Goal: Task Accomplishment & Management: Use online tool/utility

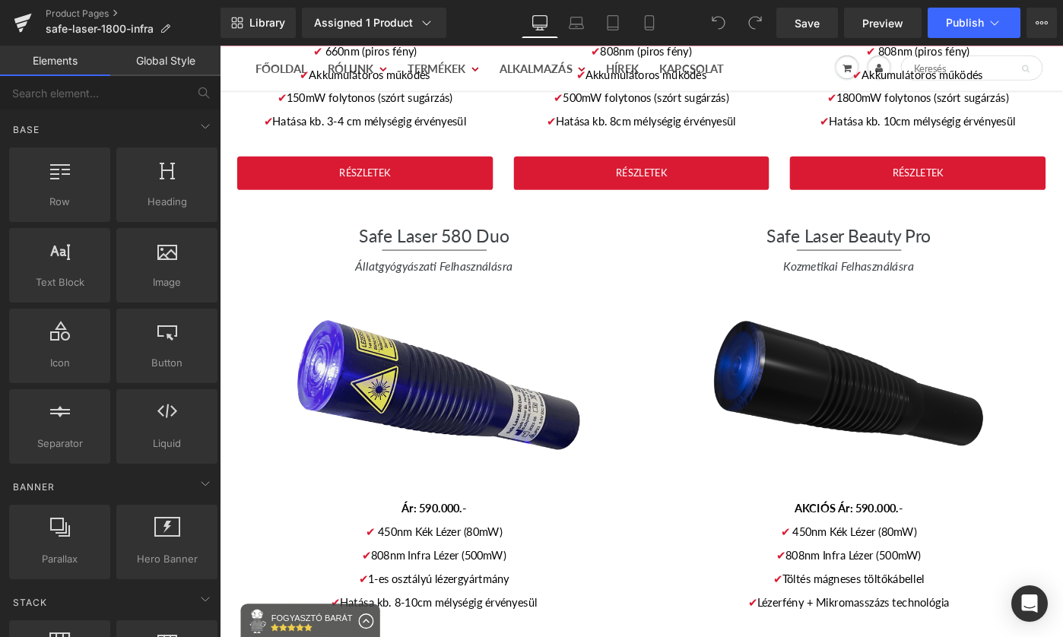
scroll to position [3235, 0]
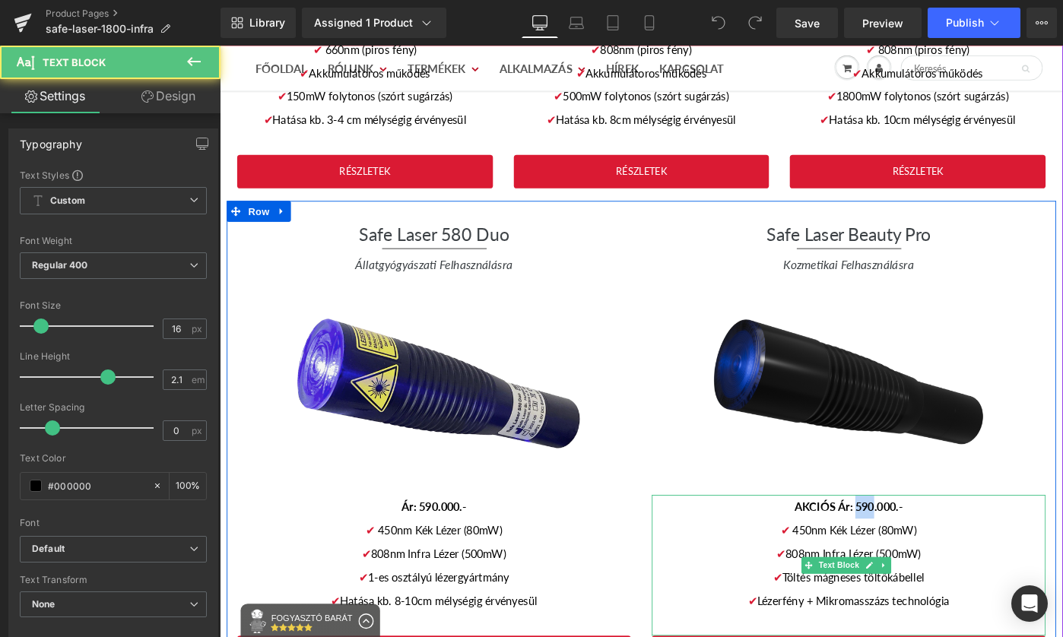
drag, startPoint x: 924, startPoint y: 513, endPoint x: 906, endPoint y: 510, distance: 17.6
click at [906, 541] on span "AKCIÓS Ár: 590.000.-" at bounding box center [906, 548] width 118 height 14
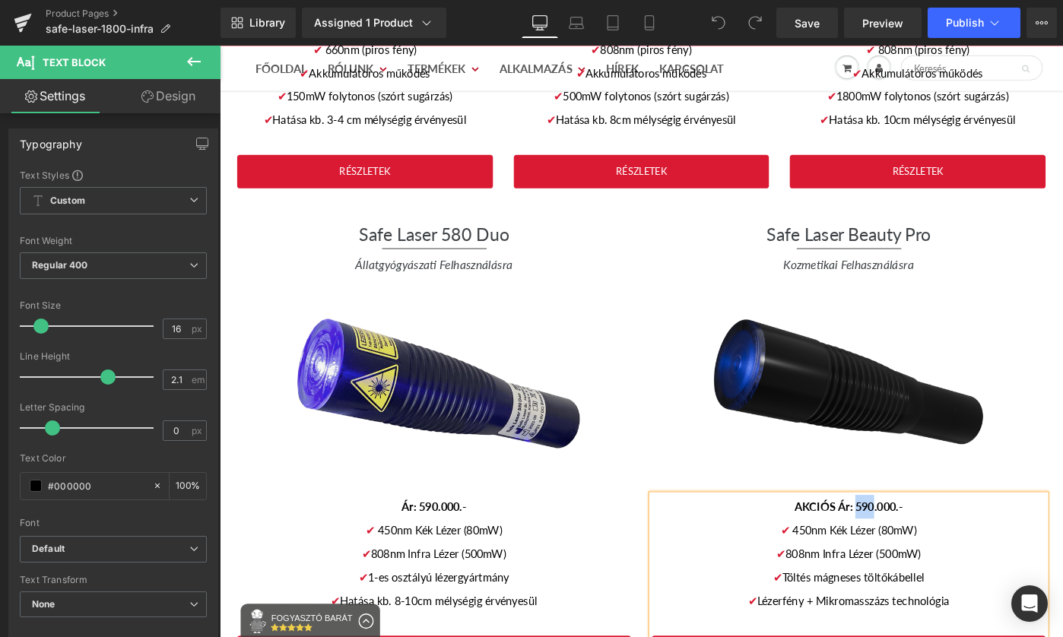
click at [917, 541] on span "AKCIÓS Ár: 590.000.-" at bounding box center [906, 548] width 118 height 14
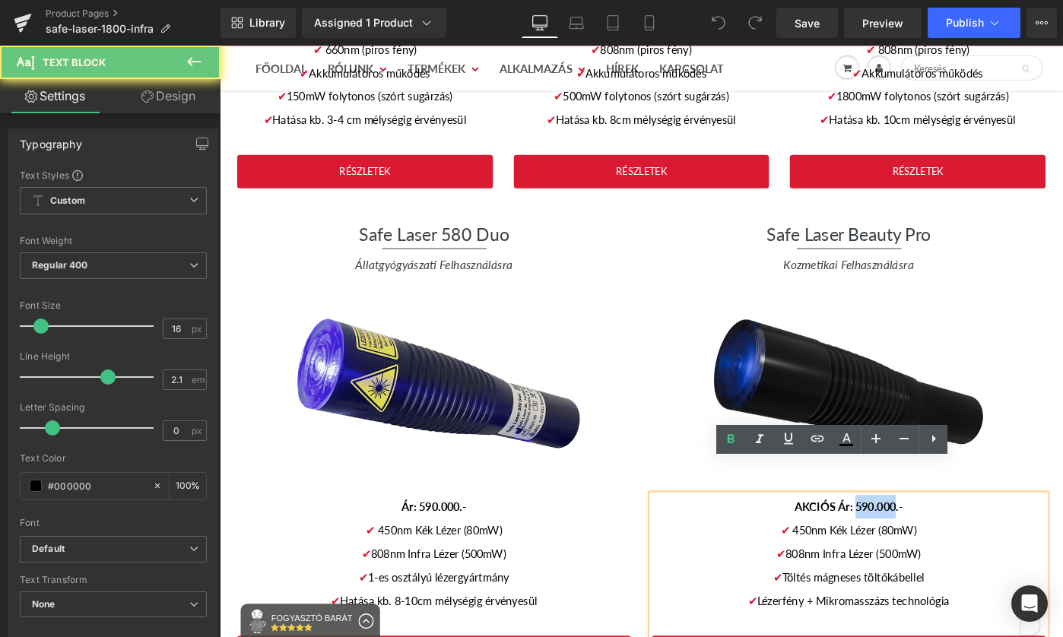
click at [917, 541] on span "AKCIÓS Ár: 590.000.-" at bounding box center [906, 548] width 118 height 14
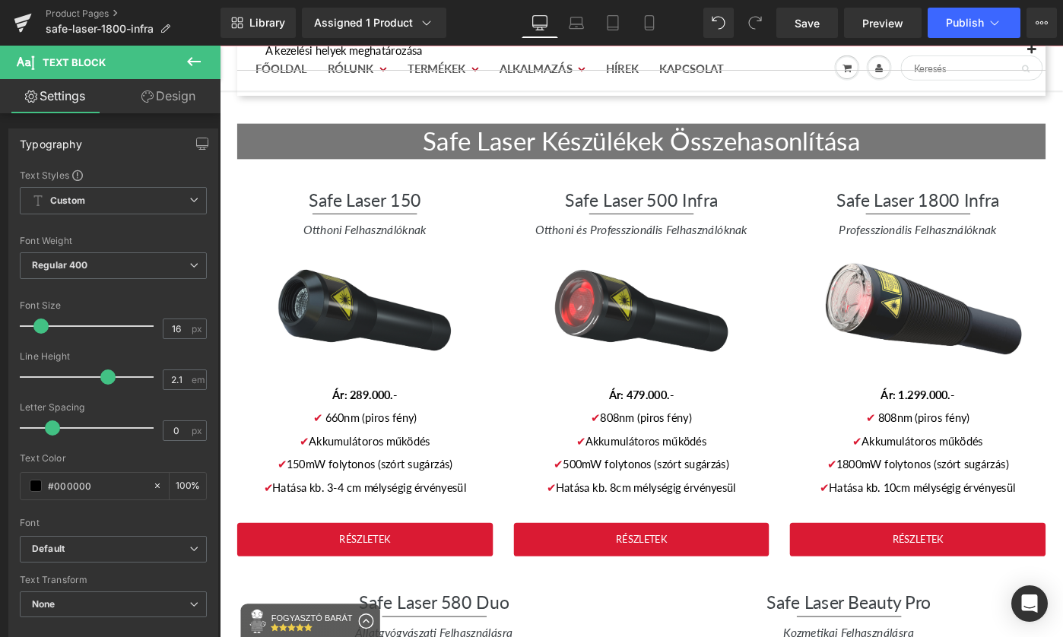
scroll to position [2837, 0]
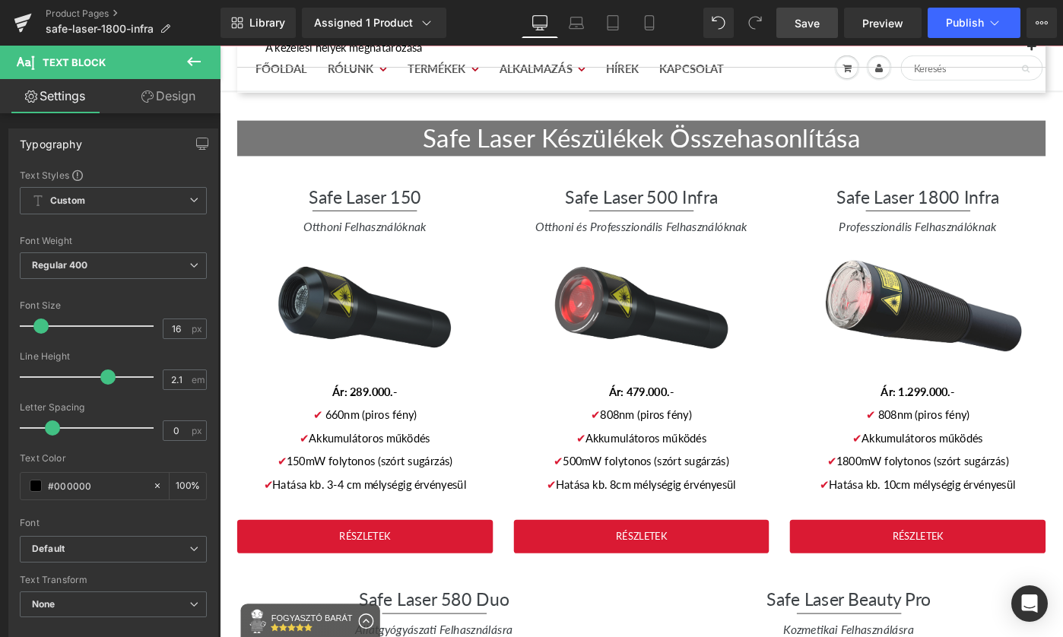
click at [814, 21] on span "Save" at bounding box center [807, 23] width 25 height 16
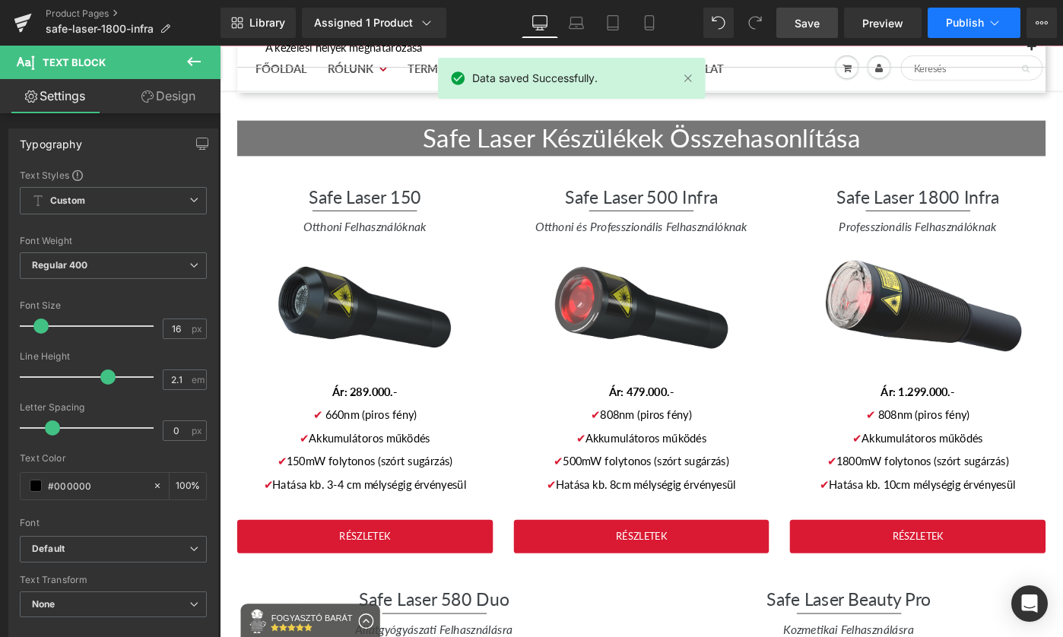
click at [965, 20] on span "Publish" at bounding box center [965, 23] width 38 height 12
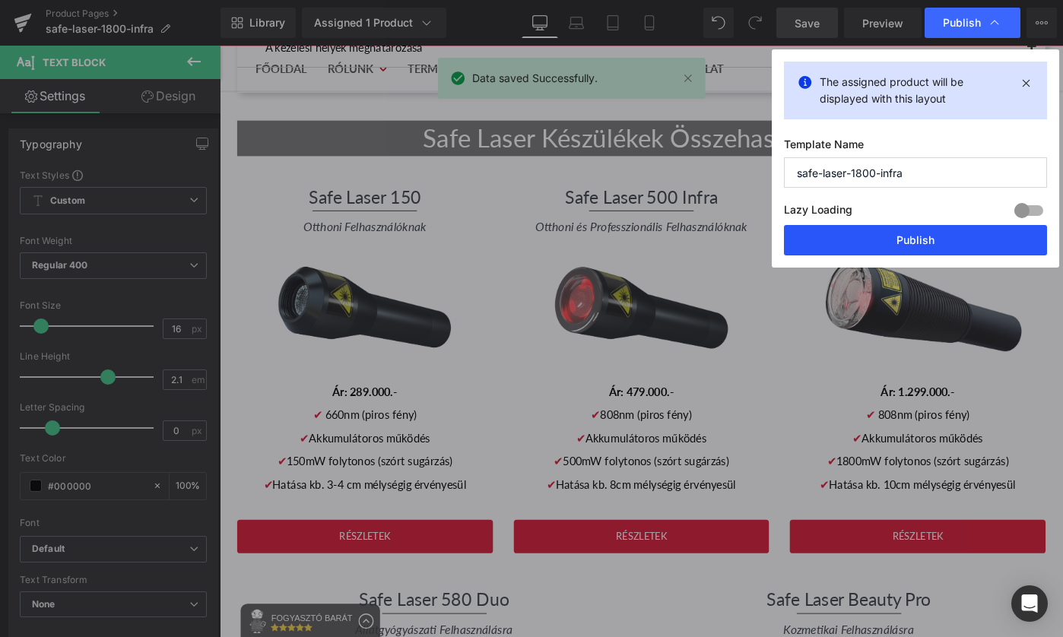
click at [949, 242] on button "Publish" at bounding box center [915, 240] width 263 height 30
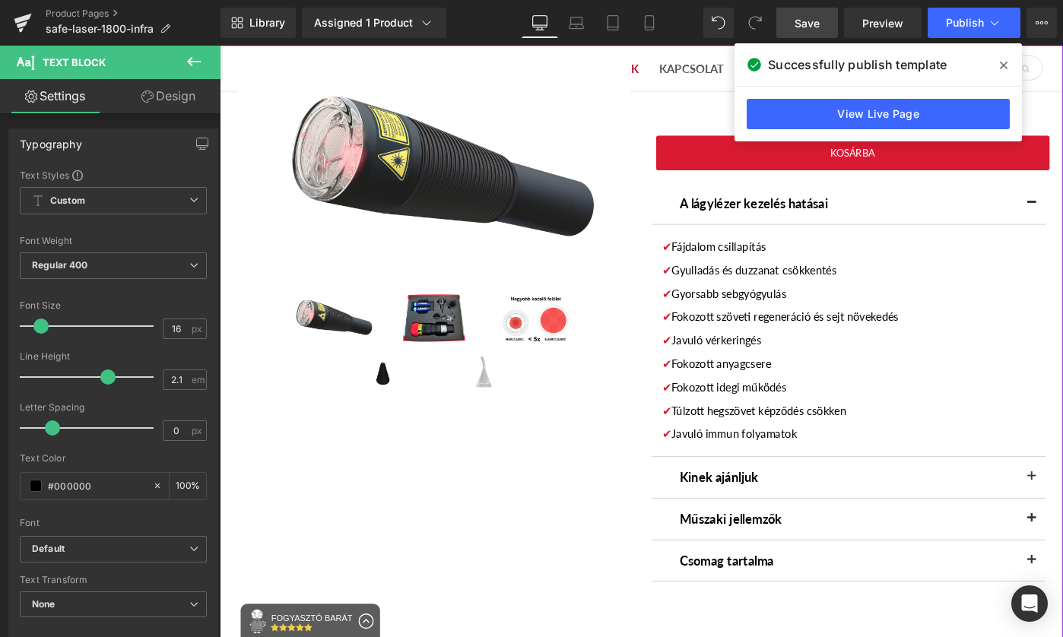
scroll to position [0, 0]
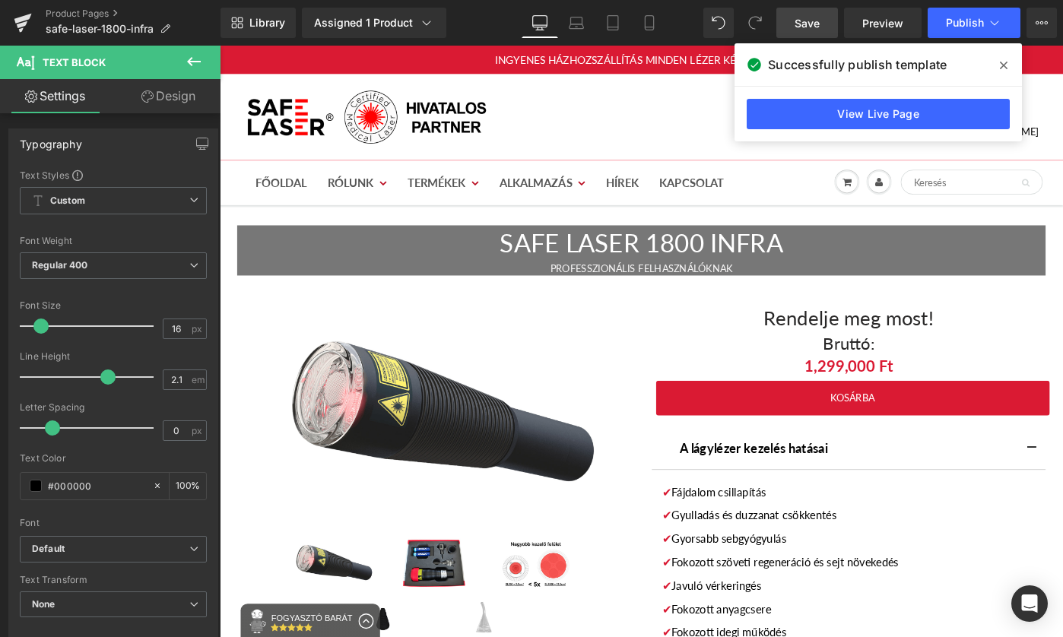
click at [1004, 62] on icon at bounding box center [1004, 65] width 8 height 12
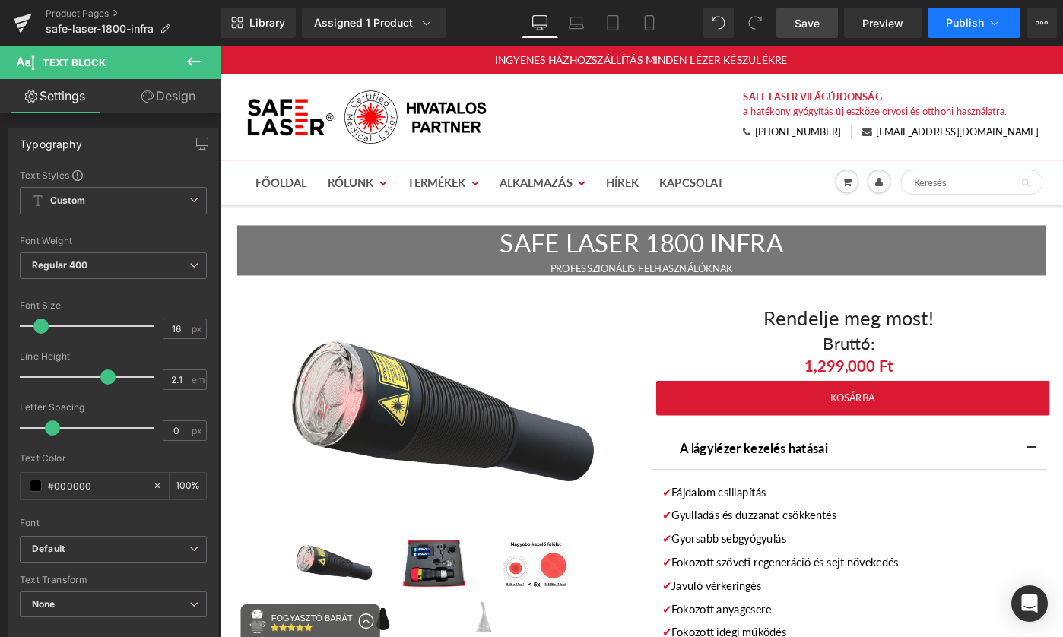
click at [996, 23] on icon at bounding box center [995, 23] width 8 height 5
click at [884, 24] on span "Preview" at bounding box center [882, 23] width 41 height 16
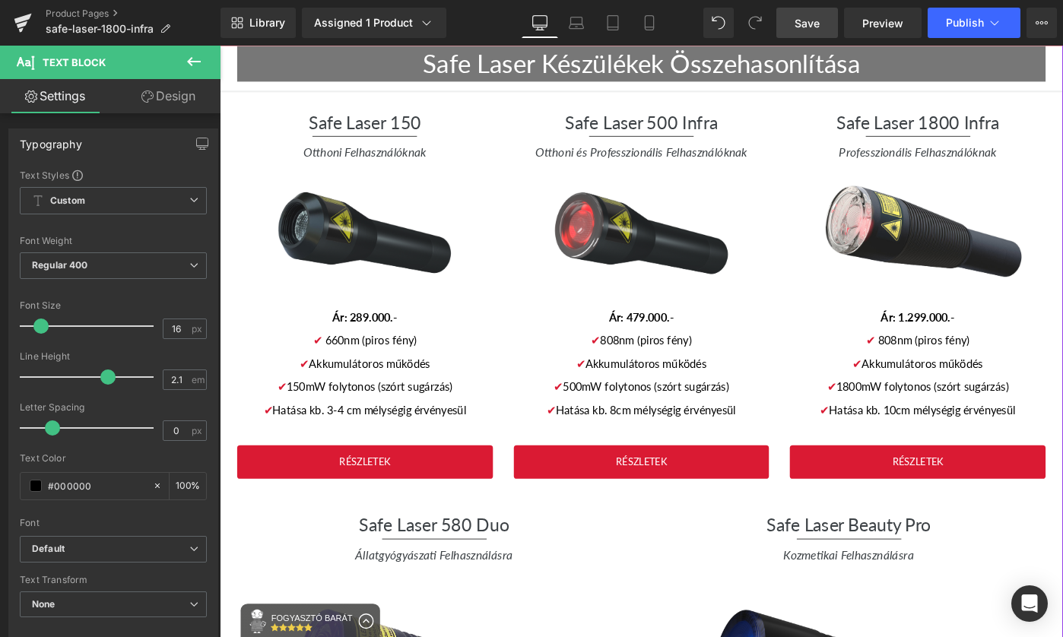
scroll to position [3040, 0]
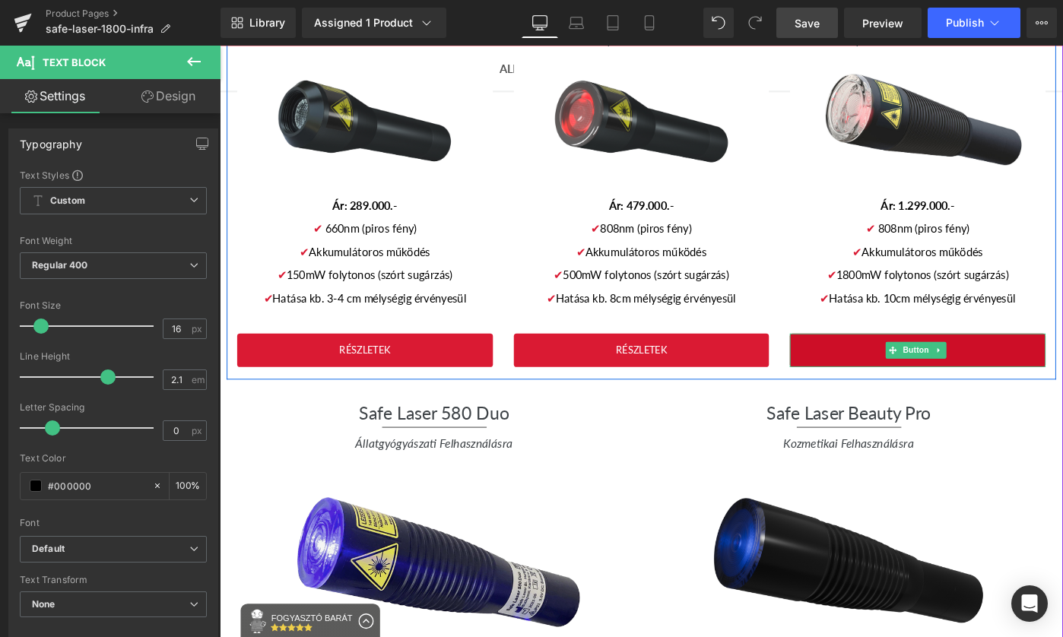
click at [1001, 373] on icon at bounding box center [1005, 377] width 8 height 9
click at [947, 369] on link "Button" at bounding box center [972, 378] width 50 height 18
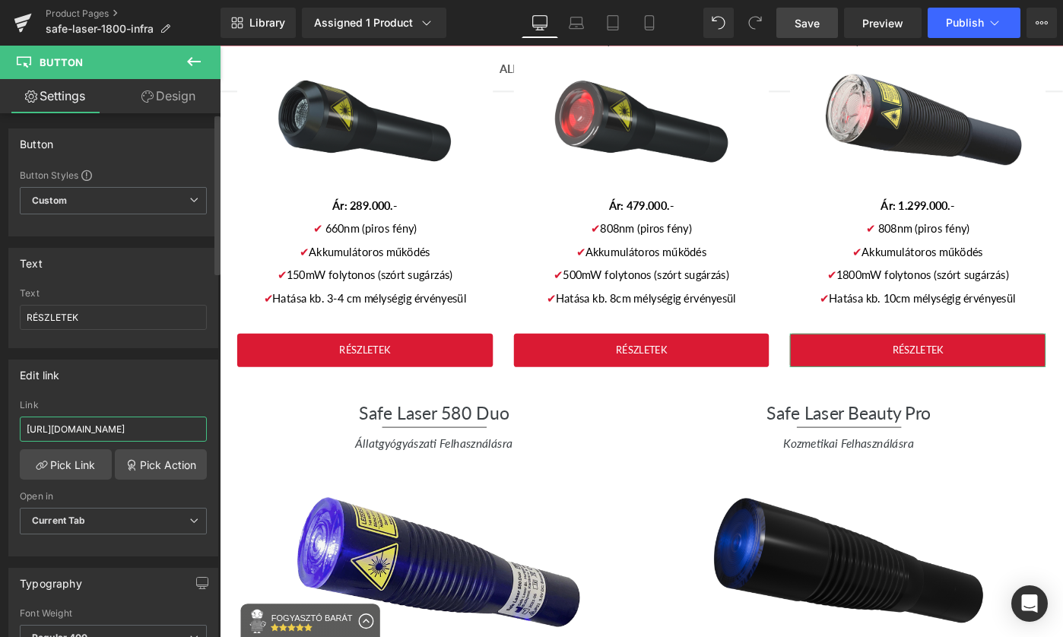
click at [135, 426] on input "[URL][DOMAIN_NAME]" at bounding box center [113, 429] width 187 height 25
paste input "www.gyogyitaslezerrel"
type input "[URL][DOMAIN_NAME]"
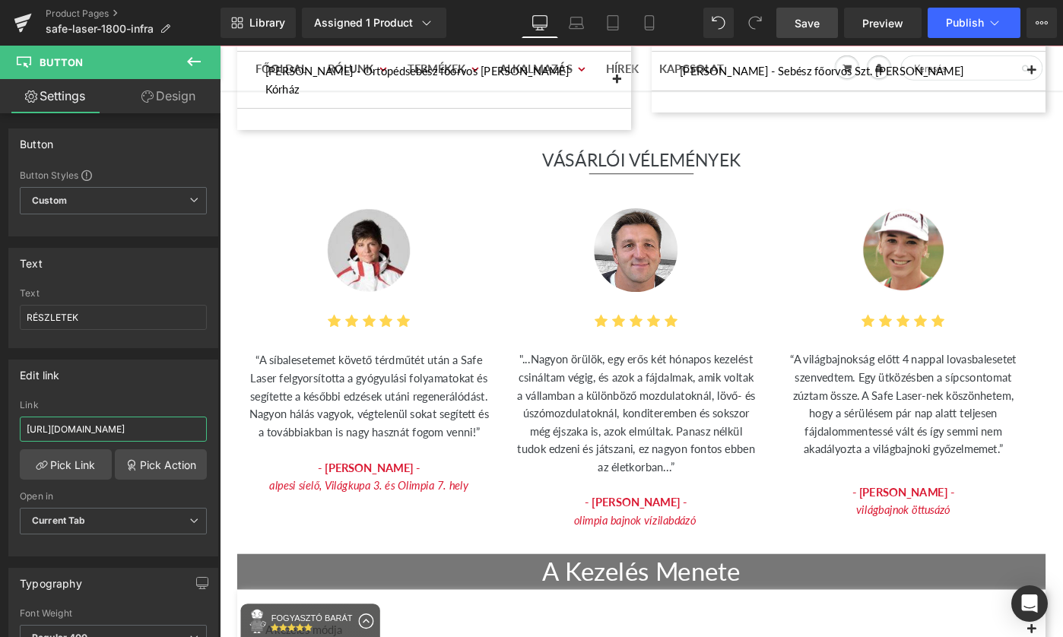
scroll to position [2069, 0]
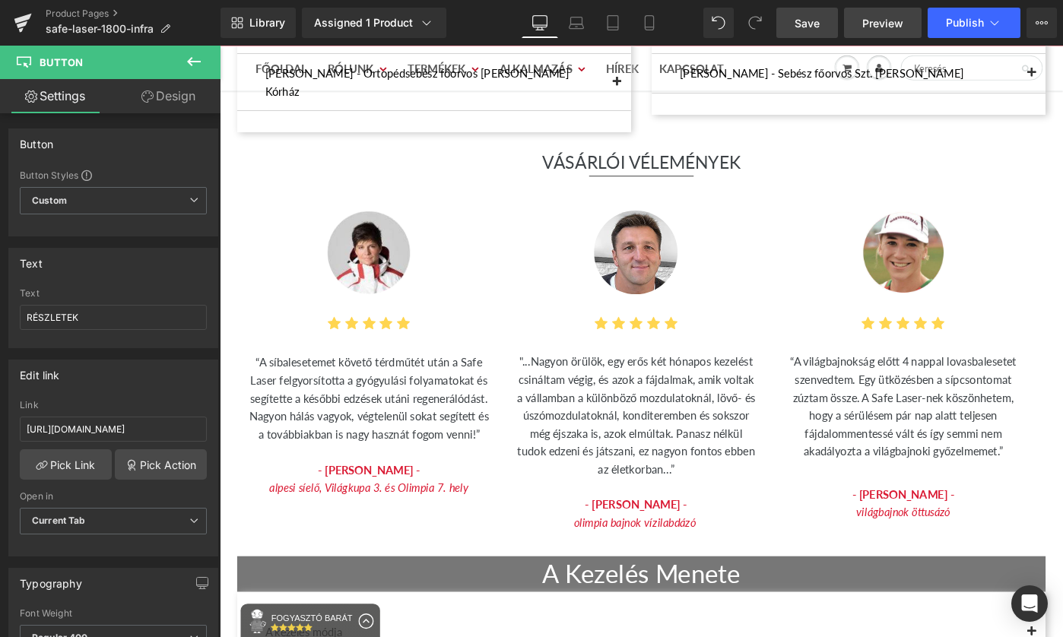
click at [910, 27] on link "Preview" at bounding box center [883, 23] width 78 height 30
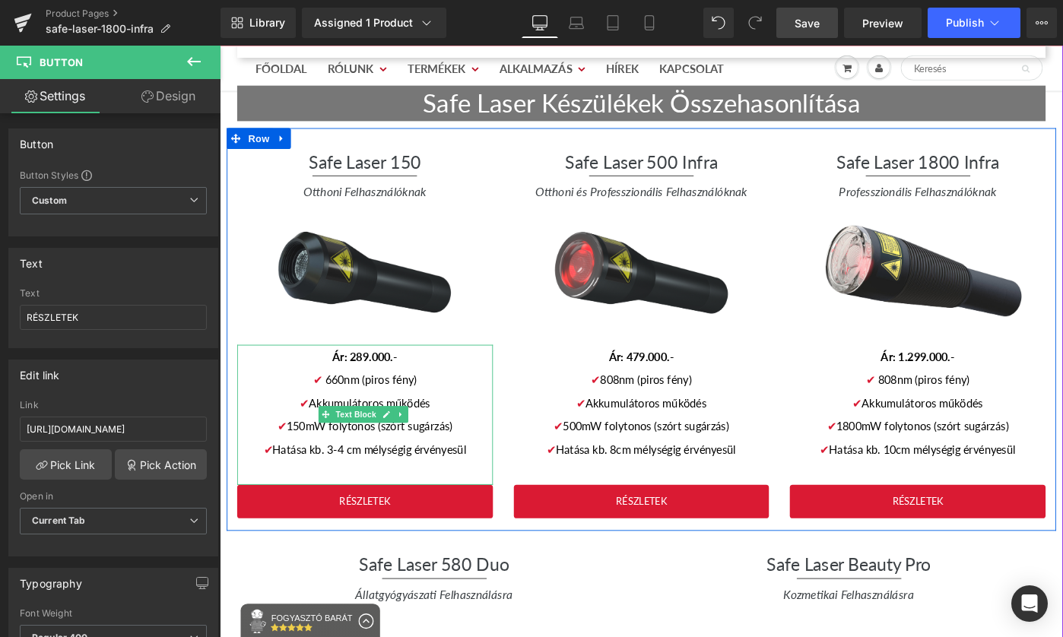
scroll to position [2892, 0]
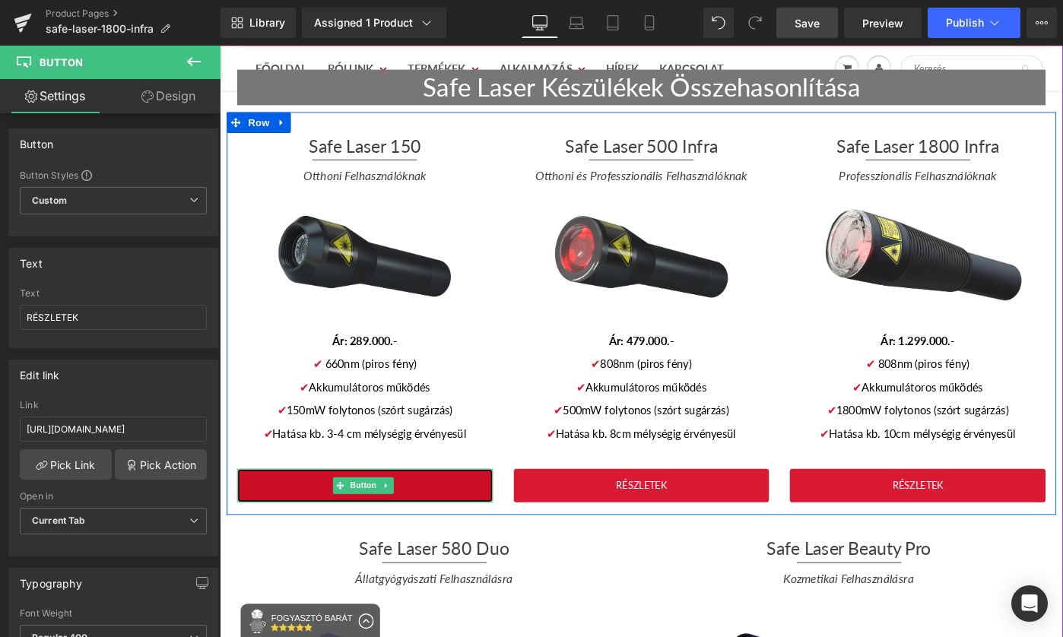
click at [427, 508] on link "RÉSZLETEK" at bounding box center [378, 526] width 279 height 37
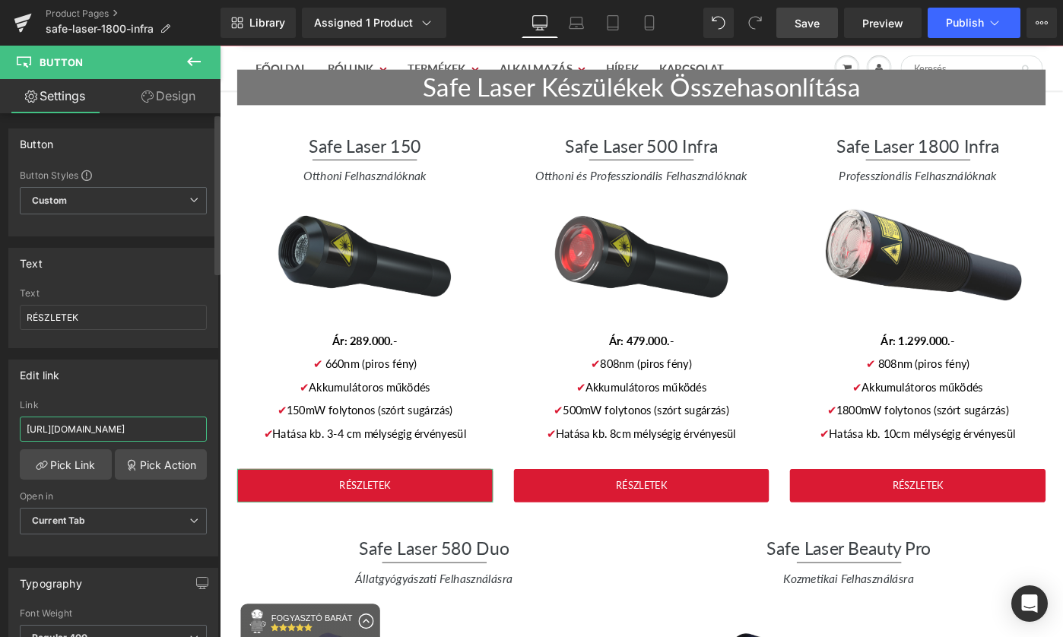
click at [151, 421] on input "[URL][DOMAIN_NAME]" at bounding box center [113, 429] width 187 height 25
paste input "[DOMAIN_NAME]"
type input "[URL][DOMAIN_NAME]"
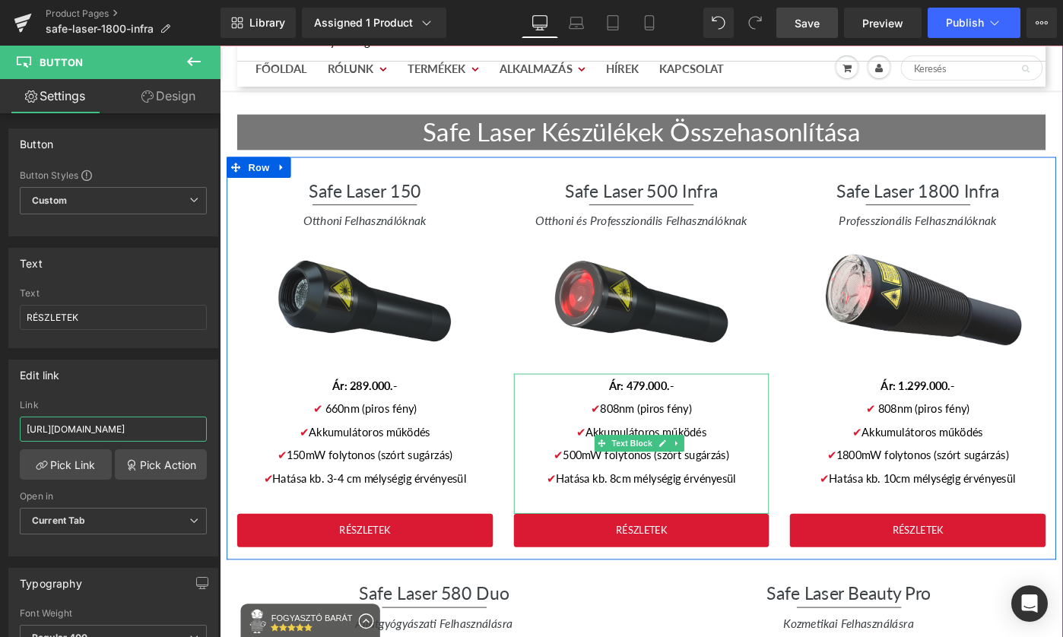
scroll to position [2859, 0]
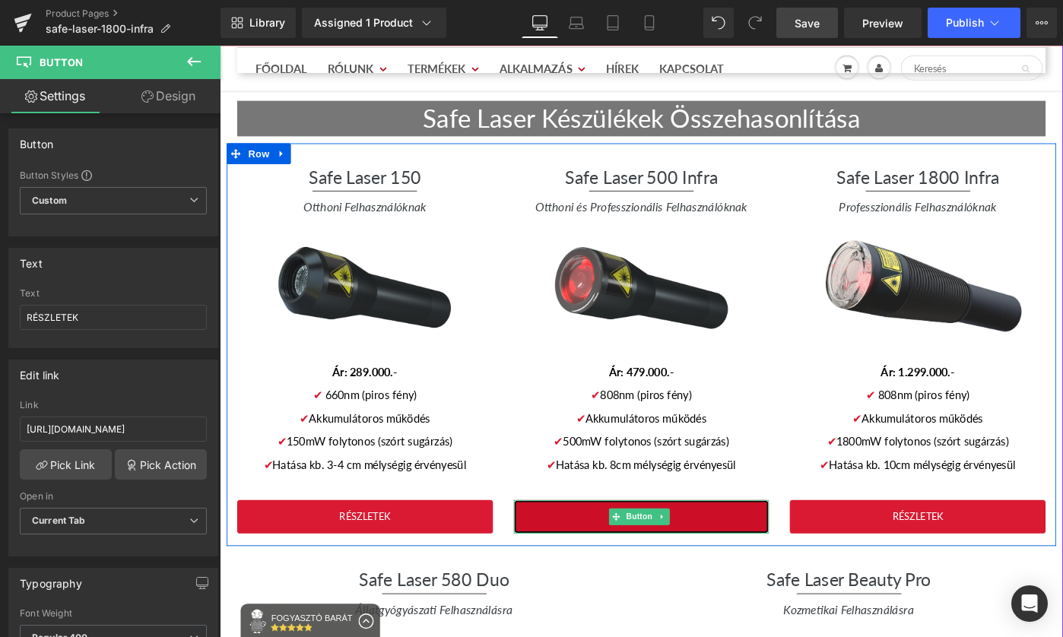
click at [724, 541] on link "RÉSZLETEK" at bounding box center [680, 559] width 279 height 37
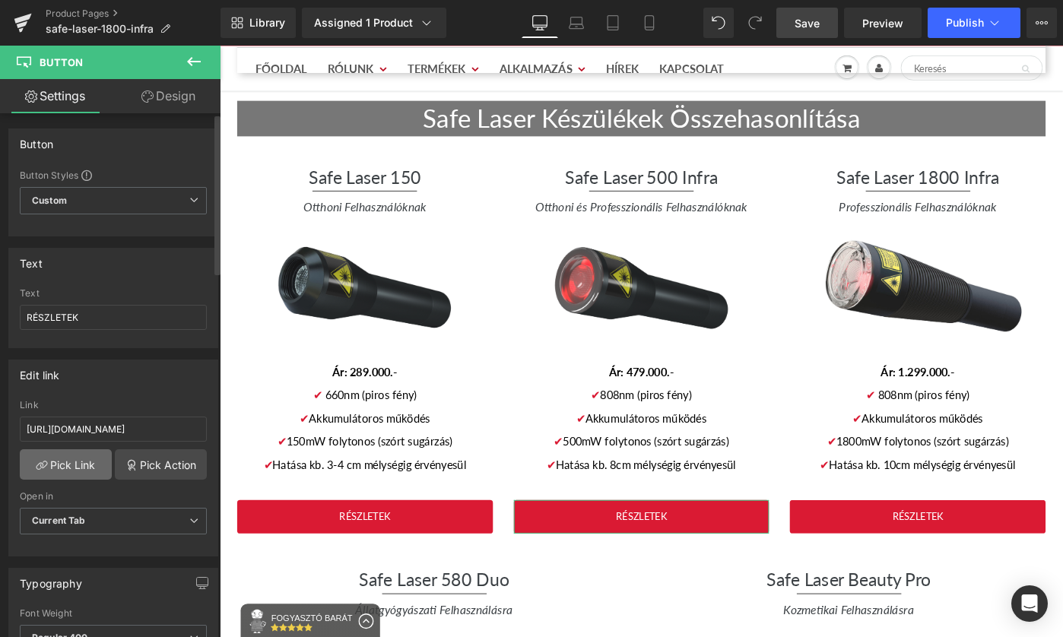
click at [83, 466] on link "Pick Link" at bounding box center [66, 464] width 92 height 30
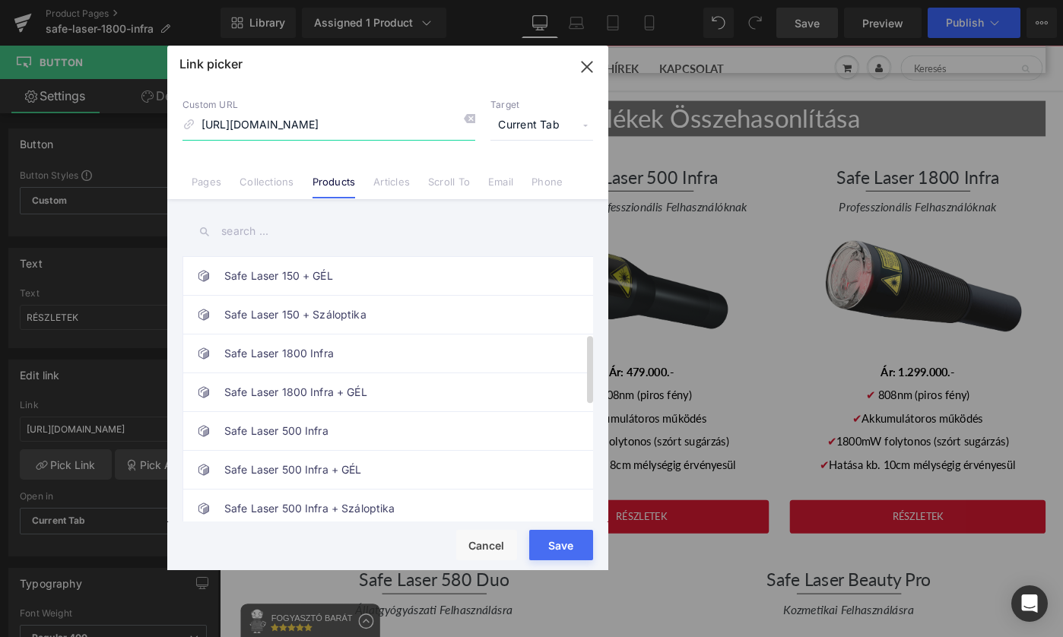
scroll to position [360, 0]
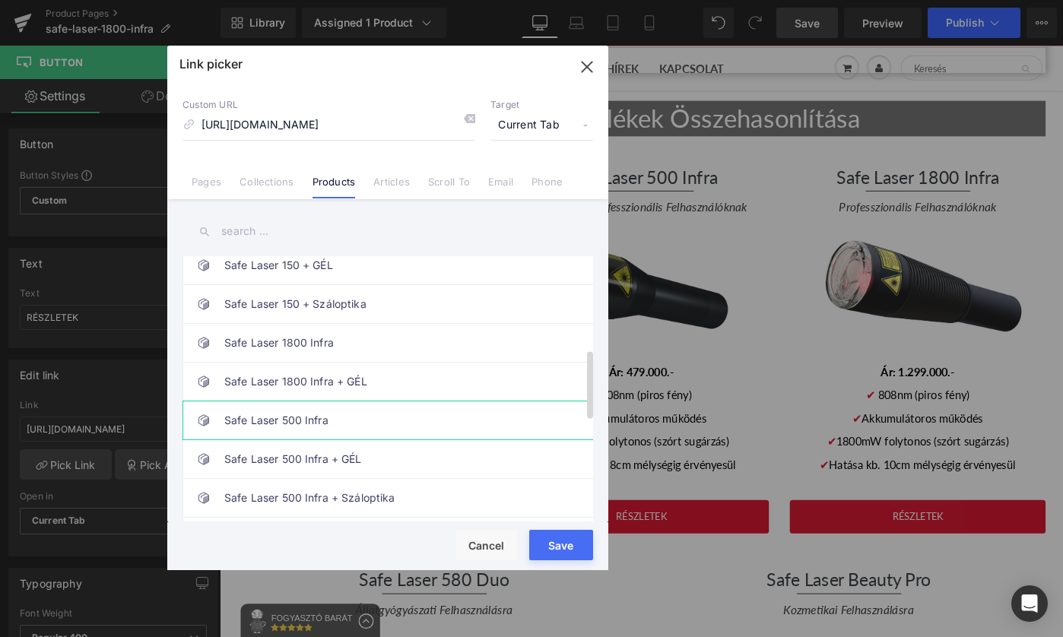
click at [467, 431] on link "Safe Laser 500 Infra" at bounding box center [391, 421] width 335 height 38
click at [575, 542] on button "Save" at bounding box center [561, 545] width 64 height 30
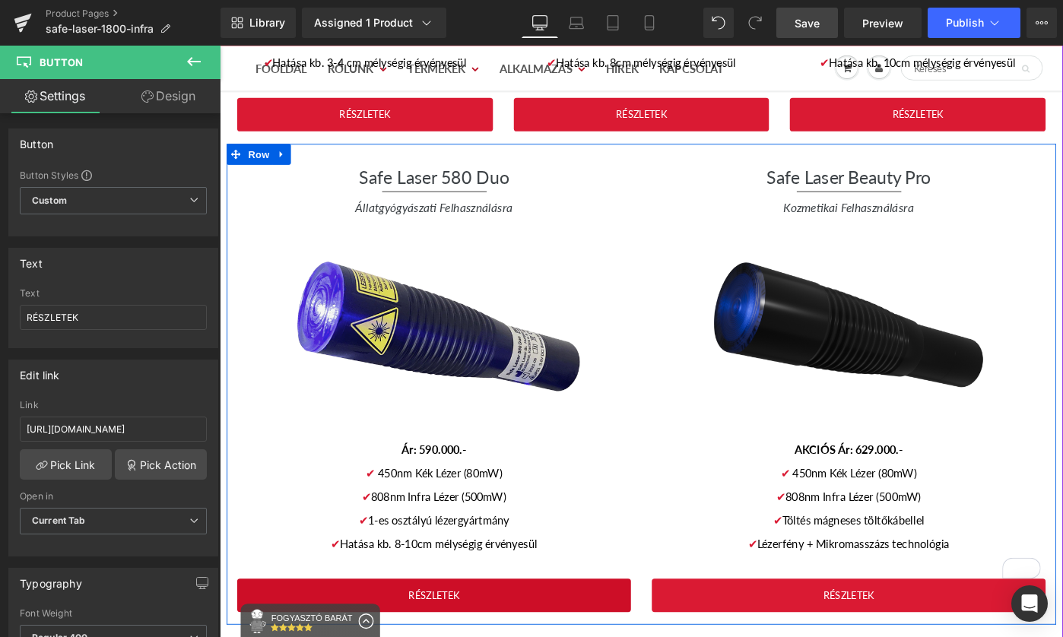
scroll to position [3329, 0]
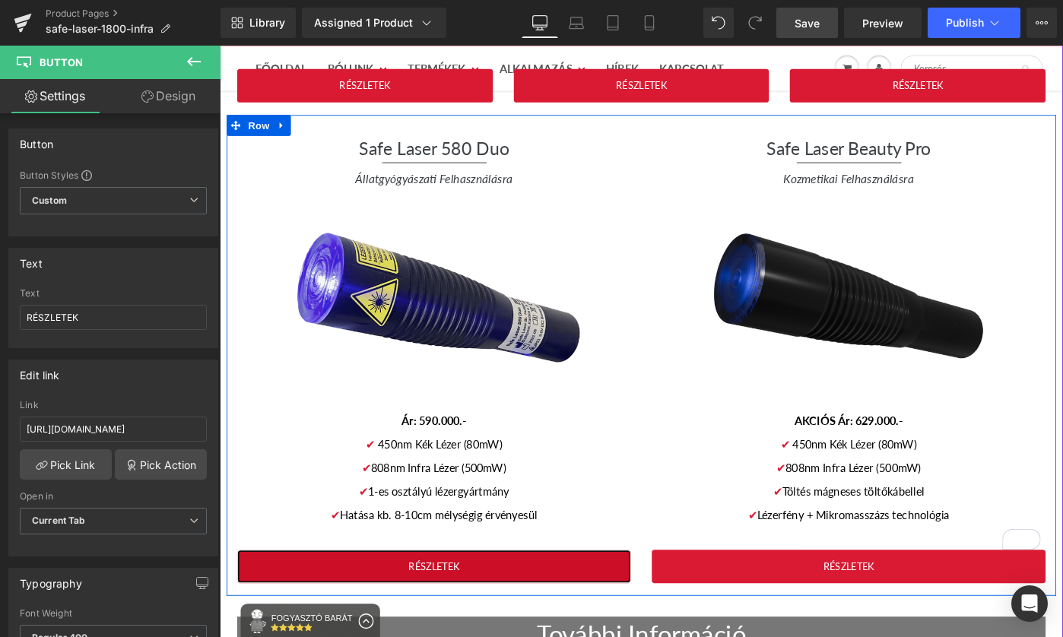
click at [614, 596] on link "RÉSZLETEK" at bounding box center [454, 614] width 430 height 37
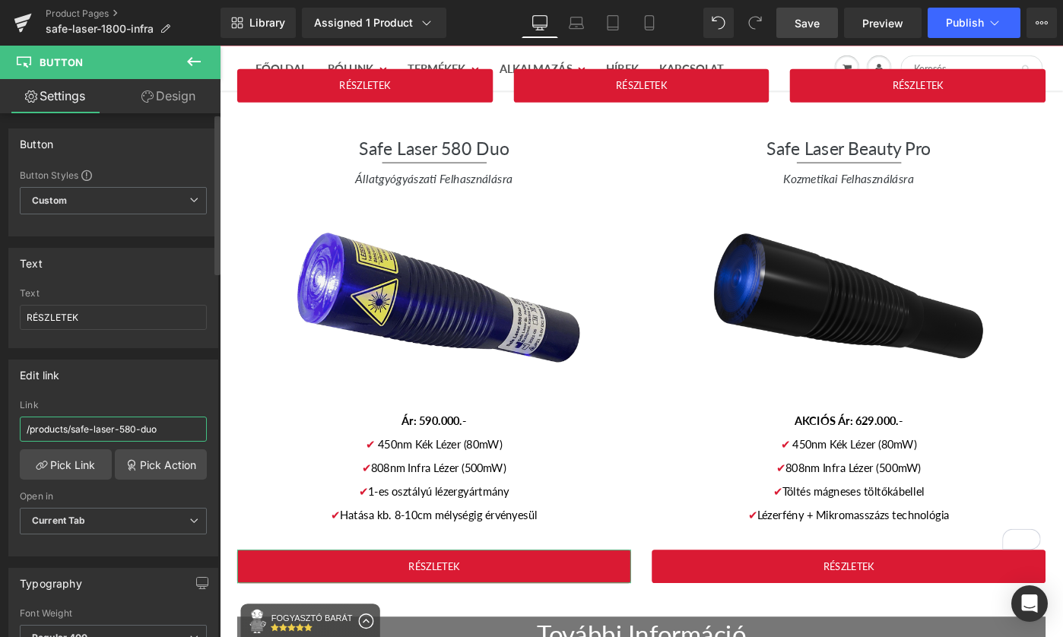
click at [176, 426] on input "/products/safe-laser-580-duo" at bounding box center [113, 429] width 187 height 25
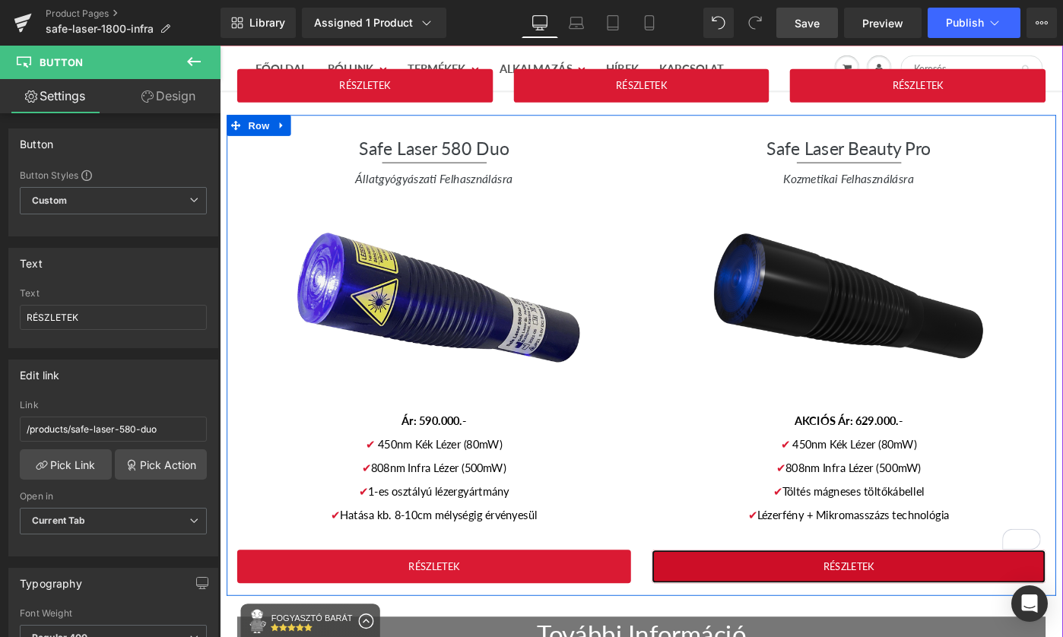
click at [1003, 596] on link "RÉSZLETEK" at bounding box center [906, 614] width 430 height 37
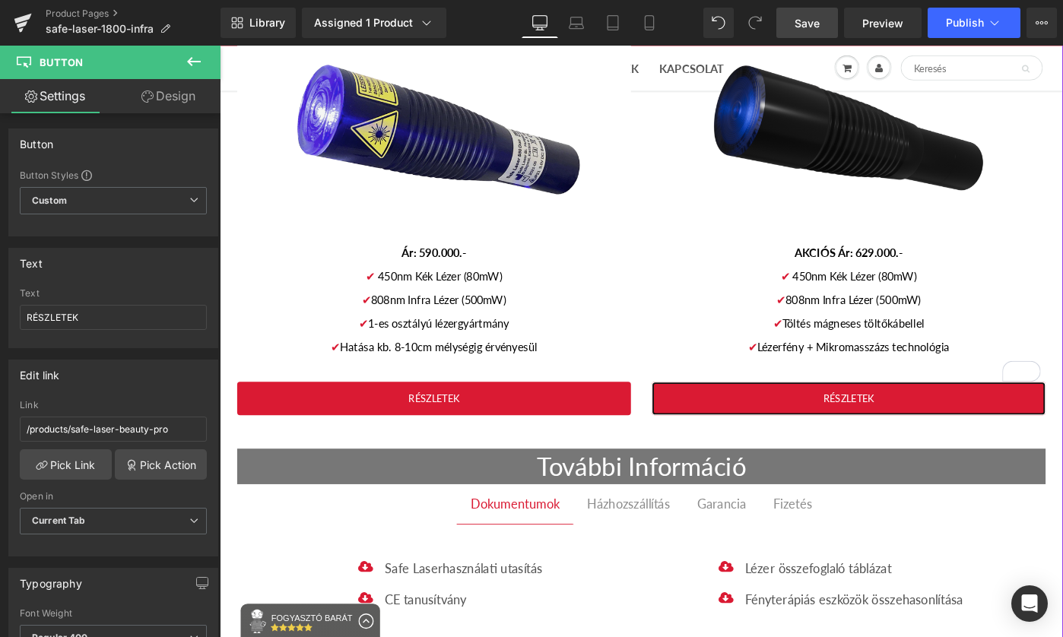
scroll to position [4357, 0]
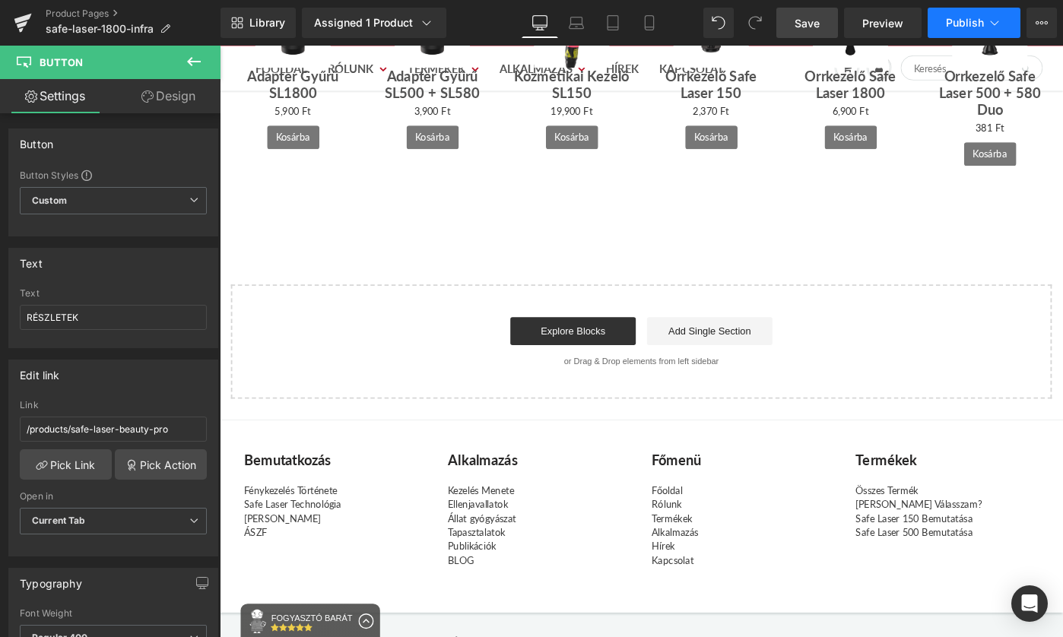
click at [967, 22] on span "Publish" at bounding box center [965, 23] width 38 height 12
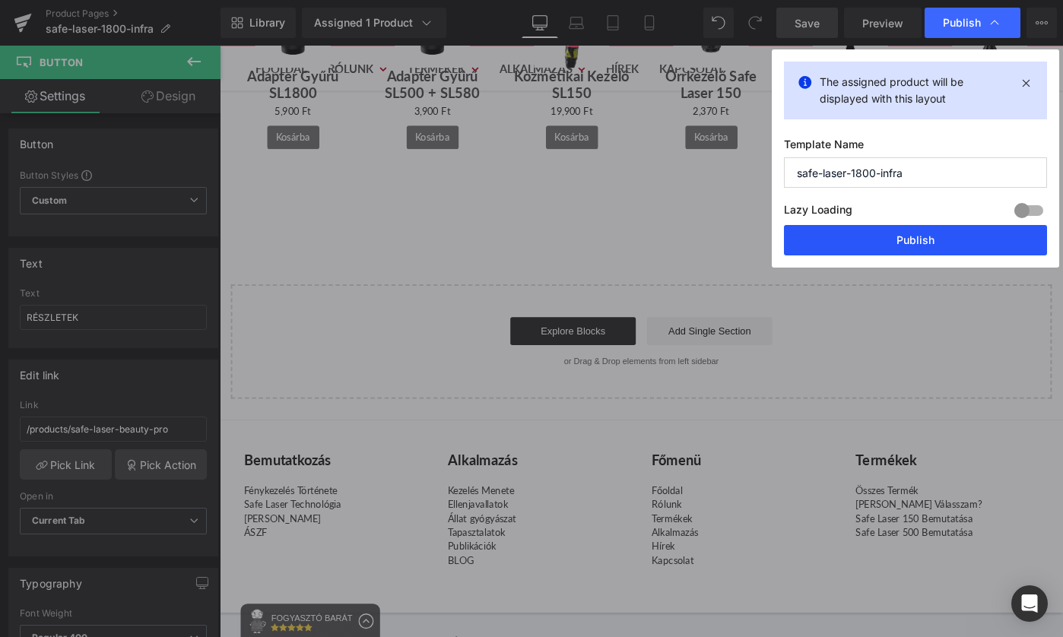
click at [979, 253] on button "Publish" at bounding box center [915, 240] width 263 height 30
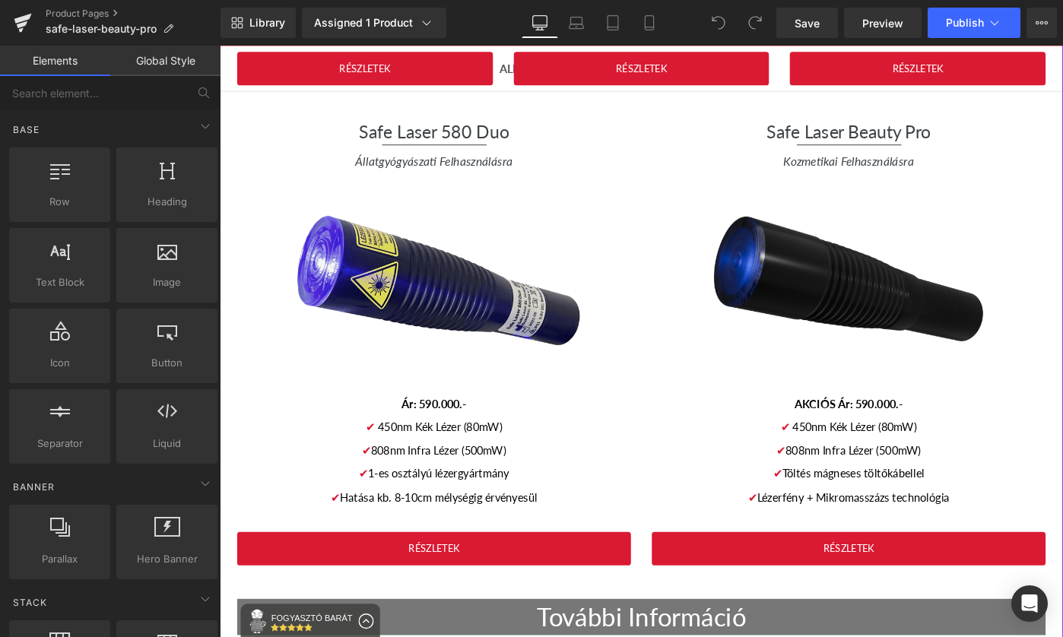
scroll to position [2661, 0]
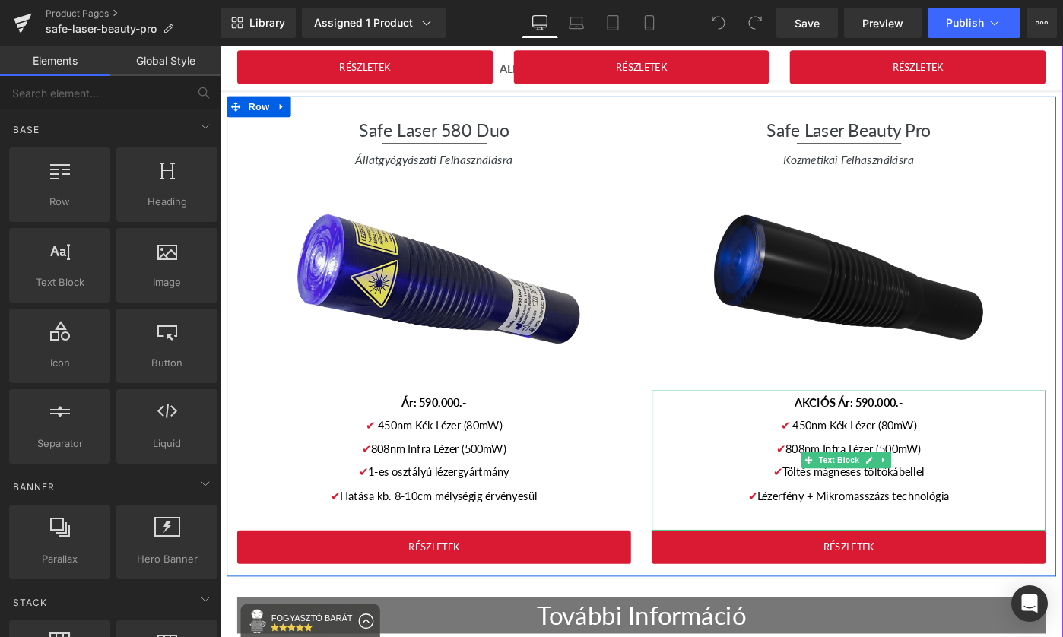
click at [914, 427] on span "AKCIÓS Ár: 590.000.-" at bounding box center [906, 434] width 118 height 14
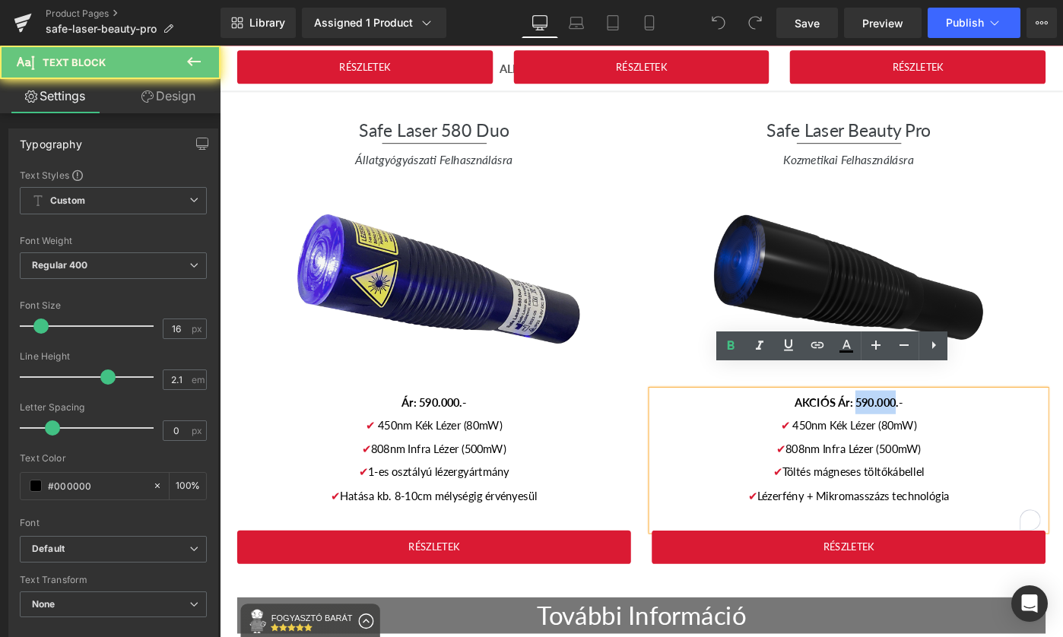
click at [912, 427] on span "AKCIÓS Ár: 590.000.-" at bounding box center [906, 434] width 118 height 14
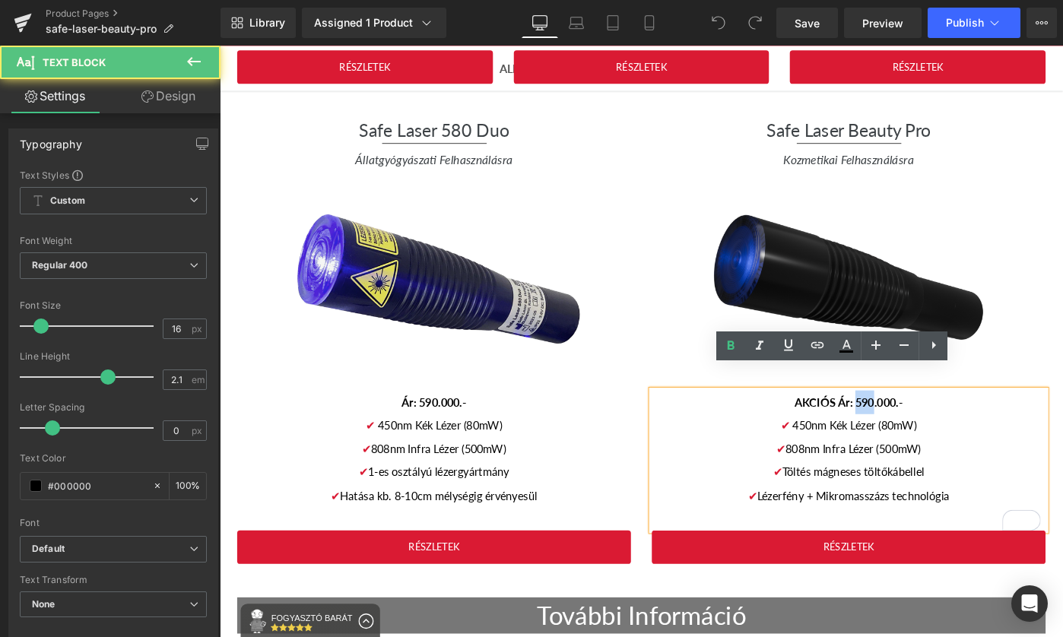
drag, startPoint x: 923, startPoint y: 411, endPoint x: 905, endPoint y: 411, distance: 18.3
click at [905, 427] on span "AKCIÓS Ár: 590.000.-" at bounding box center [906, 434] width 118 height 14
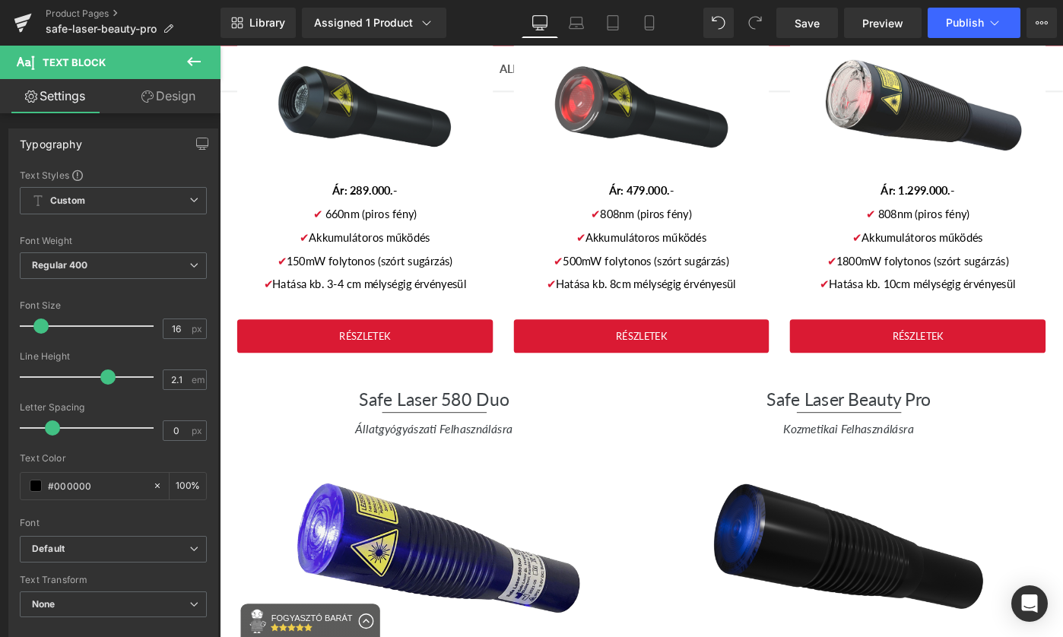
scroll to position [2373, 0]
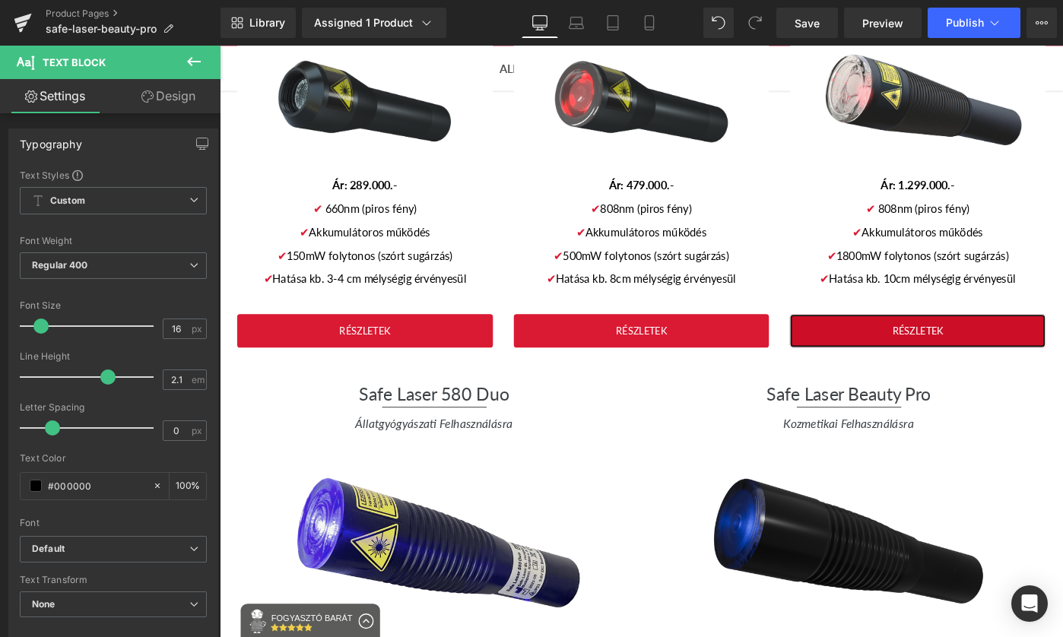
click at [1058, 344] on link "RÉSZLETEK" at bounding box center [981, 357] width 279 height 37
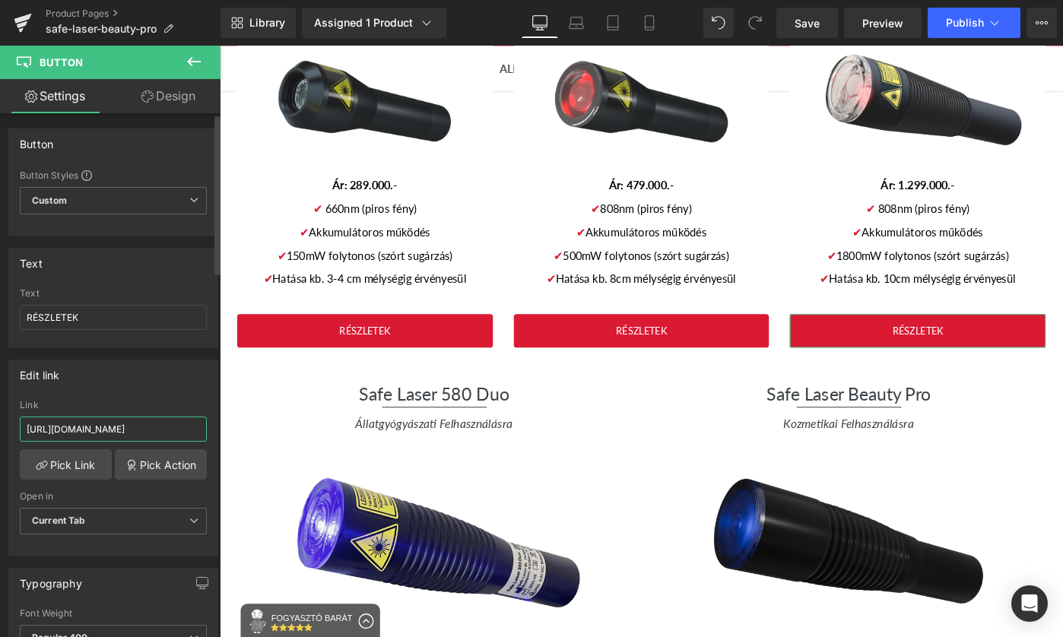
click at [108, 432] on input "[URL][DOMAIN_NAME]" at bounding box center [113, 429] width 187 height 25
paste input "www.gyogyitaslezerrel"
type input "[URL][DOMAIN_NAME]"
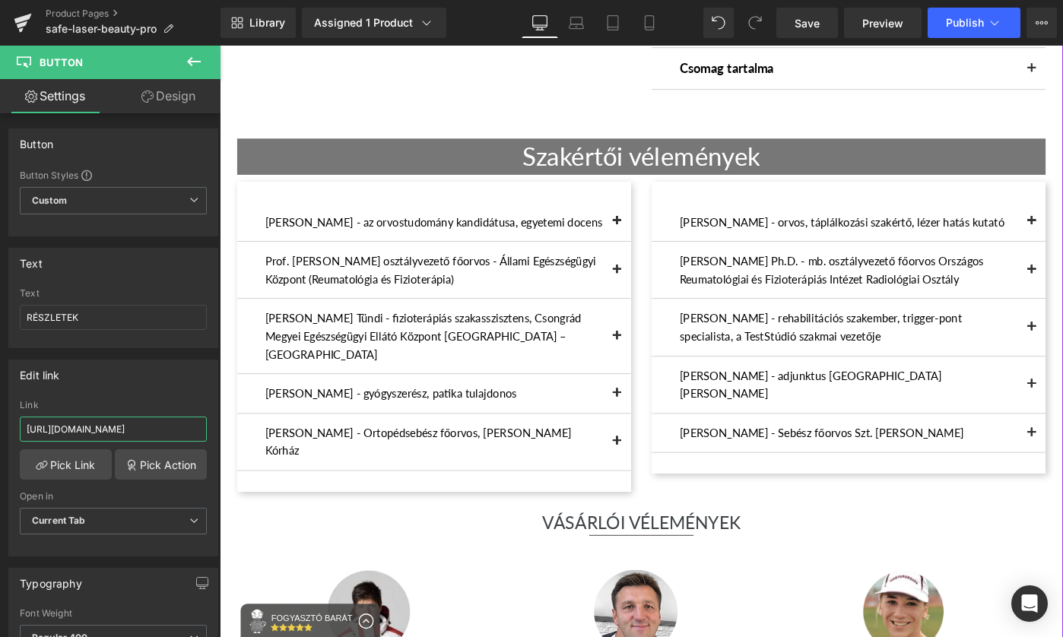
scroll to position [0, 0]
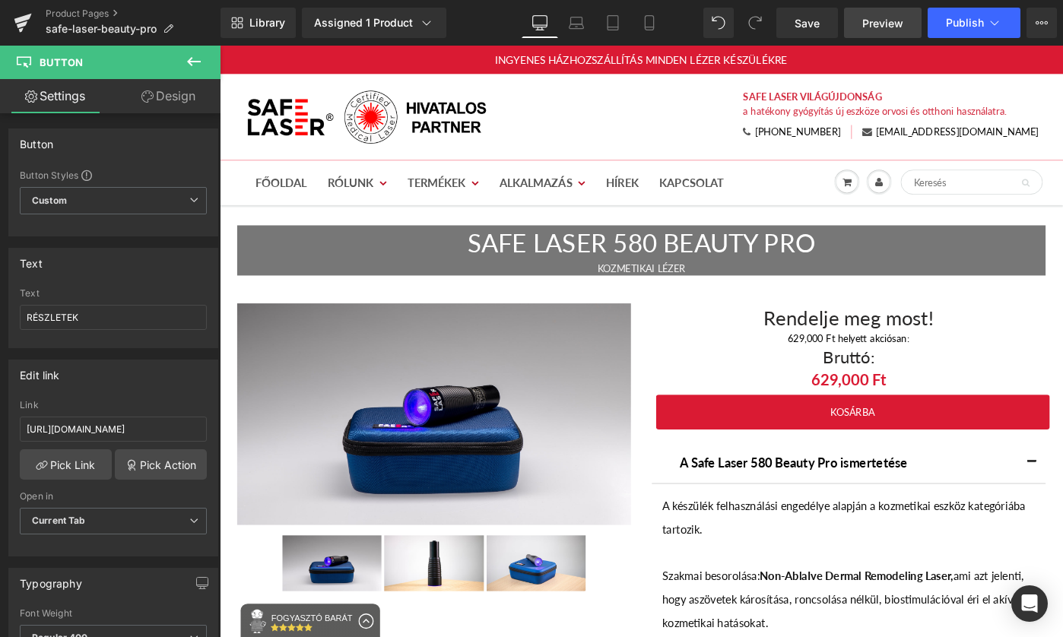
click at [880, 27] on span "Preview" at bounding box center [882, 23] width 41 height 16
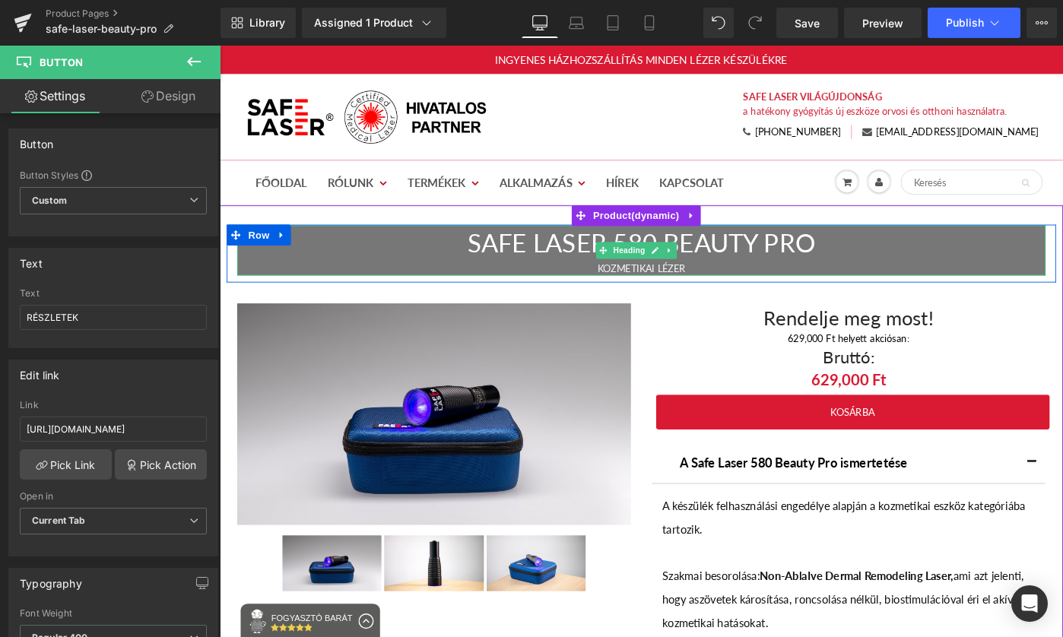
click at [705, 249] on h1 "SAFE LASER 580 BEAUTY PRO" at bounding box center [680, 261] width 882 height 39
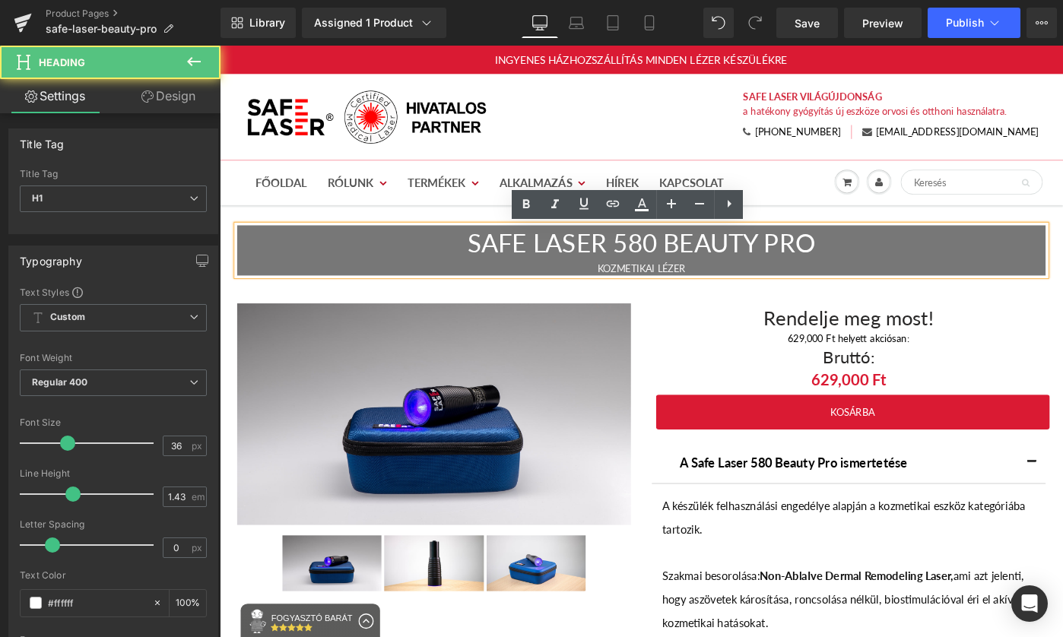
click at [700, 260] on h1 "SAFE LASER 580 BEAUTY PRO" at bounding box center [680, 261] width 882 height 39
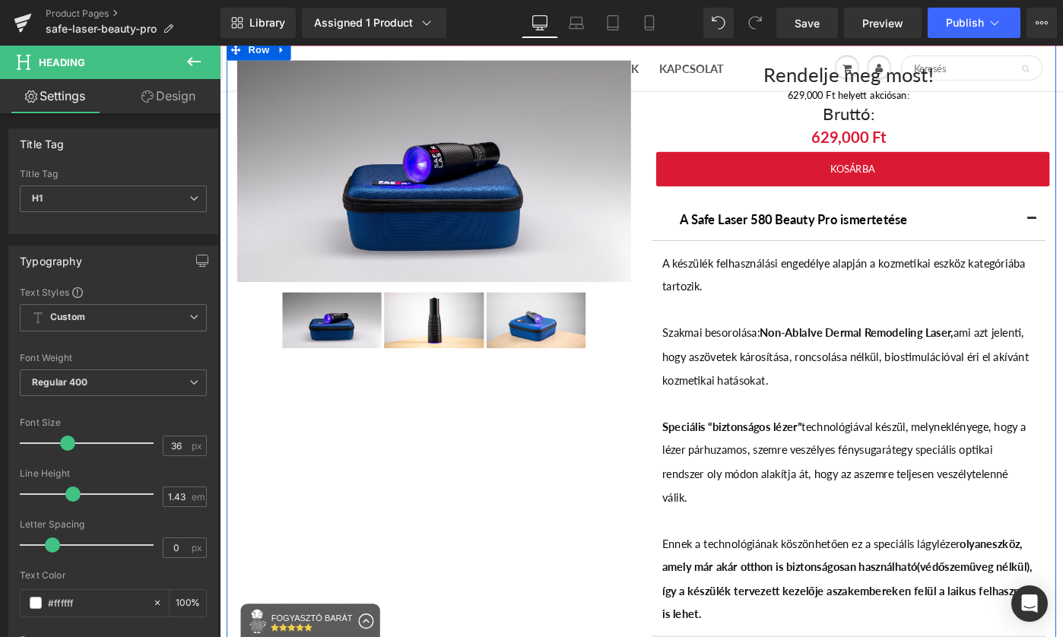
scroll to position [217, 0]
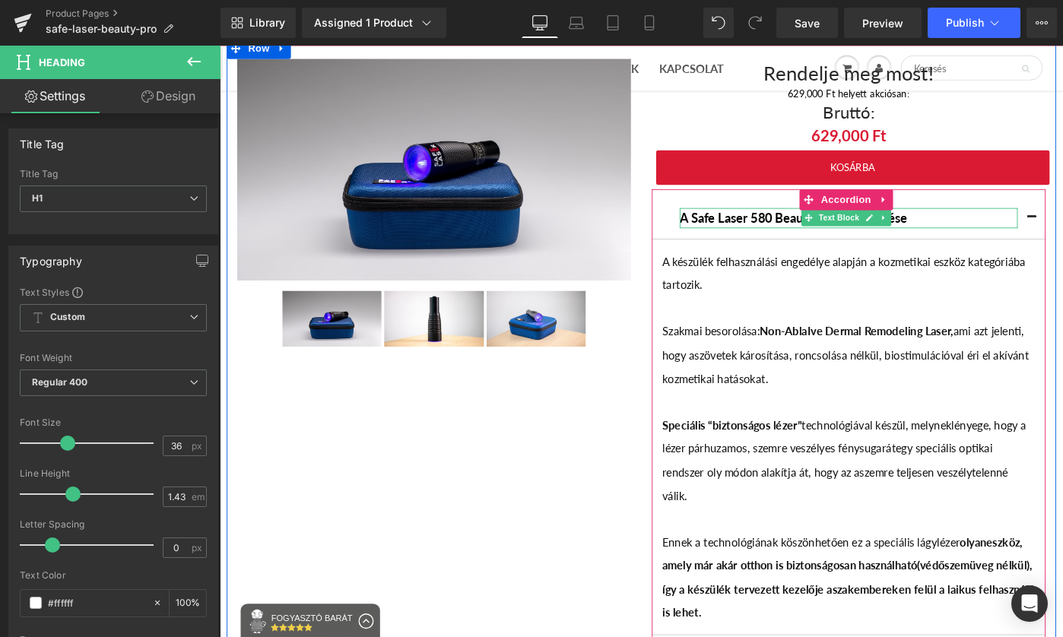
click at [821, 232] on b "A Safe Laser 580 Beauty Pro ismertetése" at bounding box center [846, 233] width 249 height 17
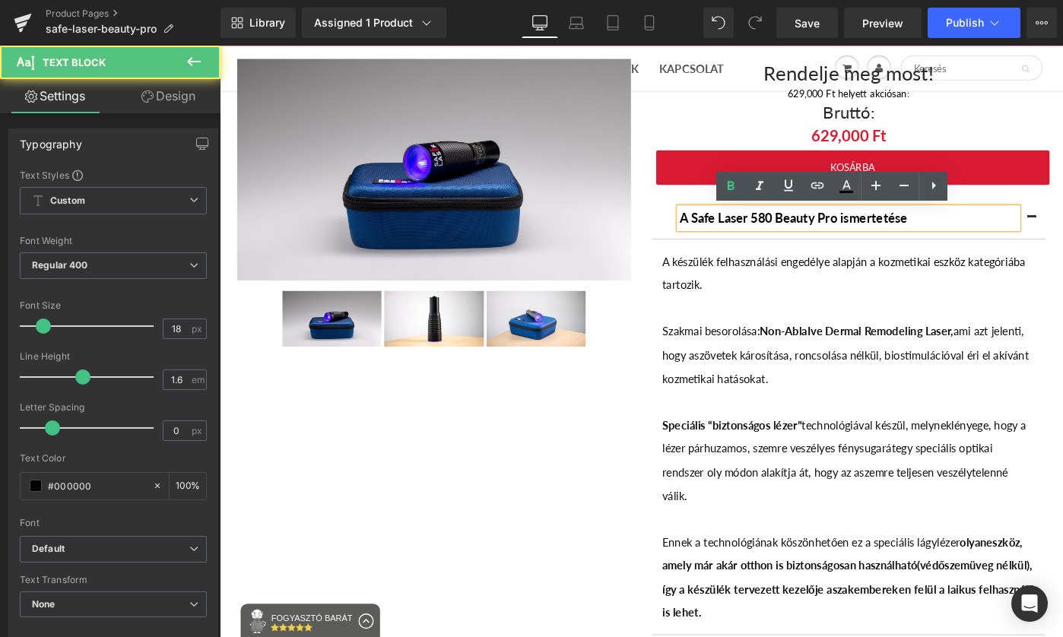
click at [823, 234] on b "A Safe Laser 580 Beauty Pro ismertetése" at bounding box center [846, 233] width 249 height 17
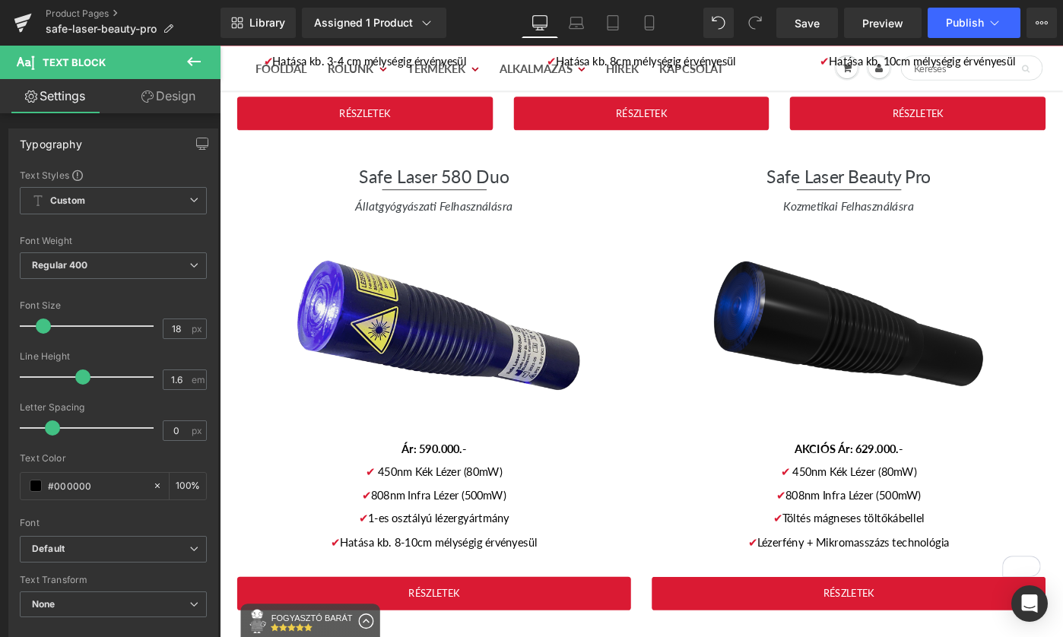
scroll to position [2916, 0]
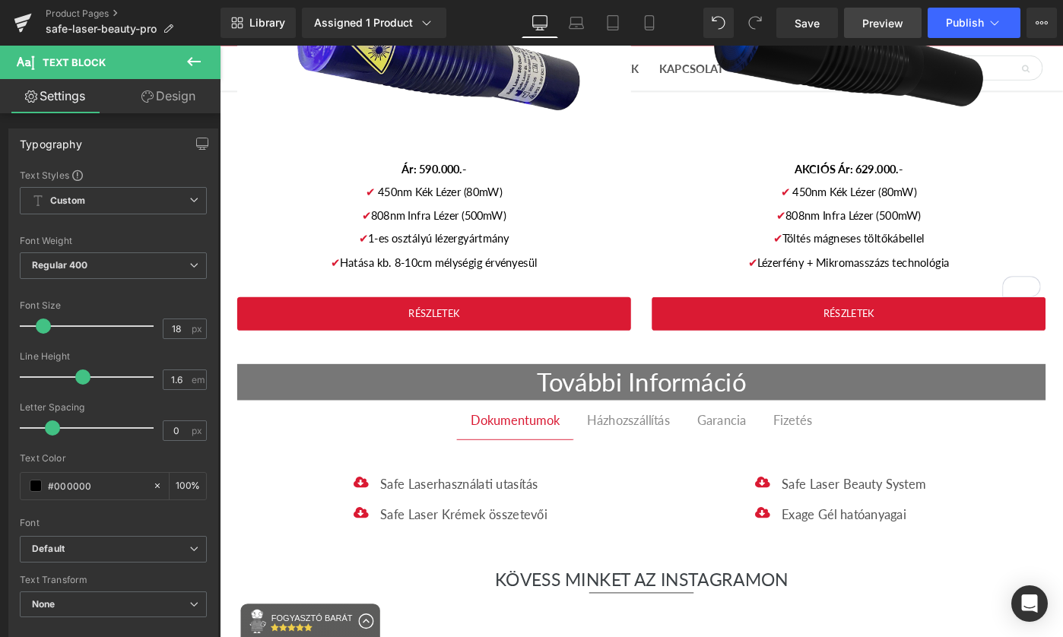
click at [891, 24] on span "Preview" at bounding box center [882, 23] width 41 height 16
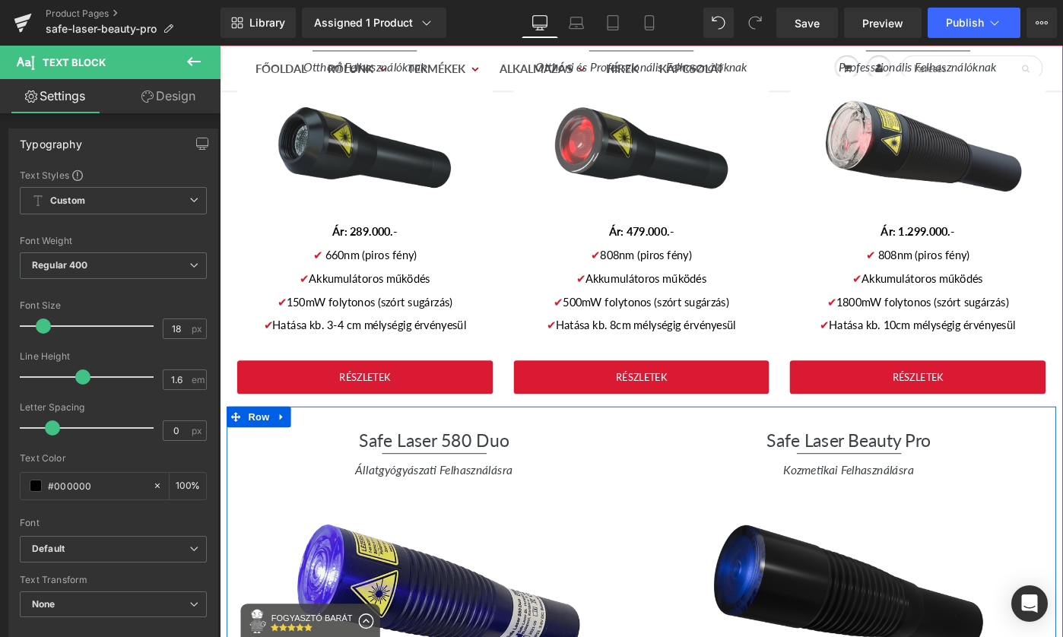
scroll to position [2312, 0]
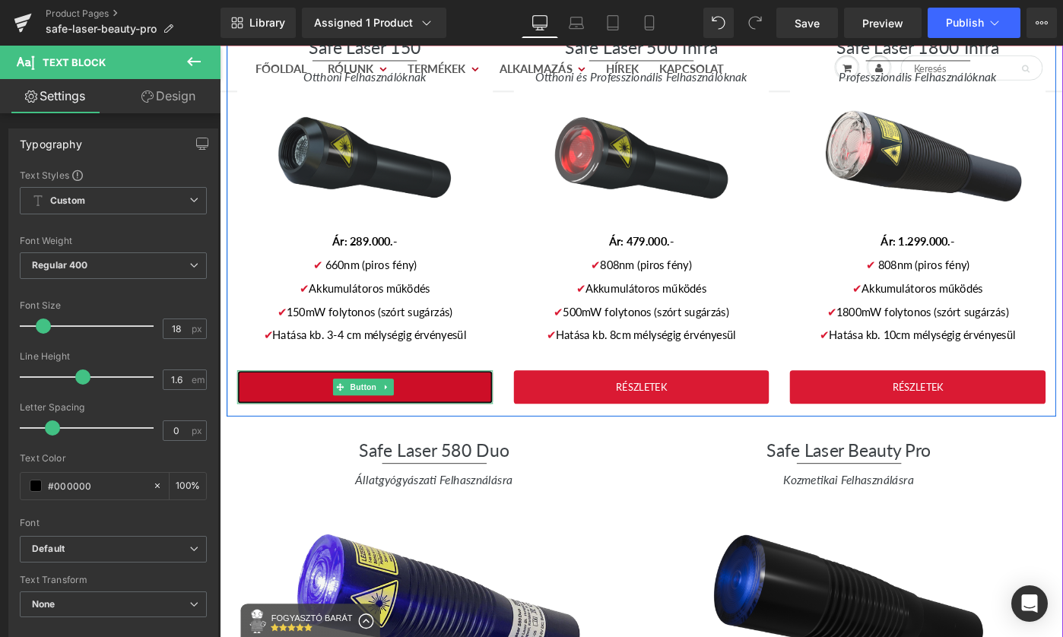
click at [419, 400] on link "RÉSZLETEK" at bounding box center [378, 418] width 279 height 37
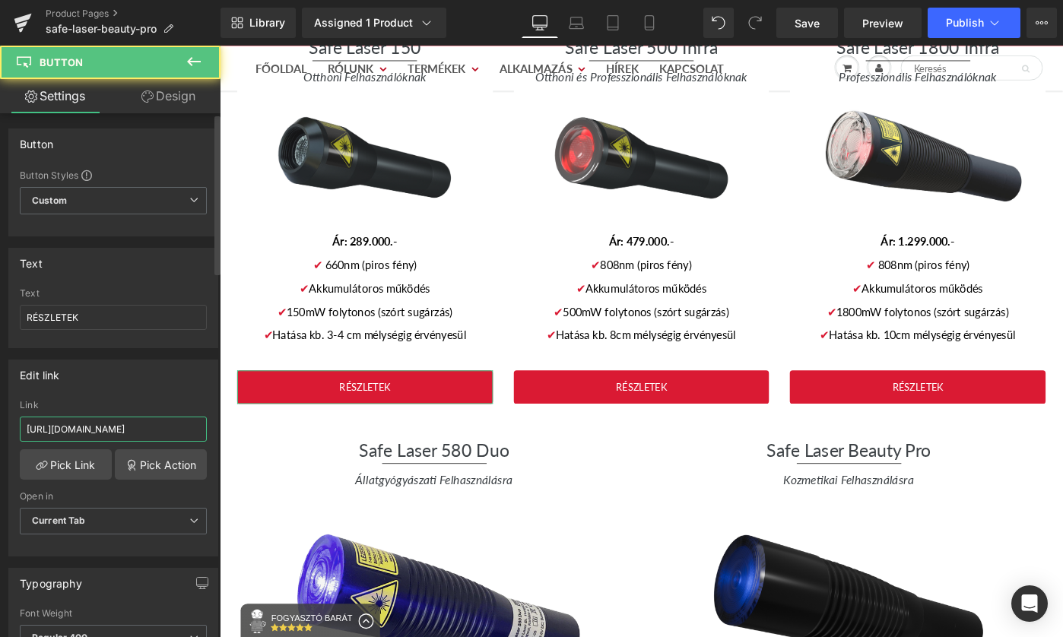
click at [112, 431] on input "https://lezermindenkinek.hu/collections/safe-laser-150-kiegeszitok/products/saf…" at bounding box center [113, 429] width 187 height 25
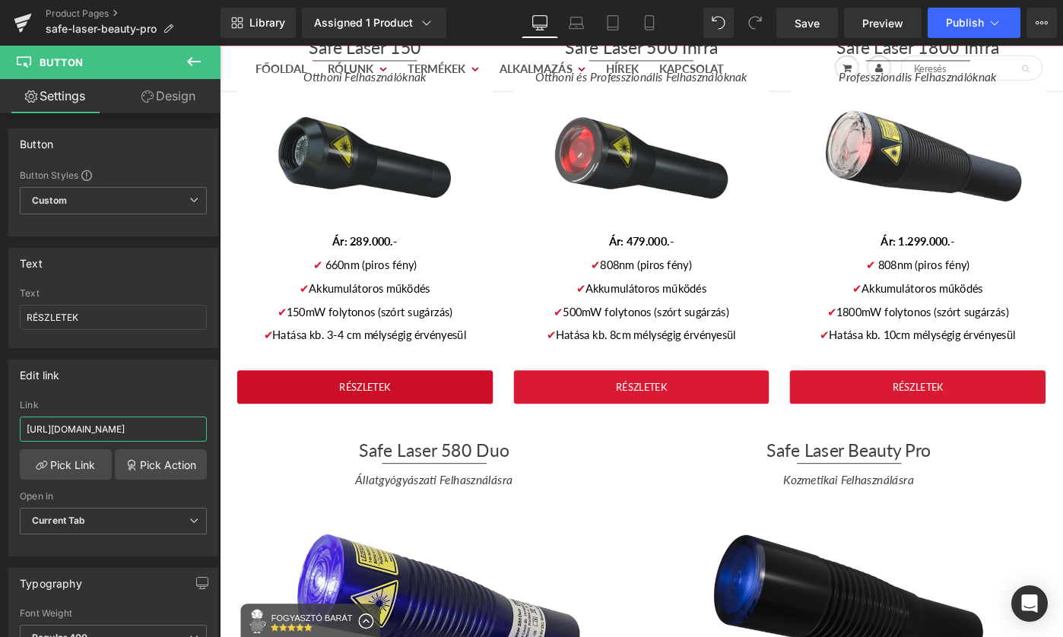
paste input "www.gyogyitaslezerrel.hu"
type input "https://www.gyogyitaslezerrel.hu/products/safe-laser-150"
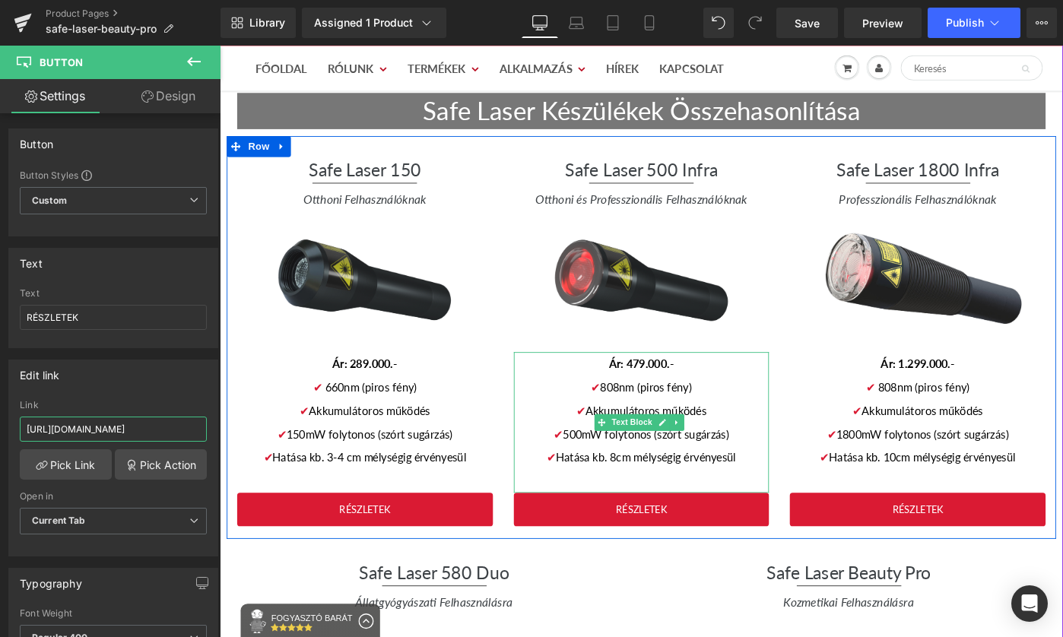
scroll to position [2192, 0]
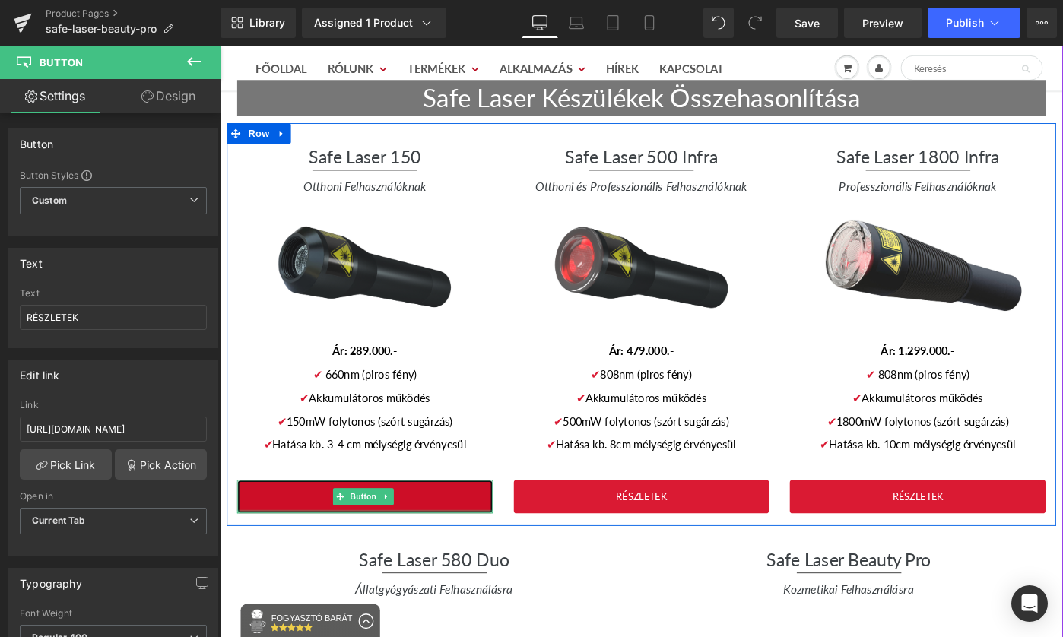
click at [440, 525] on link "RÉSZLETEK" at bounding box center [378, 537] width 279 height 37
click at [459, 519] on link "RÉSZLETEK" at bounding box center [378, 537] width 279 height 37
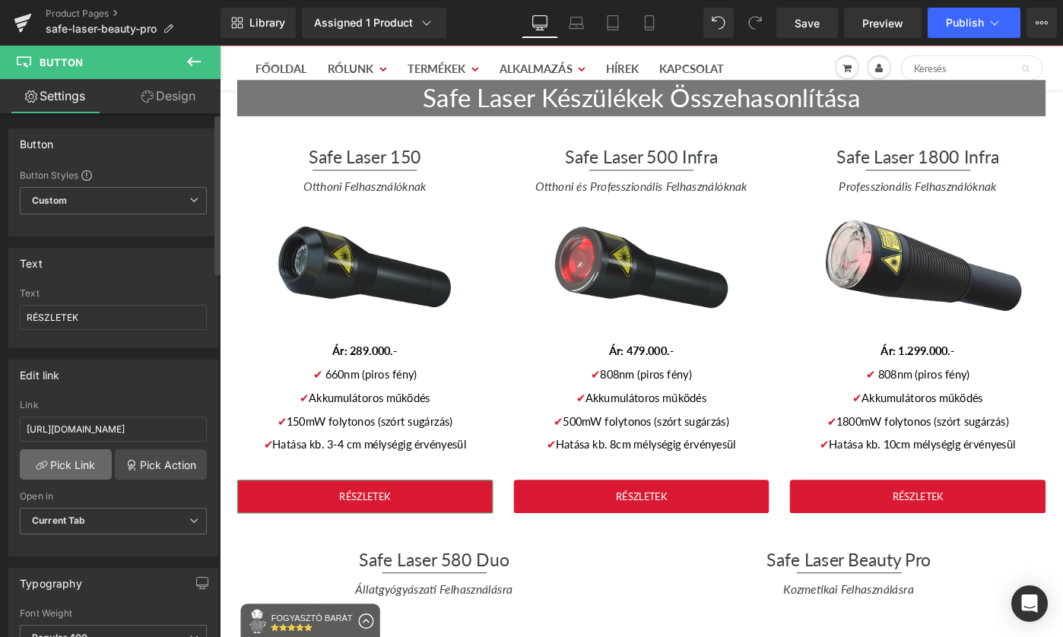
click at [74, 457] on link "Pick Link" at bounding box center [66, 464] width 92 height 30
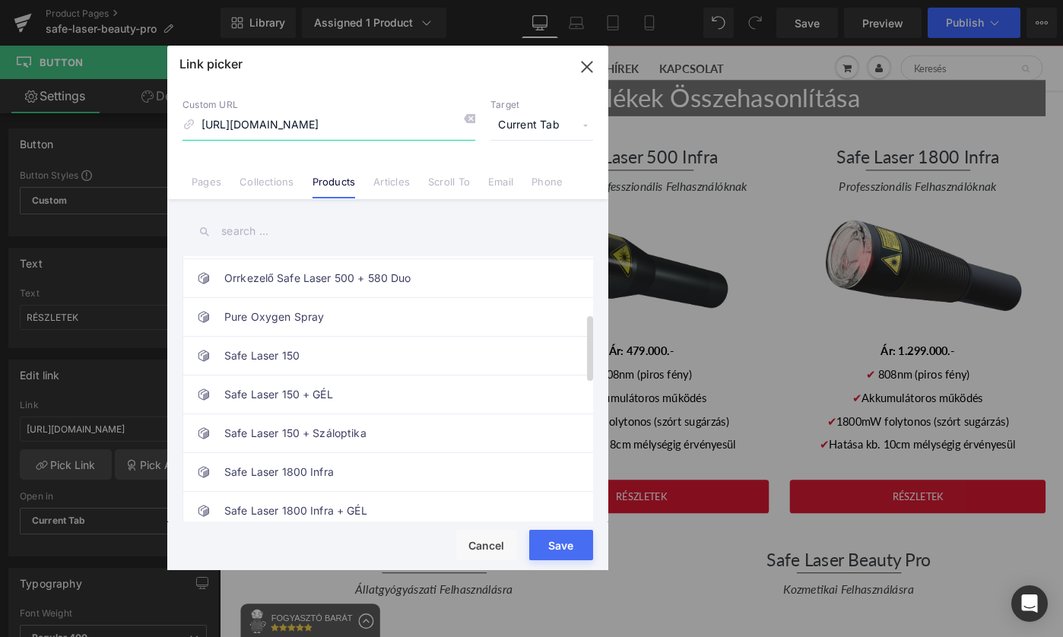
scroll to position [262, 0]
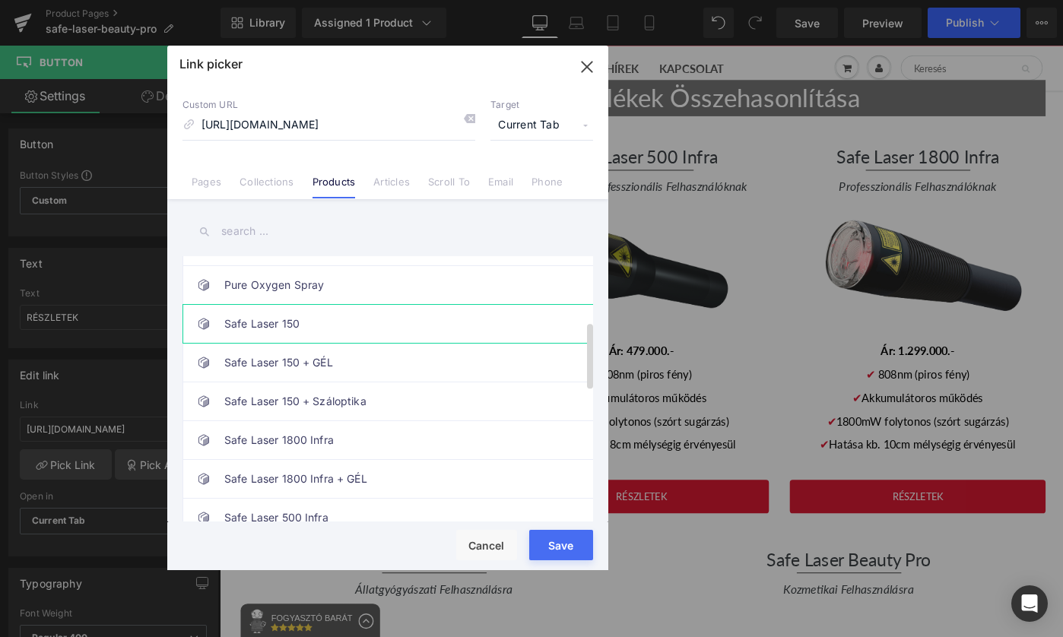
click at [313, 322] on link "Safe Laser 150" at bounding box center [391, 324] width 335 height 38
click at [570, 548] on button "Save" at bounding box center [561, 545] width 64 height 30
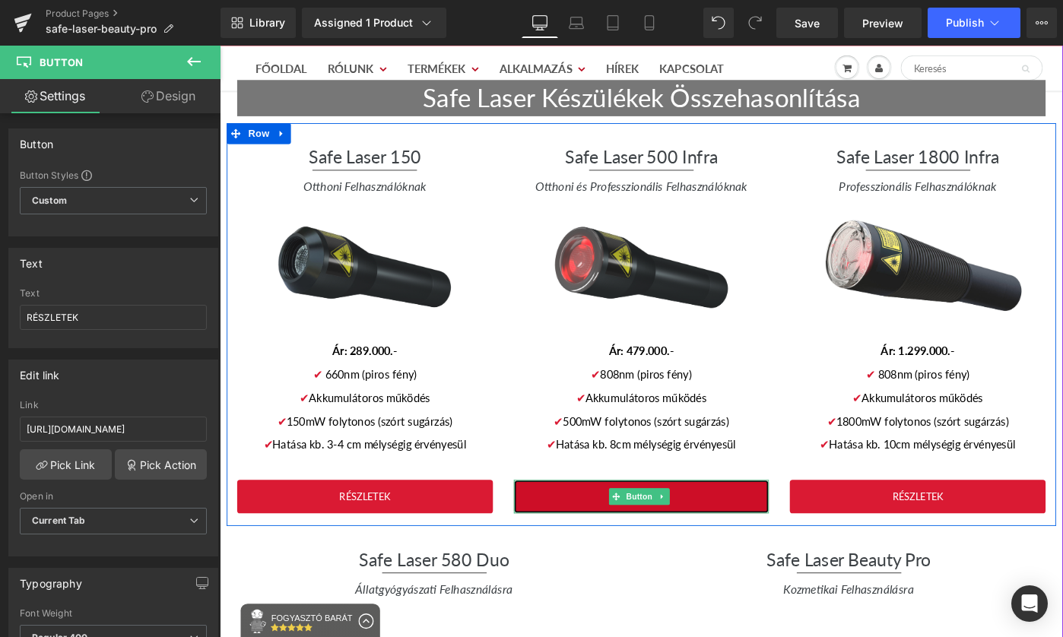
click at [727, 519] on link "RÉSZLETEK" at bounding box center [680, 537] width 279 height 37
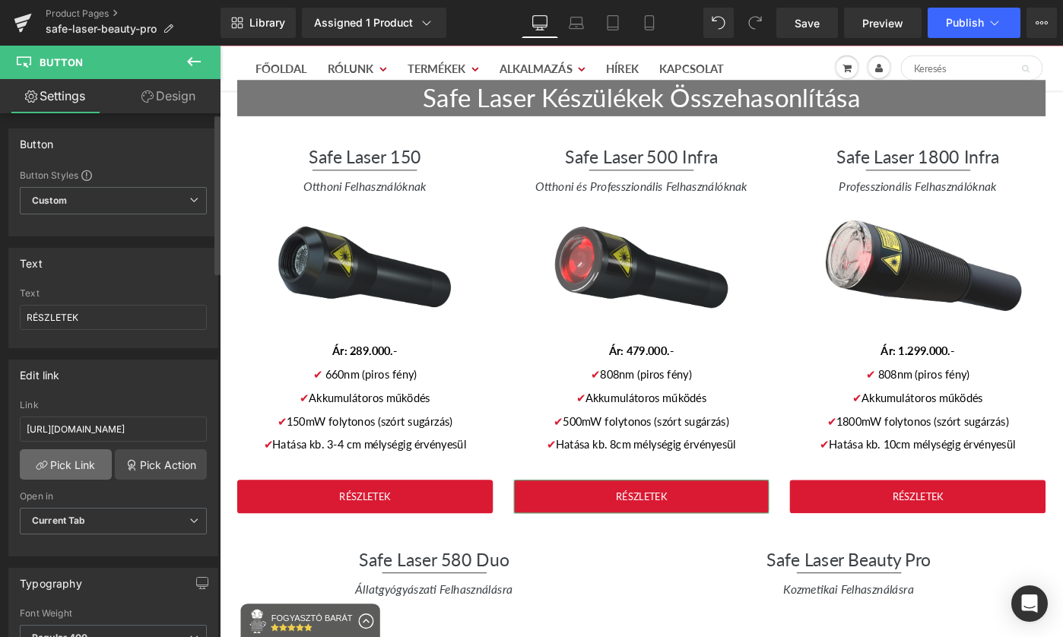
click at [34, 471] on link "Pick Link" at bounding box center [66, 464] width 92 height 30
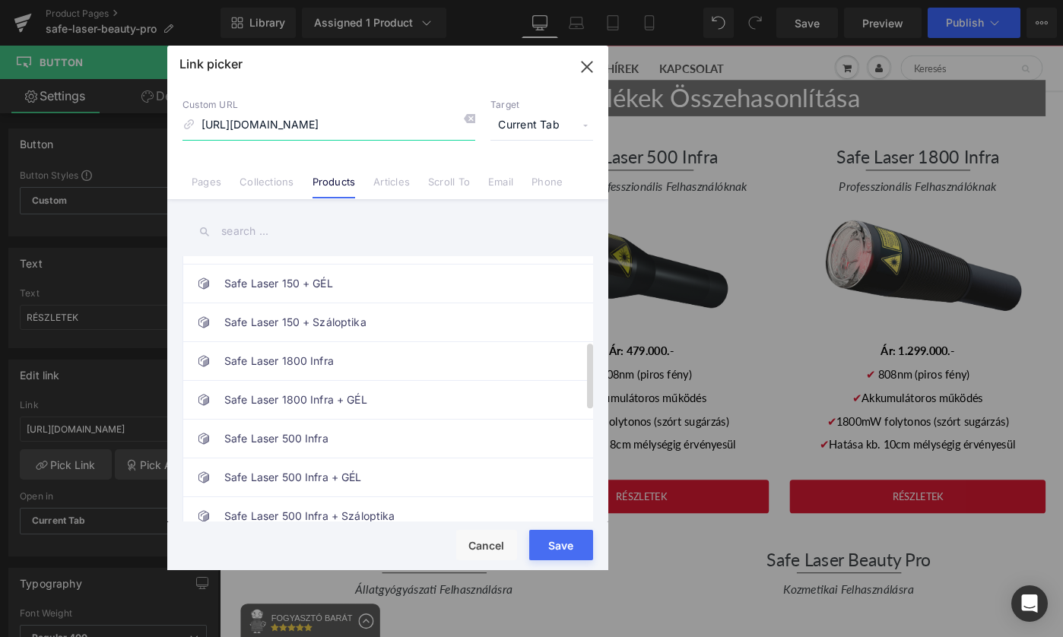
scroll to position [342, 0]
click at [371, 436] on link "Safe Laser 500 Infra" at bounding box center [391, 438] width 335 height 38
click at [546, 541] on button "Save" at bounding box center [561, 545] width 64 height 30
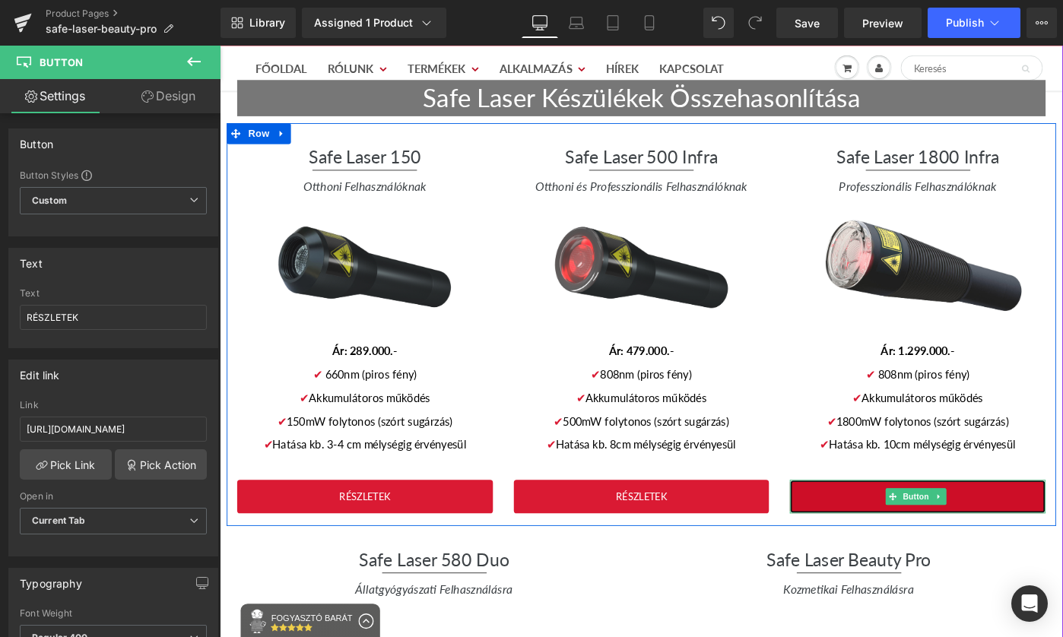
click at [1056, 519] on link "RÉSZLETEK" at bounding box center [981, 537] width 279 height 37
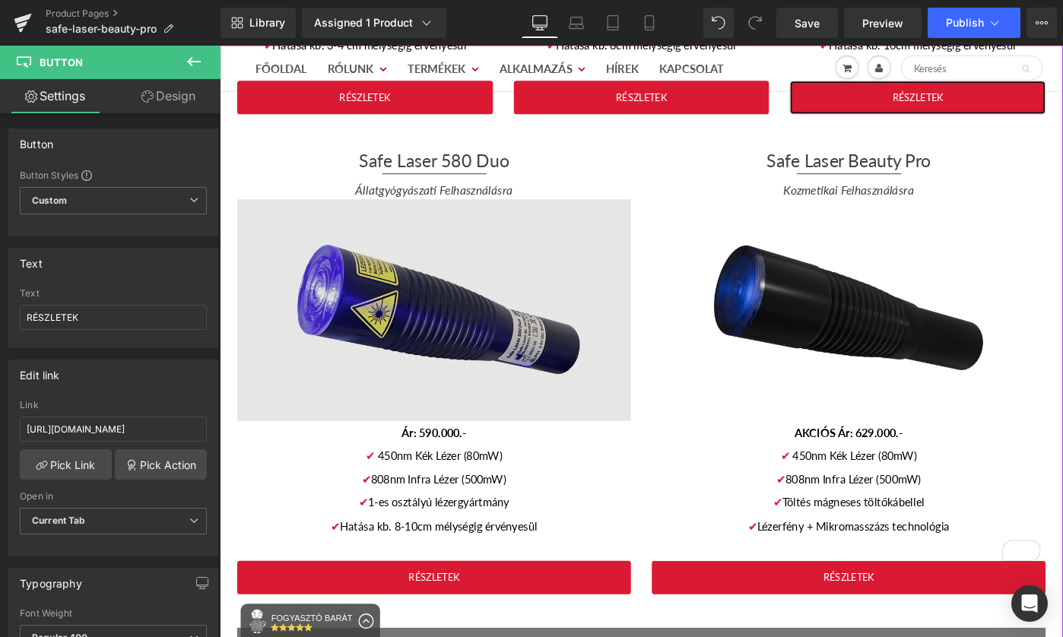
scroll to position [2701, 0]
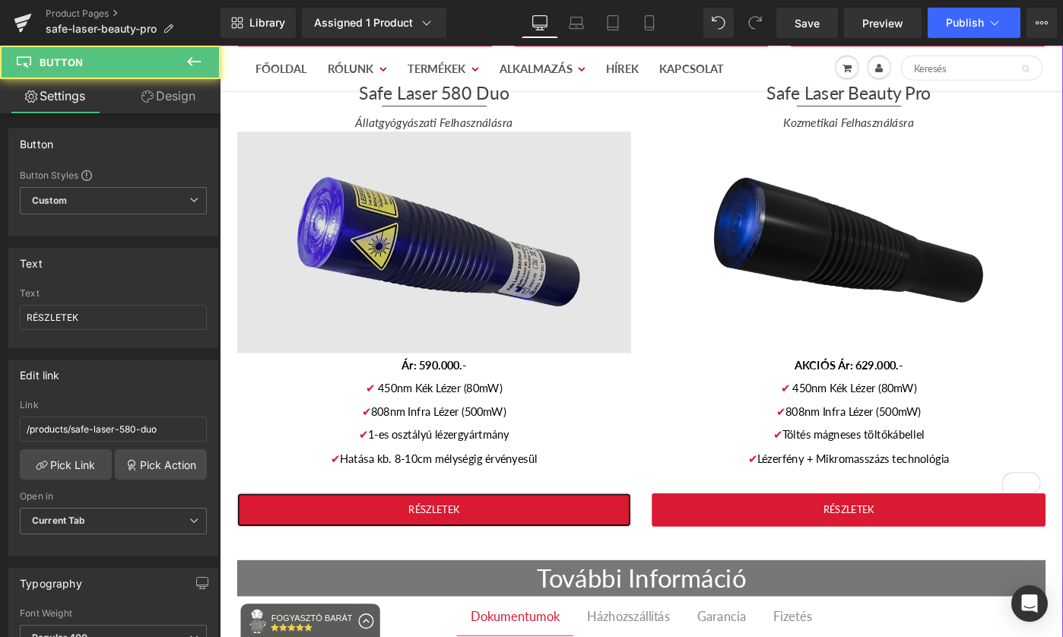
click at [577, 535] on link "RÉSZLETEK" at bounding box center [454, 553] width 430 height 37
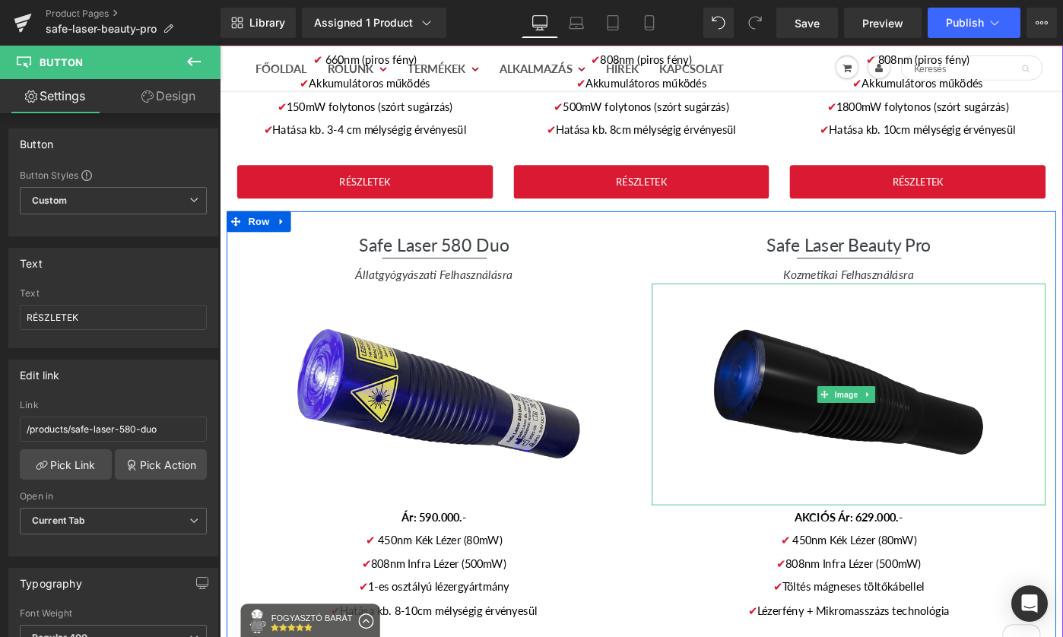
scroll to position [2503, 0]
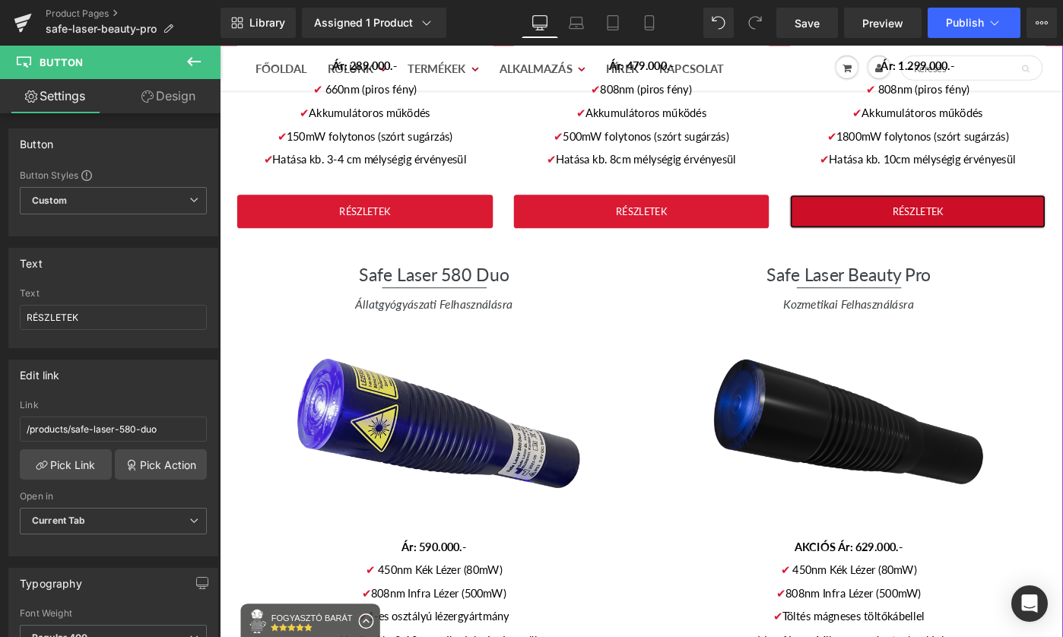
click at [1060, 208] on link "RÉSZLETEK" at bounding box center [981, 226] width 279 height 37
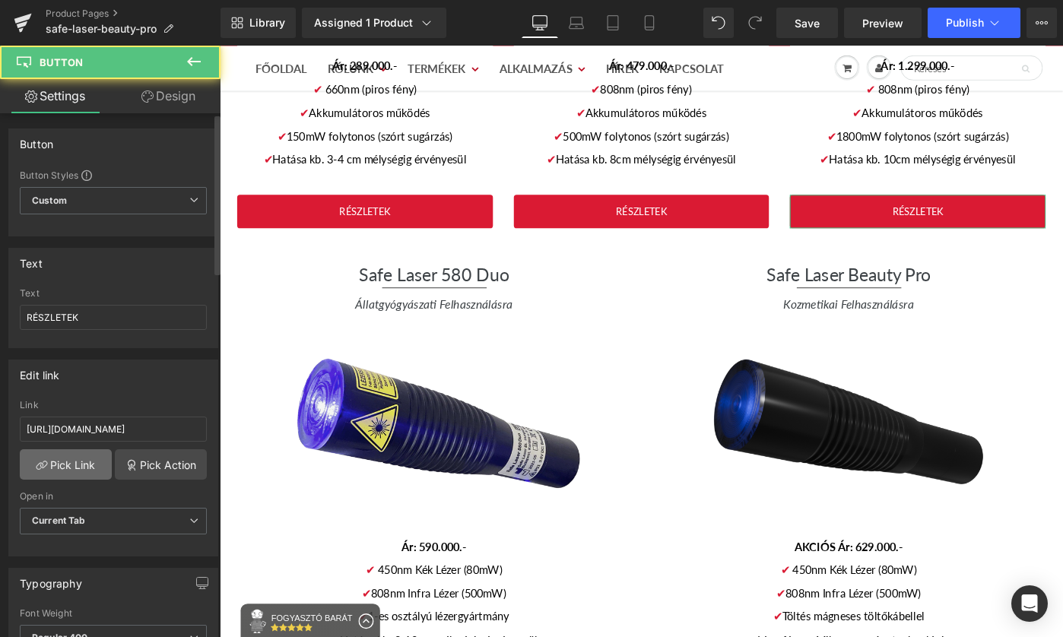
click at [59, 459] on link "Pick Link" at bounding box center [66, 464] width 92 height 30
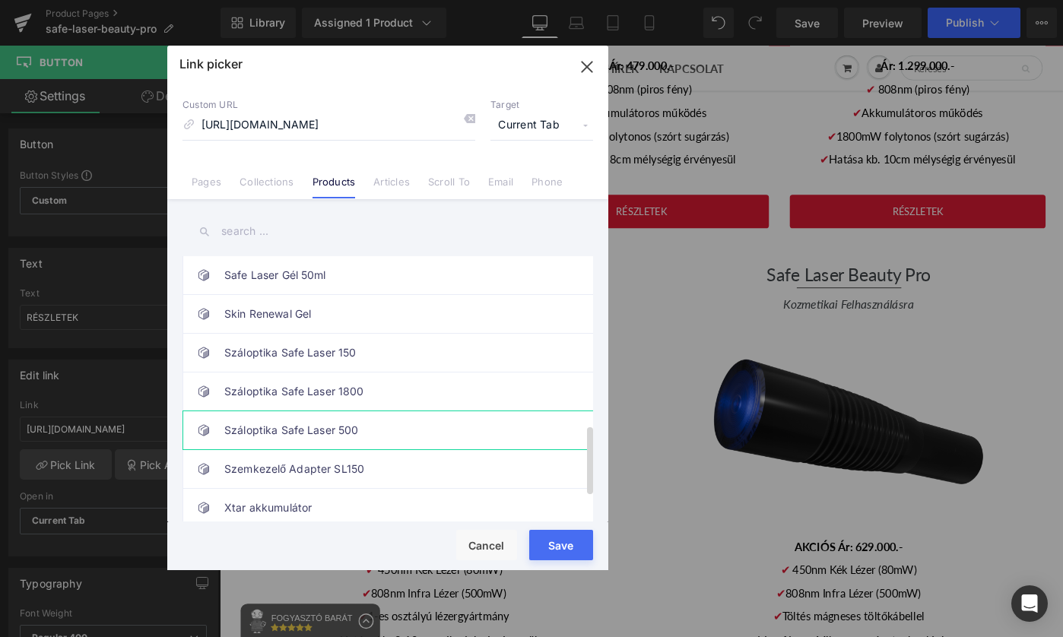
scroll to position [788, 0]
click at [402, 373] on link "Száloptika Safe Laser 1800" at bounding box center [391, 392] width 335 height 38
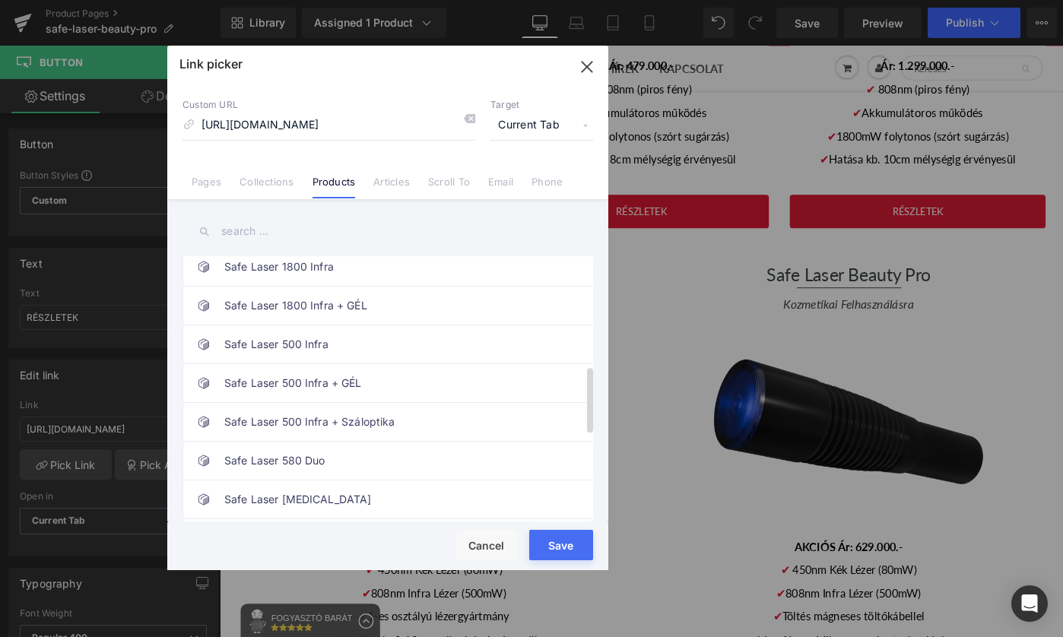
scroll to position [419, 0]
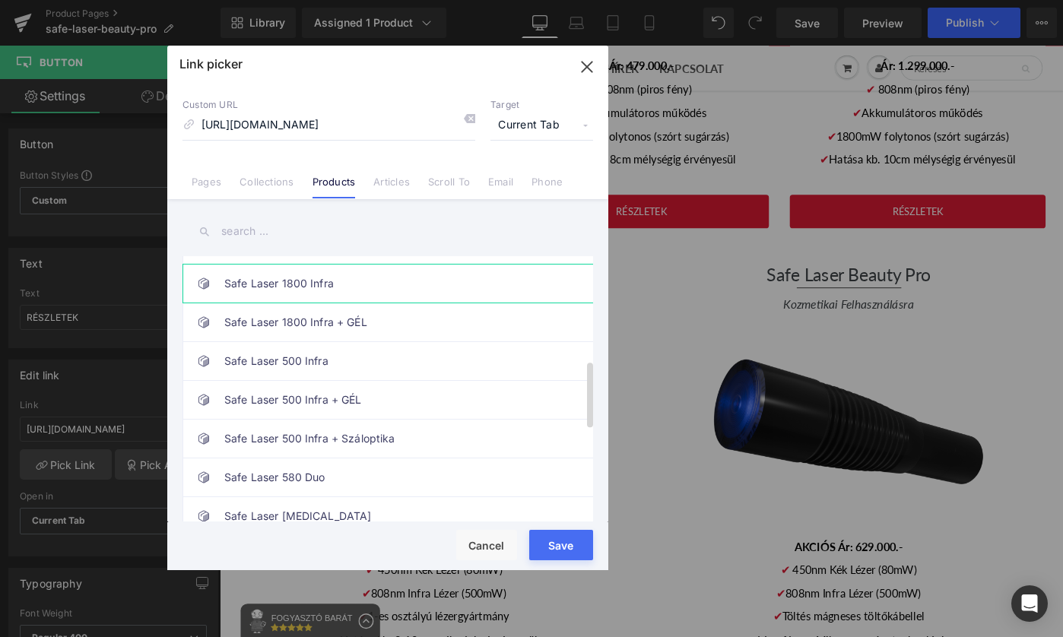
click at [406, 286] on link "Safe Laser 1800 Infra" at bounding box center [391, 284] width 335 height 38
click at [575, 541] on button "Save" at bounding box center [561, 545] width 64 height 30
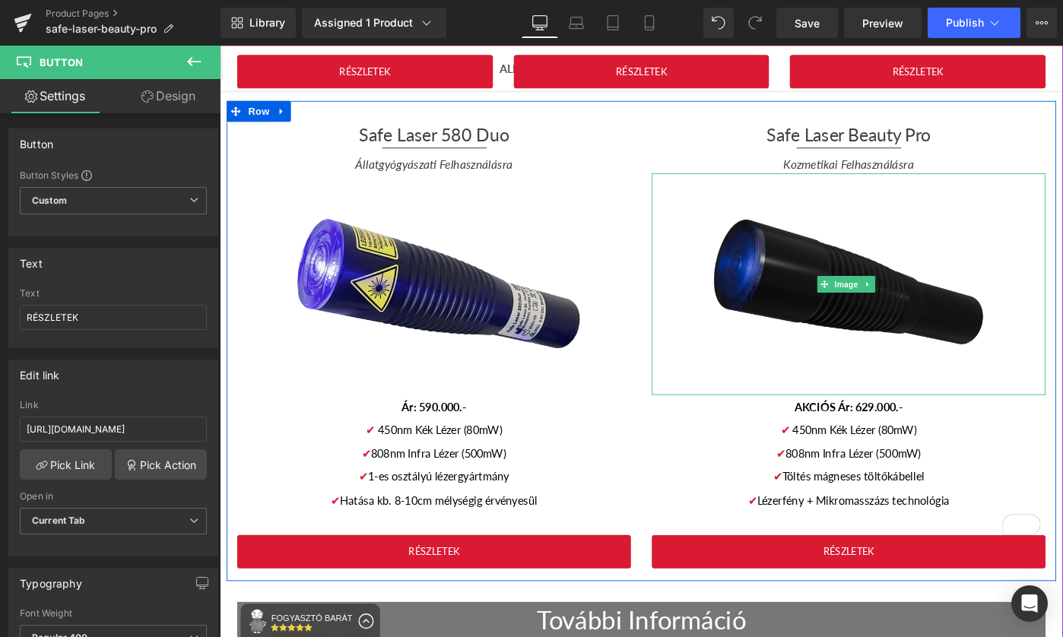
scroll to position [2687, 0]
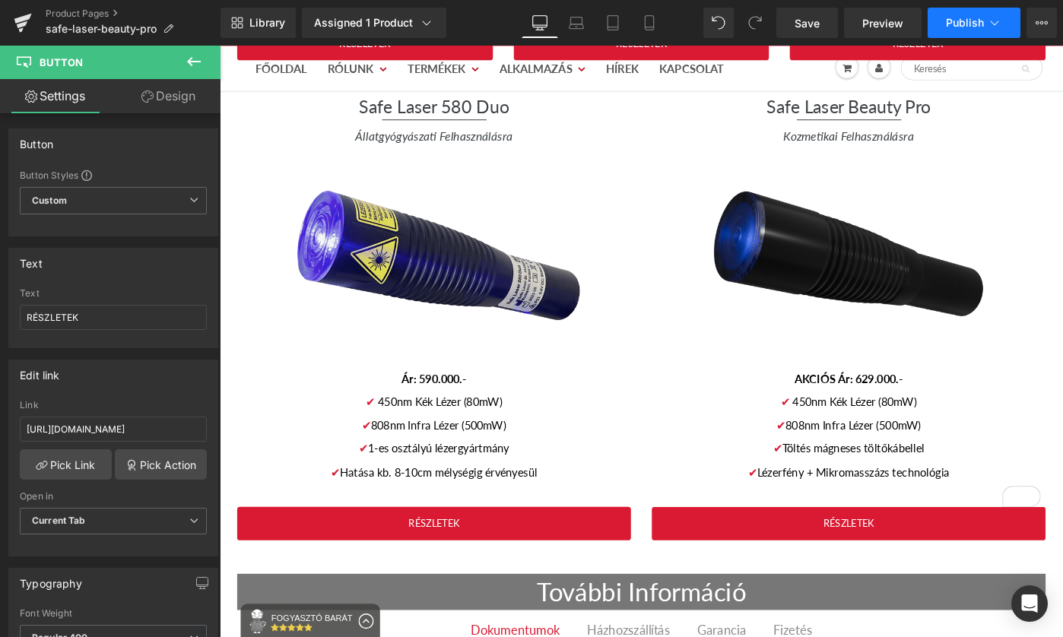
click at [967, 17] on span "Publish" at bounding box center [965, 23] width 38 height 12
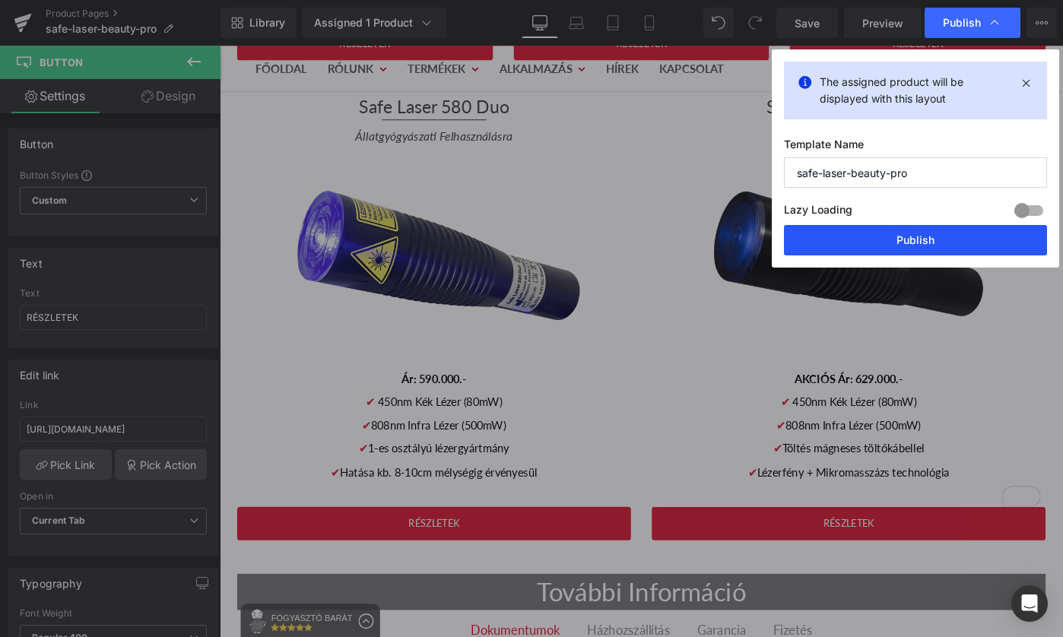
click at [927, 246] on button "Publish" at bounding box center [915, 240] width 263 height 30
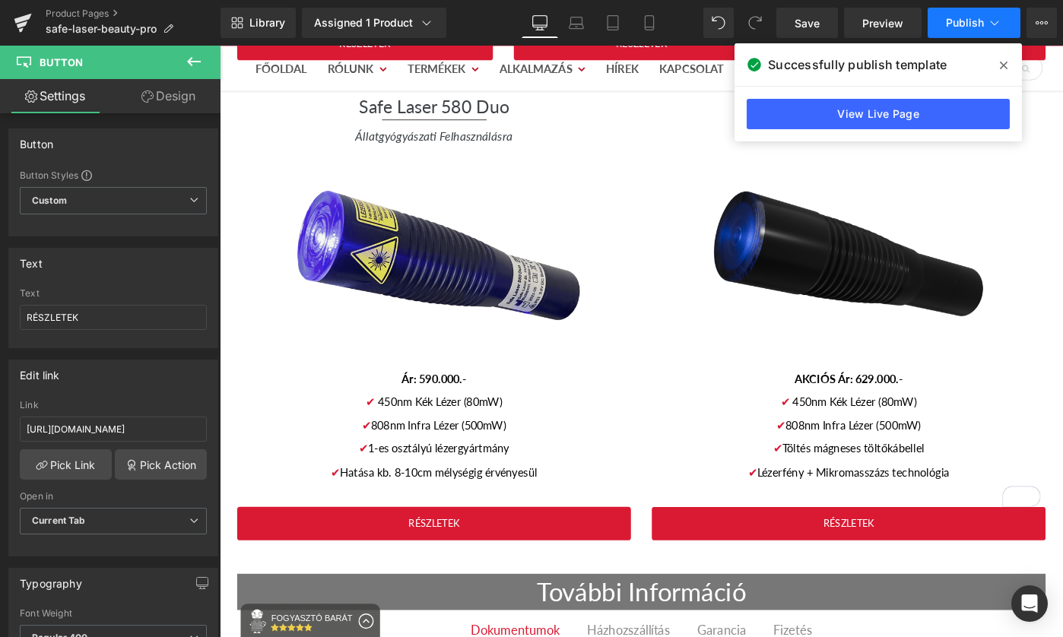
click at [960, 26] on span "Publish" at bounding box center [965, 23] width 38 height 12
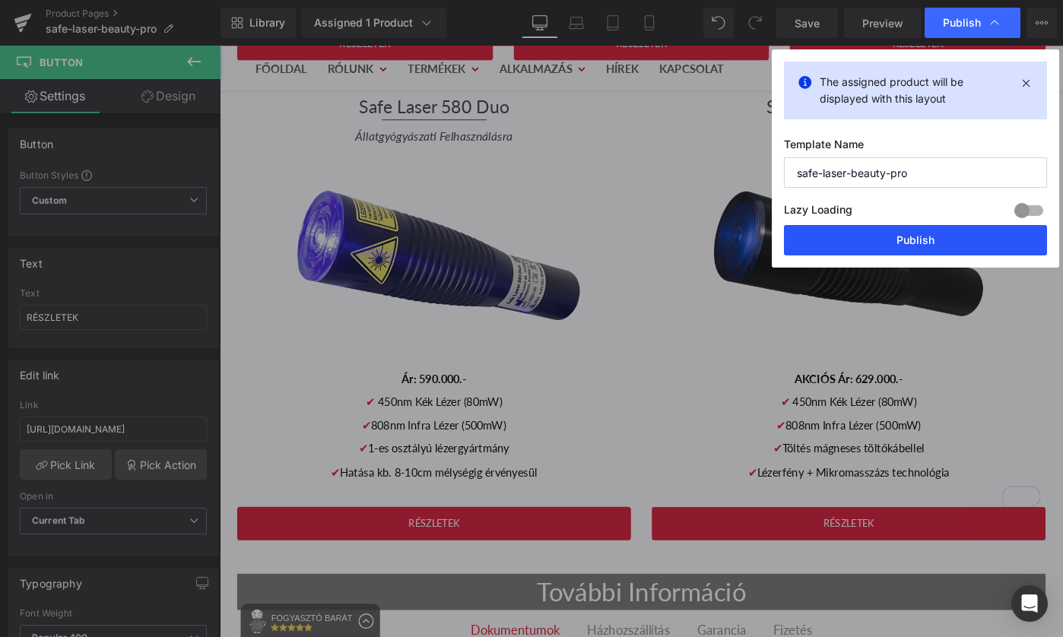
drag, startPoint x: 935, startPoint y: 237, endPoint x: 532, endPoint y: 4, distance: 465.4
click at [935, 237] on button "Publish" at bounding box center [915, 240] width 263 height 30
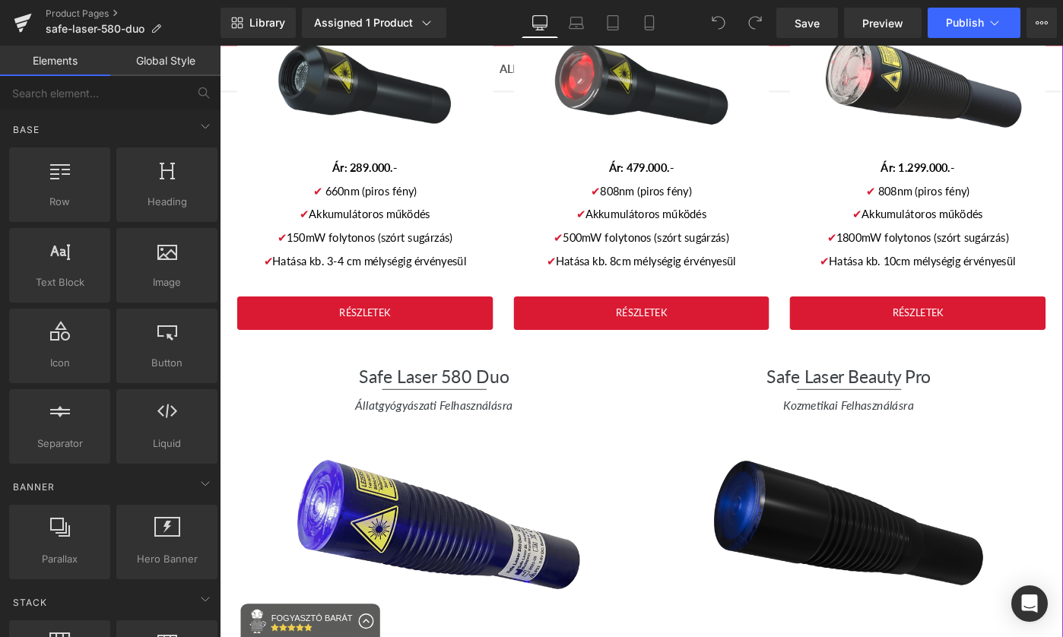
scroll to position [3356, 0]
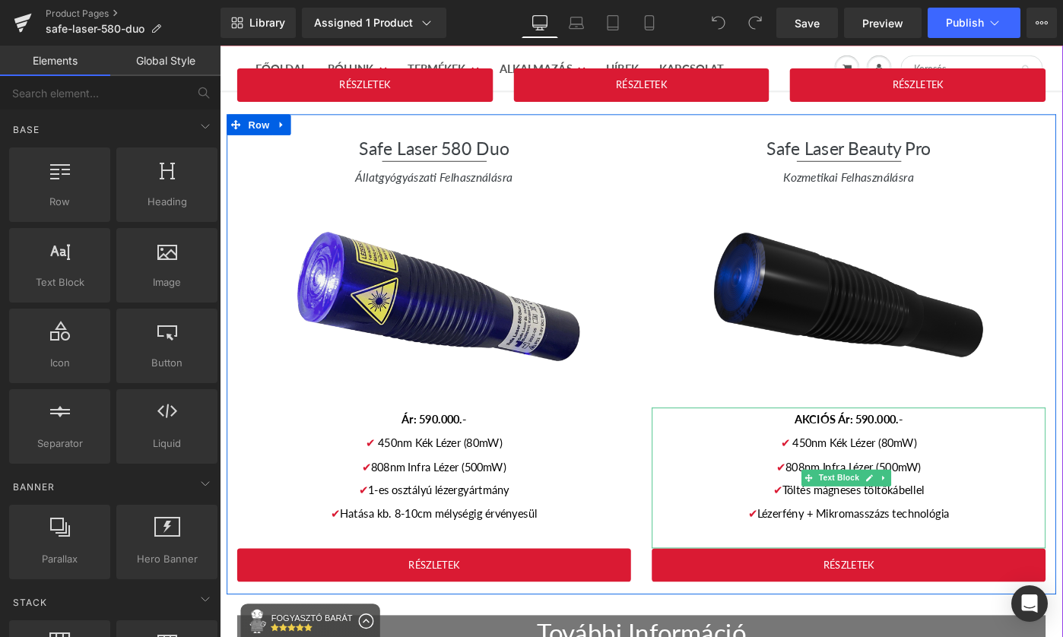
click at [917, 446] on span "AKCIÓS Ár: 590.000.-" at bounding box center [906, 453] width 118 height 14
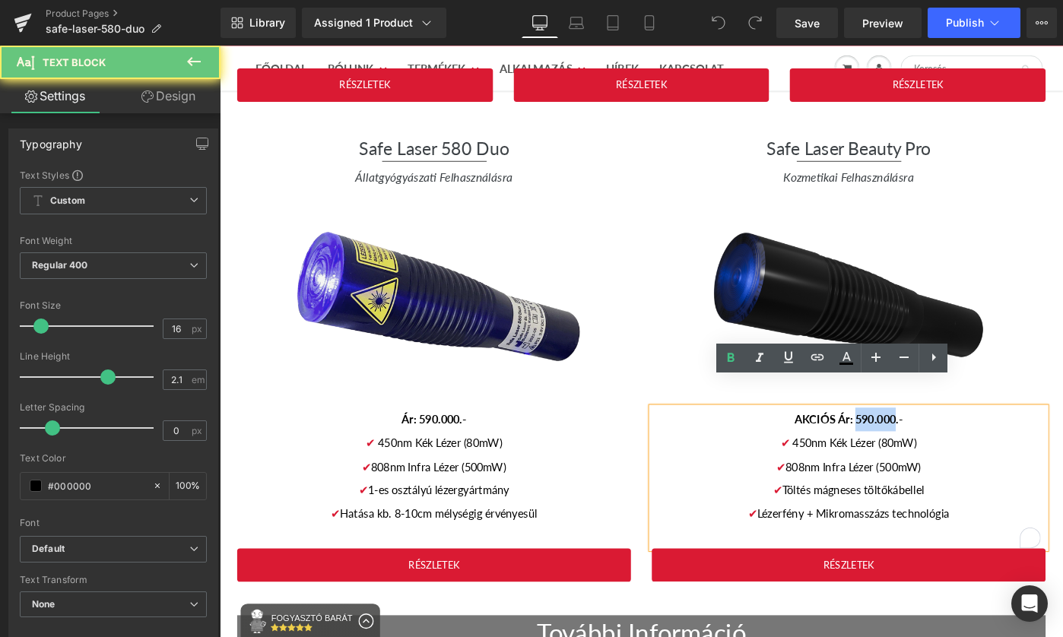
click at [921, 446] on span "AKCIÓS Ár: 590.000.-" at bounding box center [906, 453] width 118 height 14
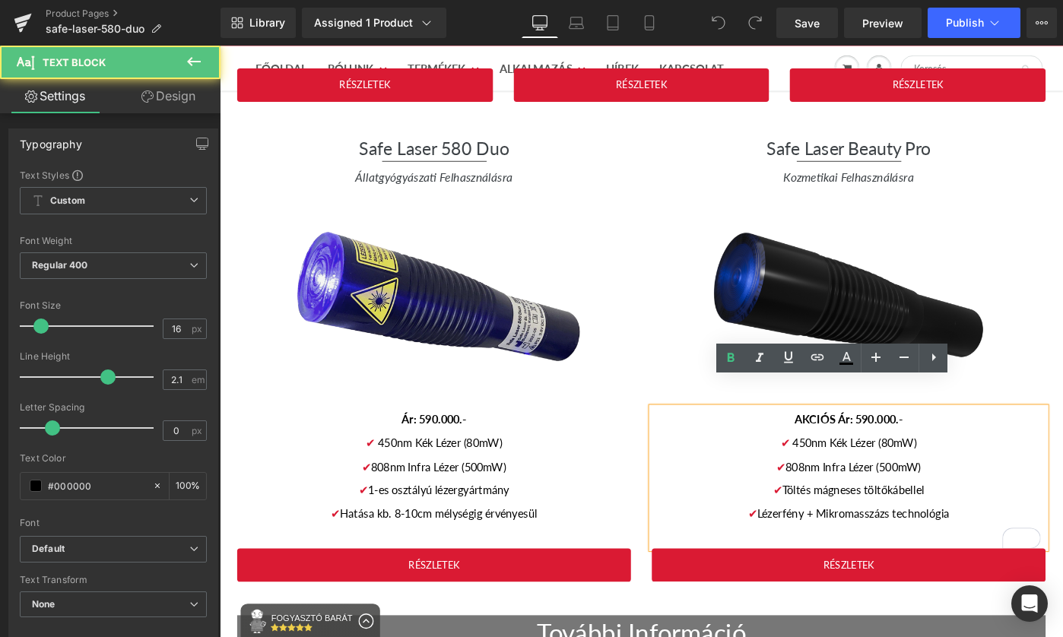
click at [922, 446] on span "AKCIÓS Ár: 590.000.-" at bounding box center [906, 453] width 118 height 14
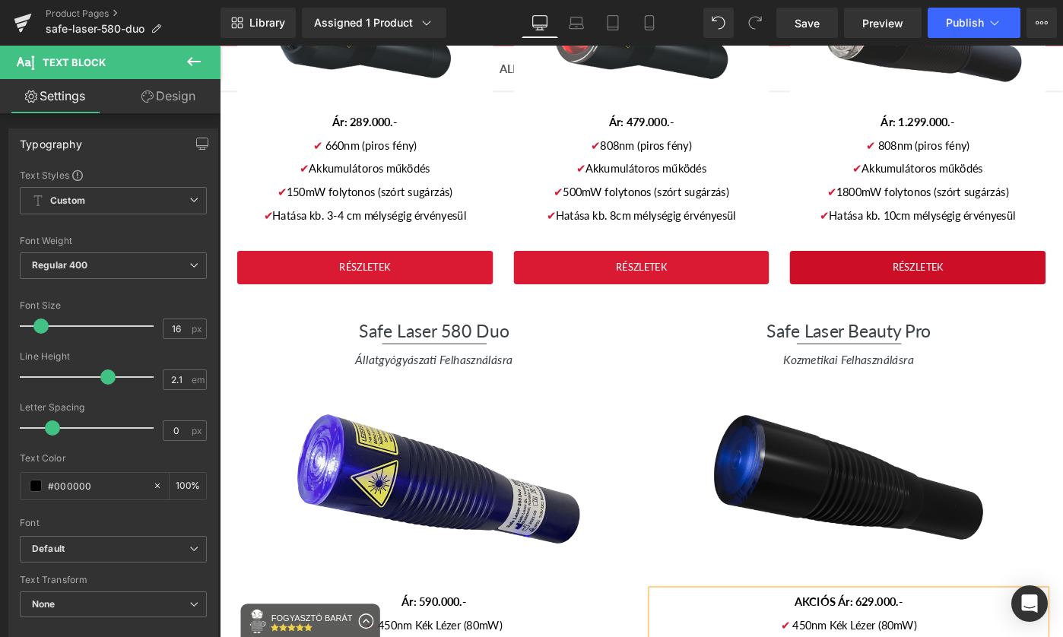
scroll to position [3157, 0]
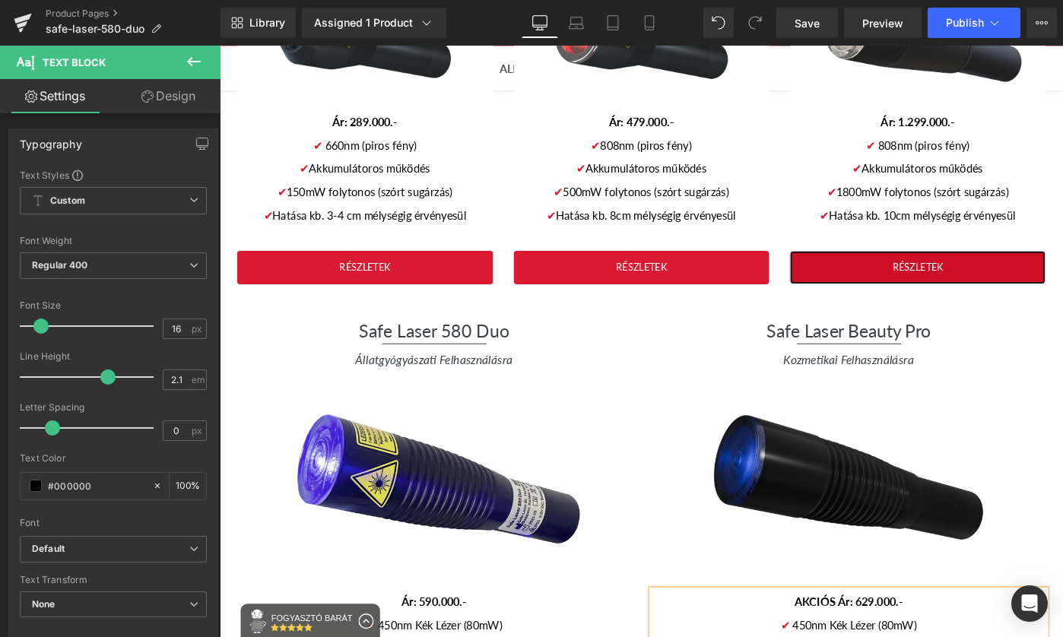
click at [971, 270] on link "RÉSZLETEK" at bounding box center [981, 288] width 279 height 37
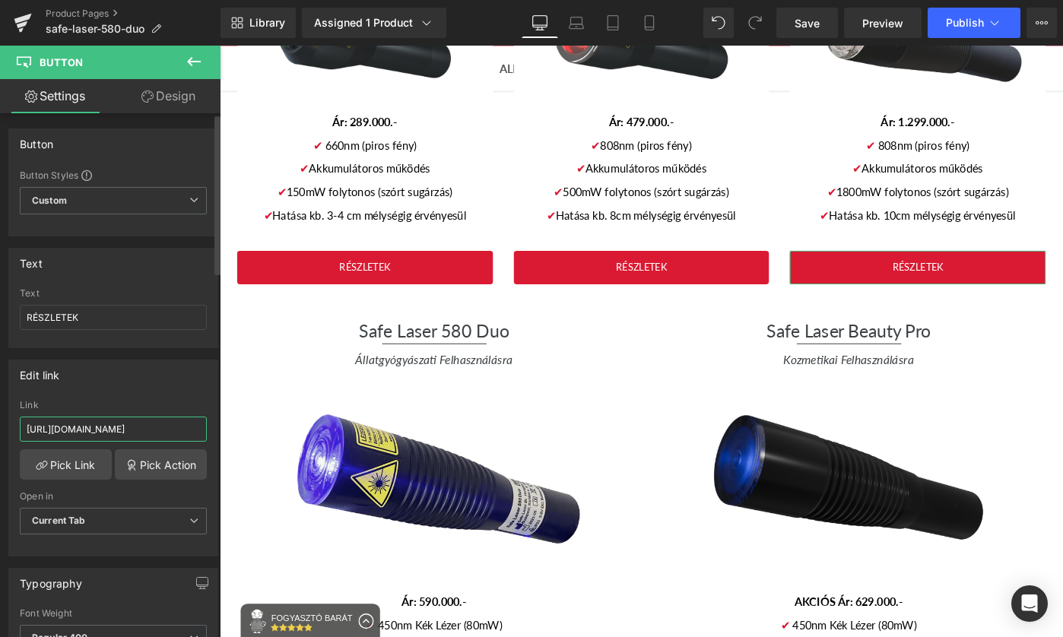
click at [143, 423] on input "[URL][DOMAIN_NAME]" at bounding box center [113, 429] width 187 height 25
paste input "www.gyogyitaslezerrel"
type input "[URL][DOMAIN_NAME]"
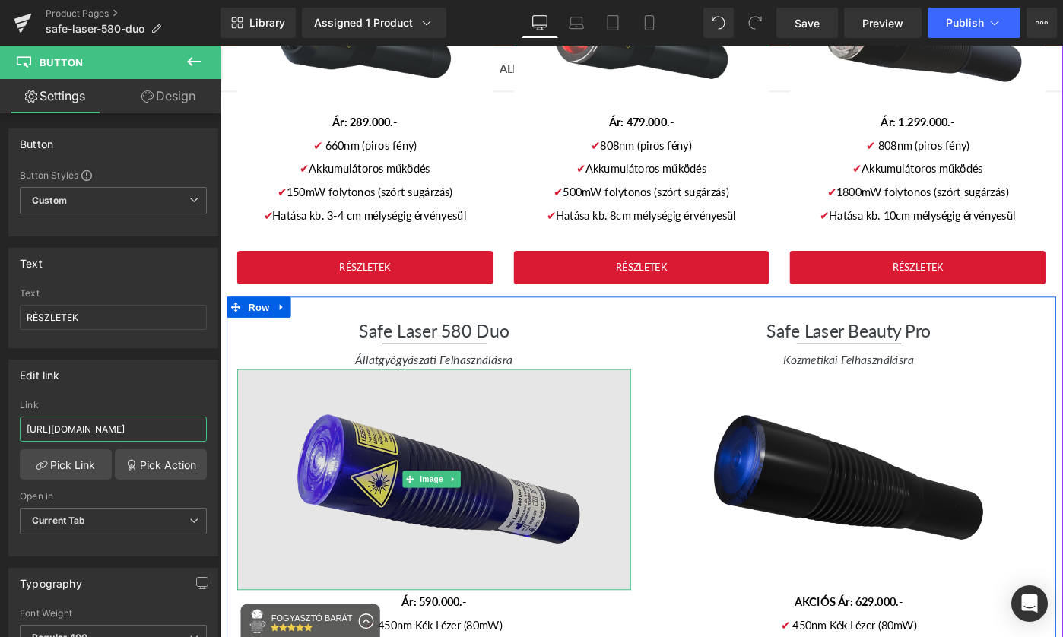
scroll to position [3024, 0]
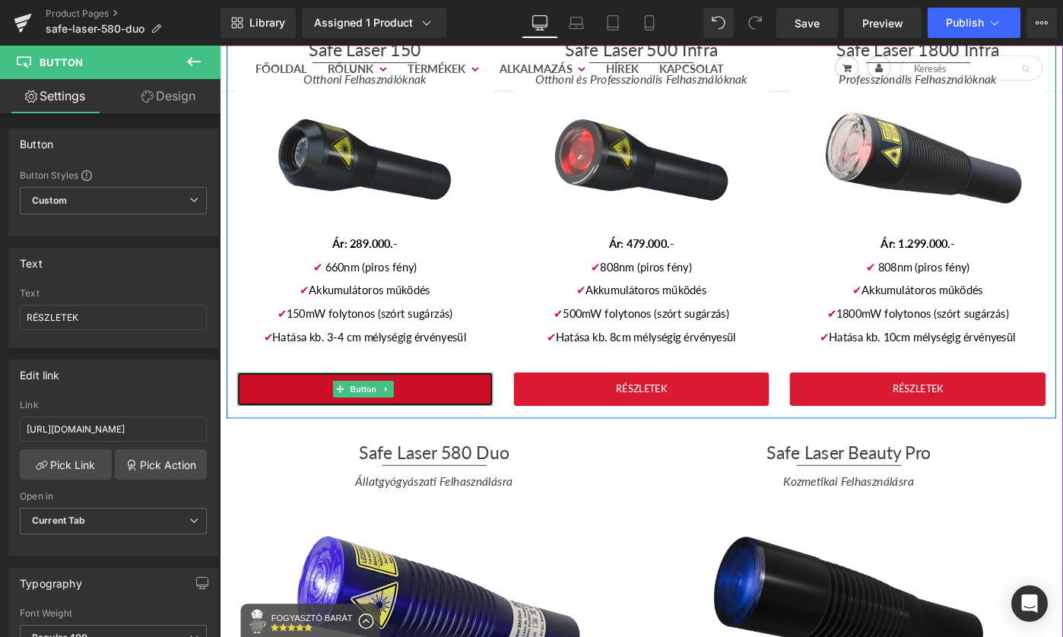
click at [449, 402] on link "RÉSZLETEK" at bounding box center [378, 420] width 279 height 37
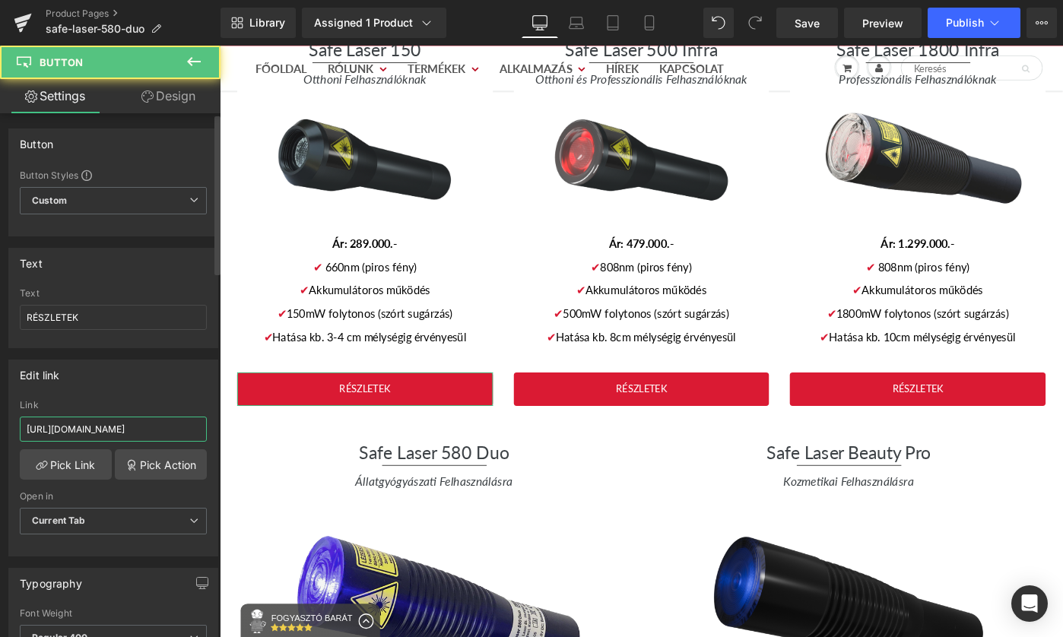
click at [110, 430] on input "[URL][DOMAIN_NAME]" at bounding box center [113, 429] width 187 height 25
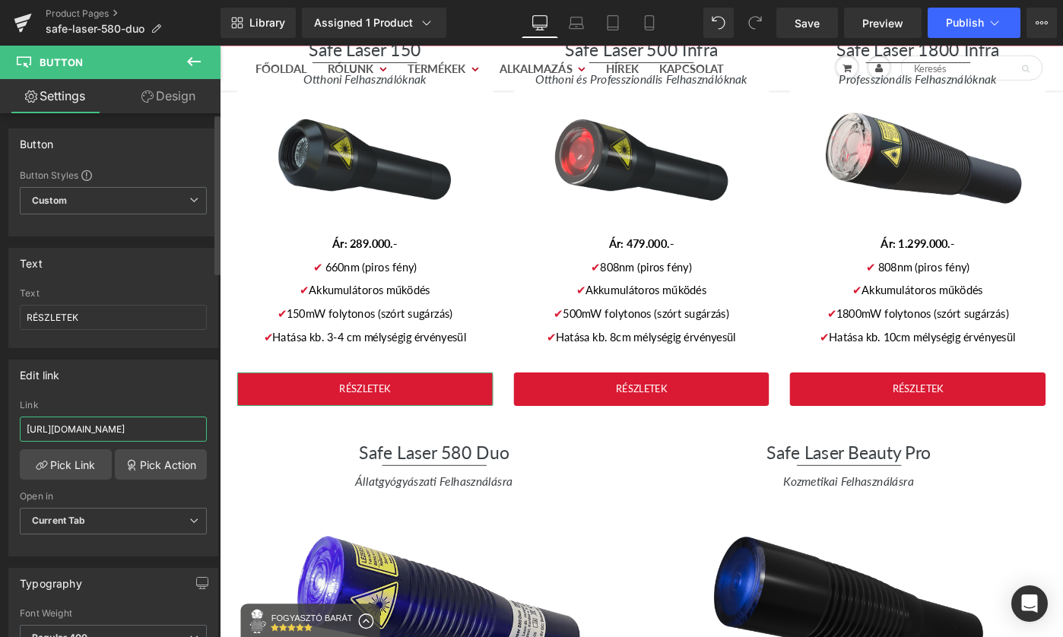
paste input "[DOMAIN_NAME]"
type input "[URL][DOMAIN_NAME]"
click at [72, 474] on link "Pick Link" at bounding box center [66, 464] width 92 height 30
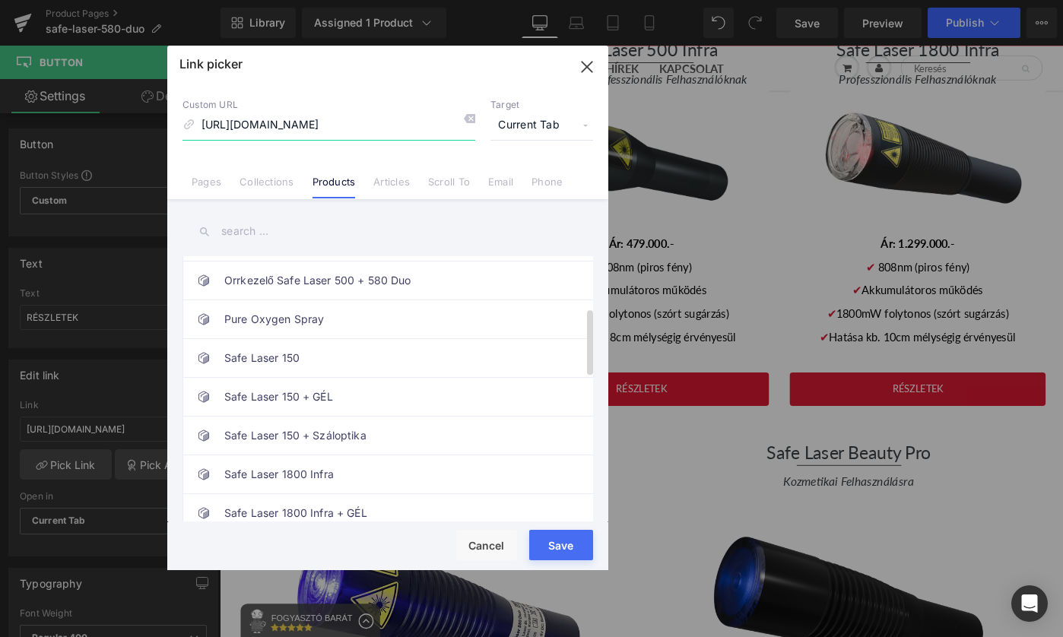
scroll to position [249, 0]
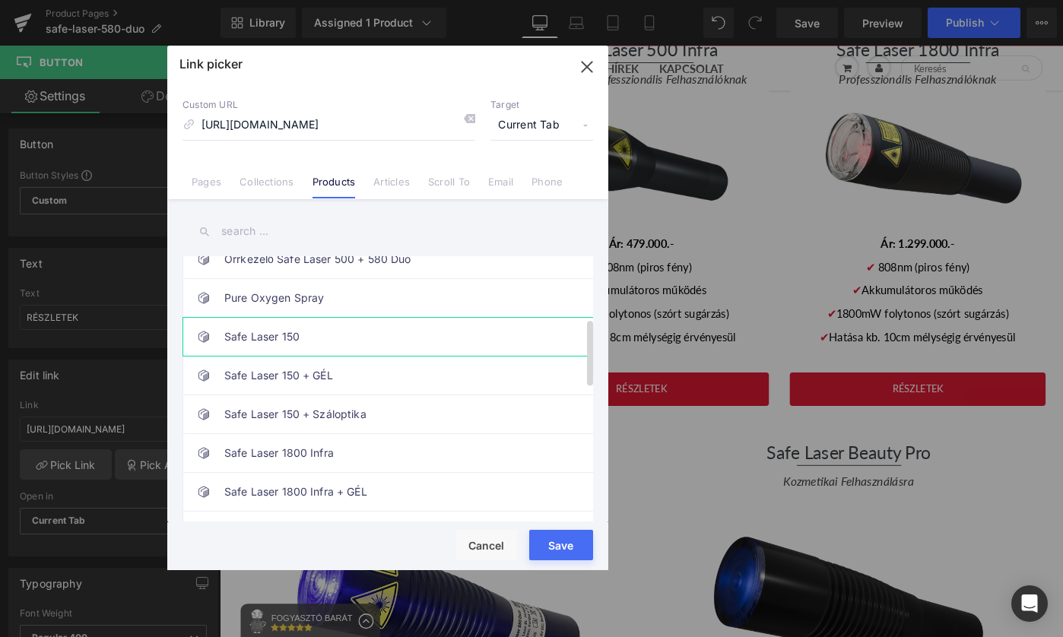
click at [435, 336] on link "Safe Laser 150" at bounding box center [391, 337] width 335 height 38
click at [552, 549] on button "Save" at bounding box center [561, 545] width 64 height 30
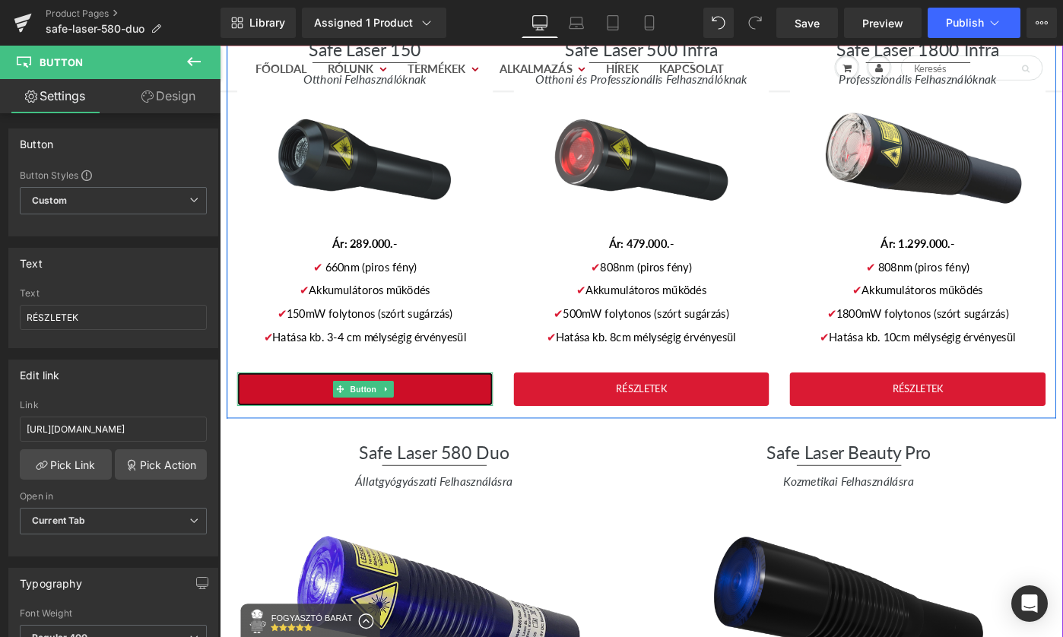
click at [418, 402] on link "RÉSZLETEK" at bounding box center [378, 420] width 279 height 37
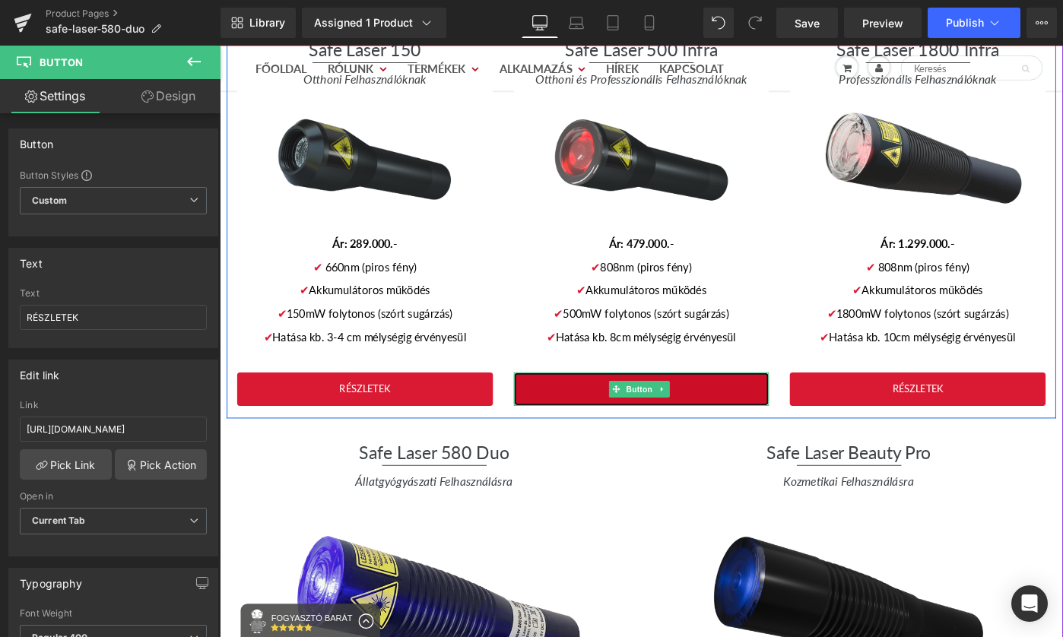
click at [741, 402] on link "RÉSZLETEK" at bounding box center [680, 420] width 279 height 37
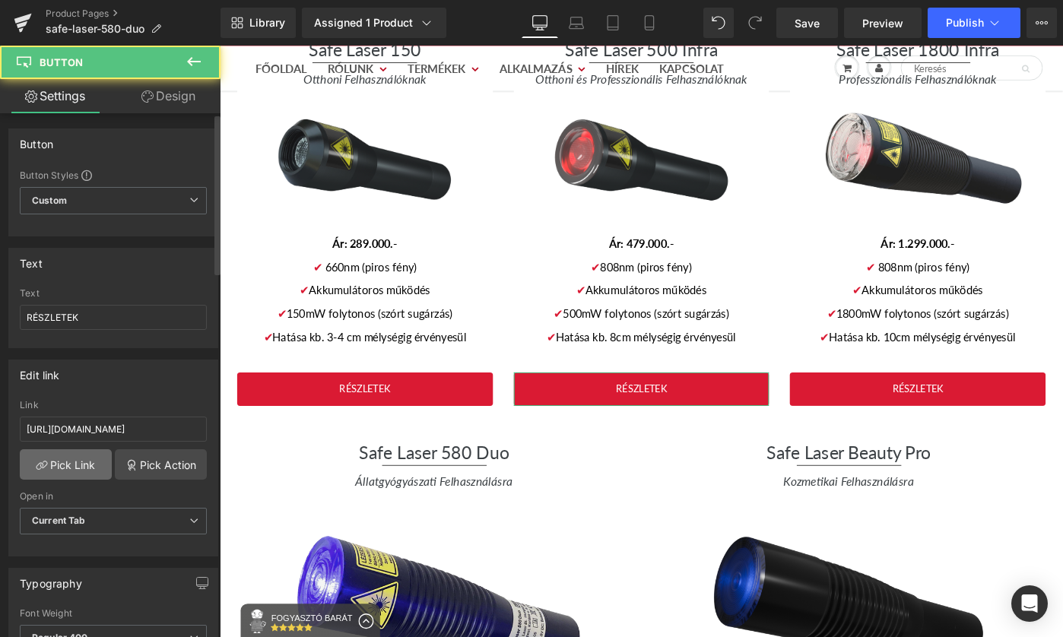
click at [90, 464] on link "Pick Link" at bounding box center [66, 464] width 92 height 30
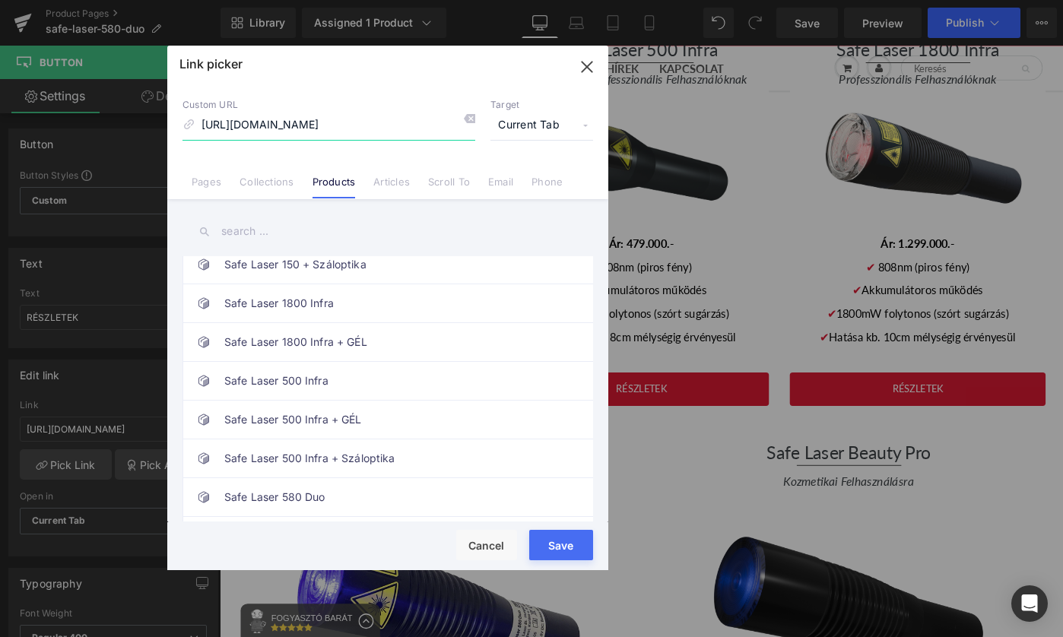
scroll to position [420, 0]
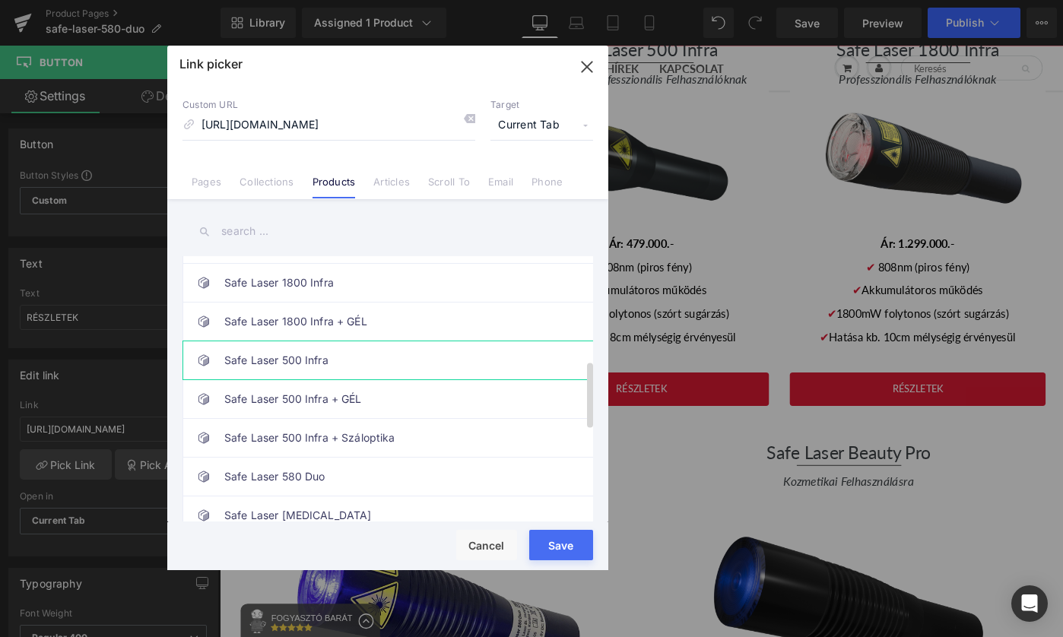
click at [393, 368] on link "Safe Laser 500 Infra" at bounding box center [391, 360] width 335 height 38
click at [570, 554] on button "Save" at bounding box center [561, 545] width 64 height 30
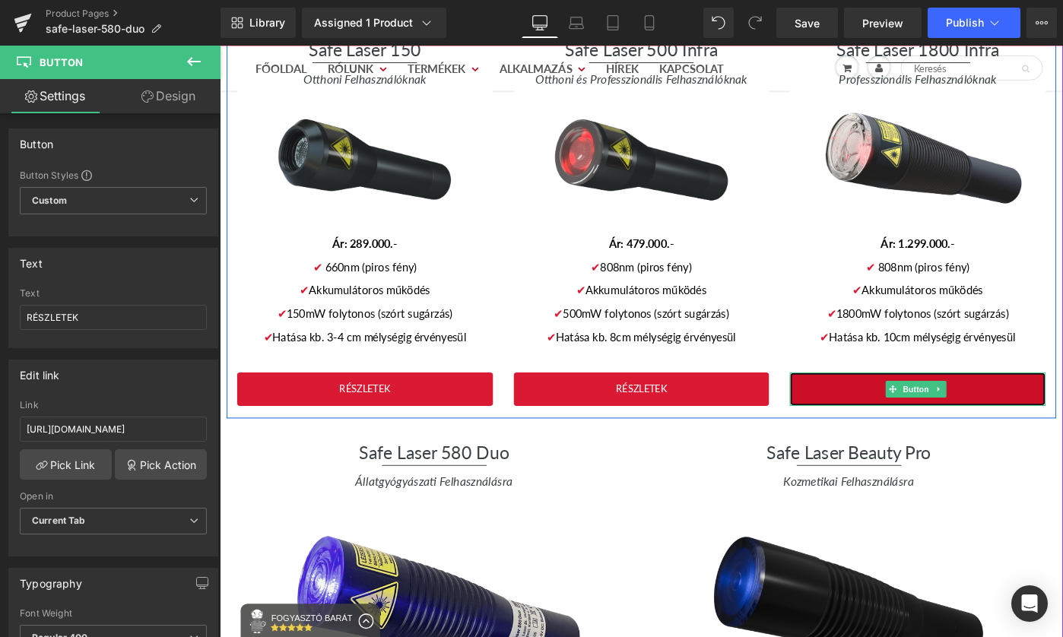
click at [1062, 402] on link "RÉSZLETEK" at bounding box center [981, 420] width 279 height 37
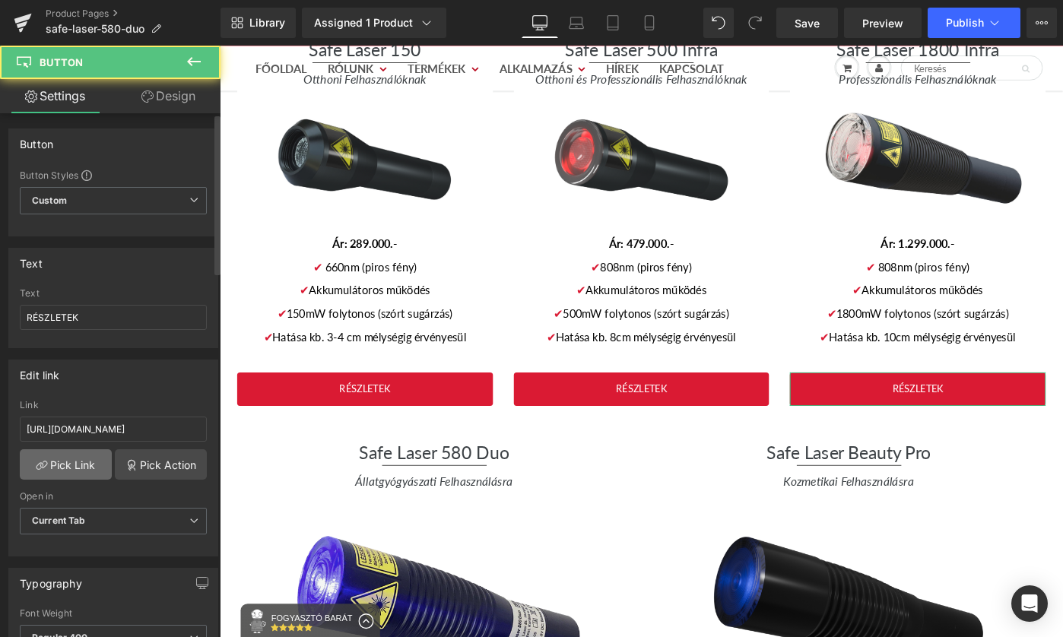
click at [73, 470] on link "Pick Link" at bounding box center [66, 464] width 92 height 30
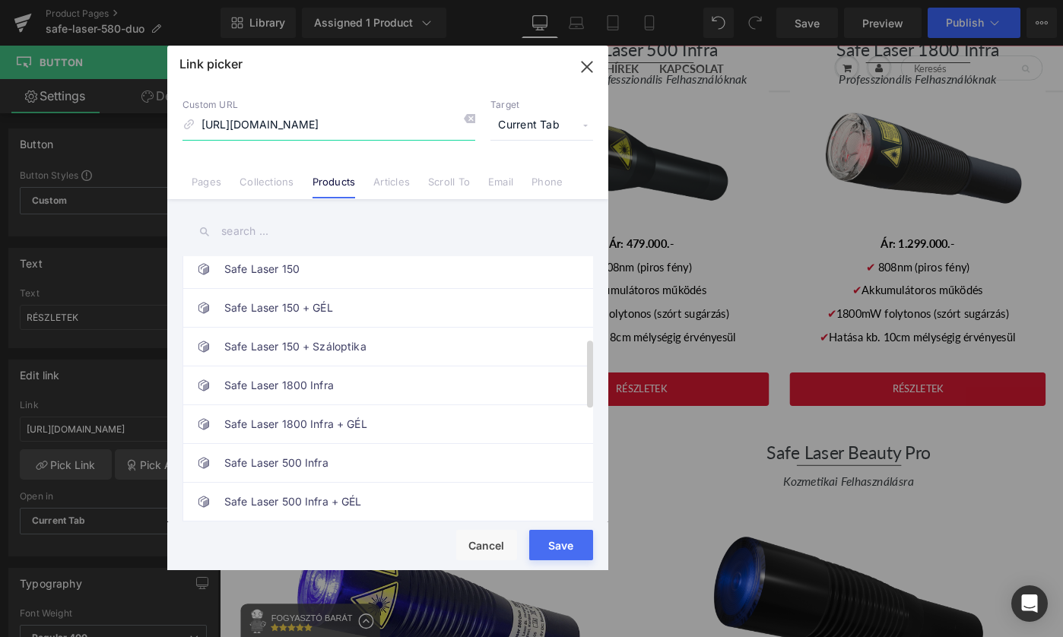
scroll to position [402, 0]
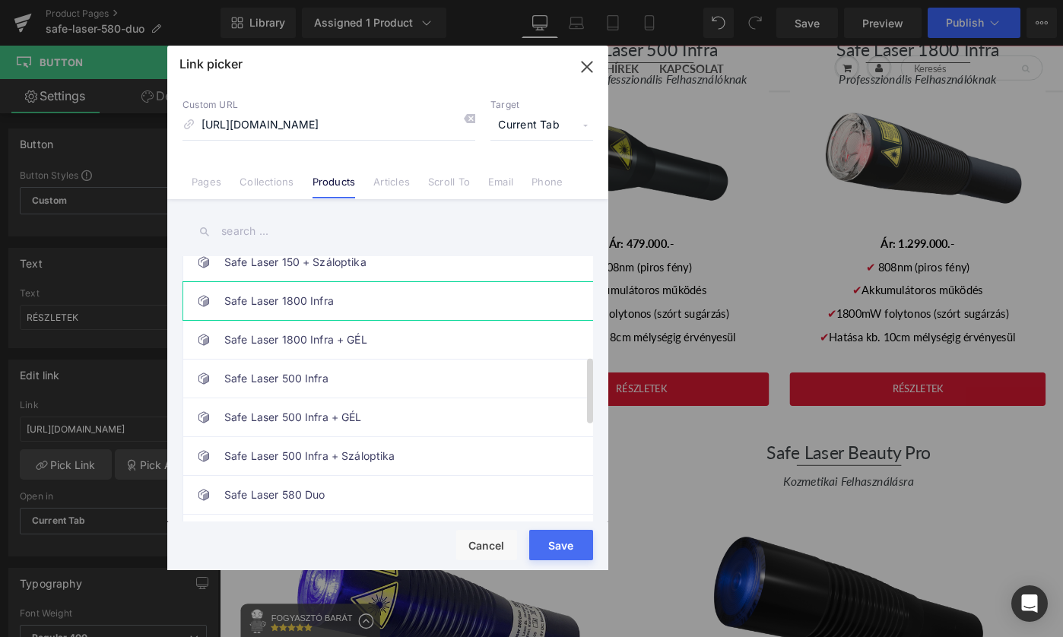
click at [389, 299] on link "Safe Laser 1800 Infra" at bounding box center [391, 301] width 335 height 38
click at [573, 538] on button "Save" at bounding box center [561, 545] width 64 height 30
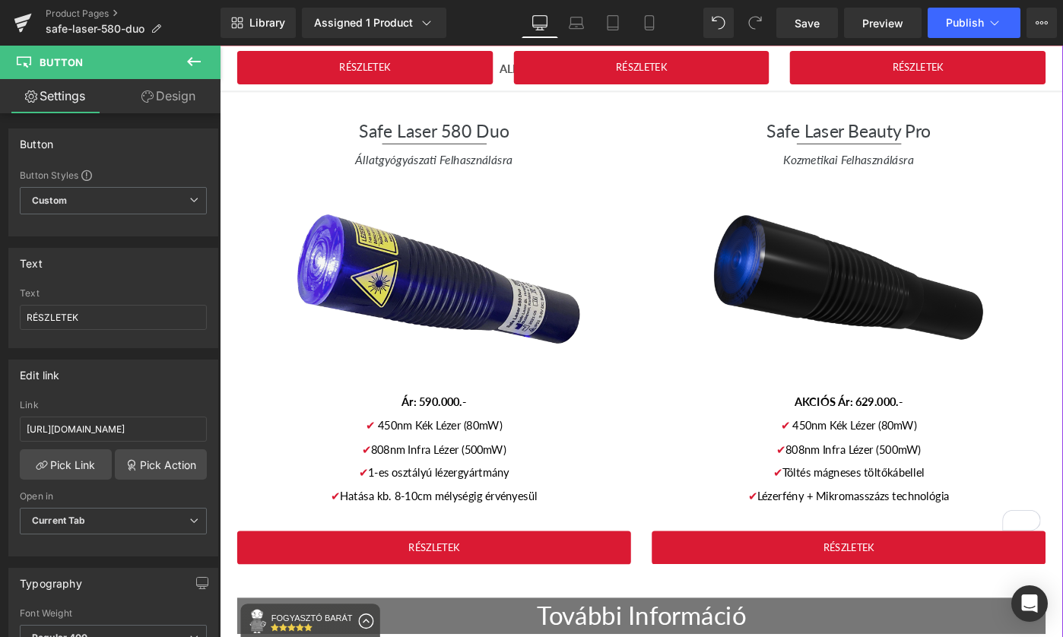
scroll to position [3470, 0]
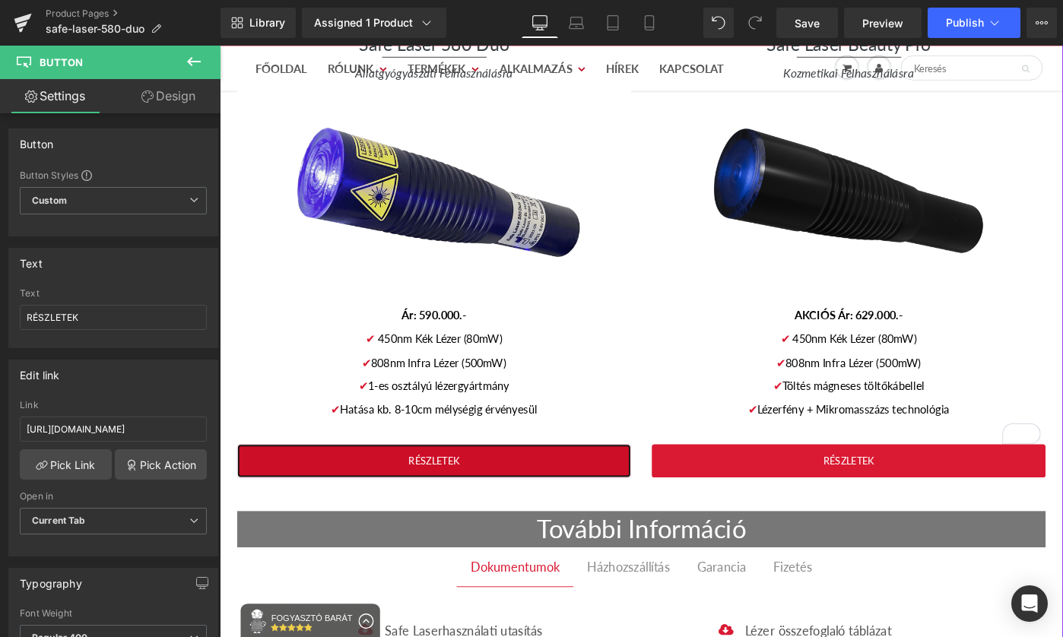
click at [569, 481] on link "RÉSZLETEK" at bounding box center [454, 499] width 430 height 37
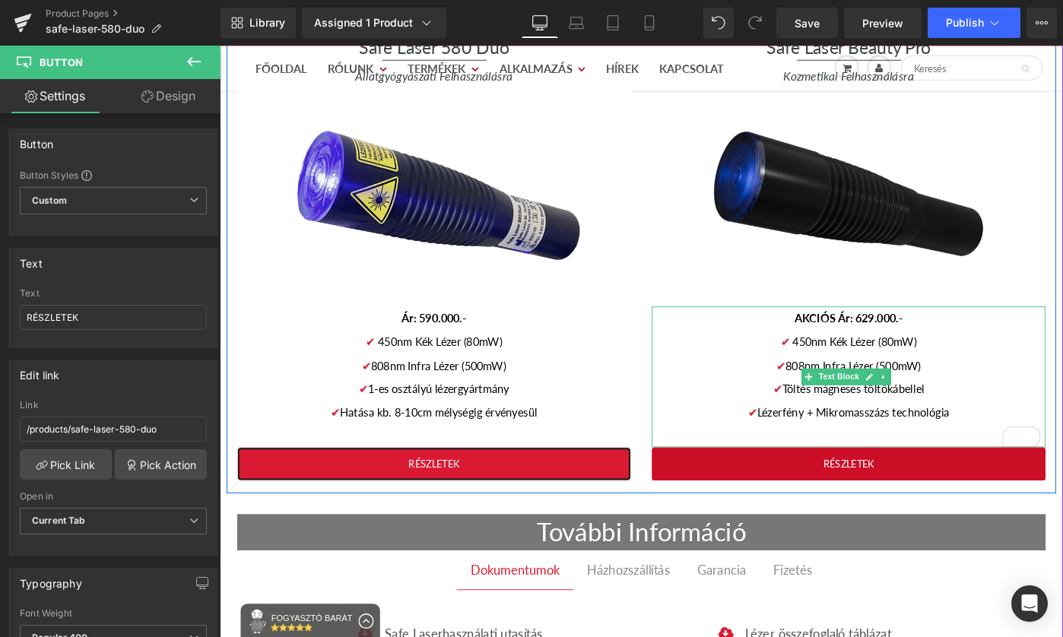
scroll to position [3465, 0]
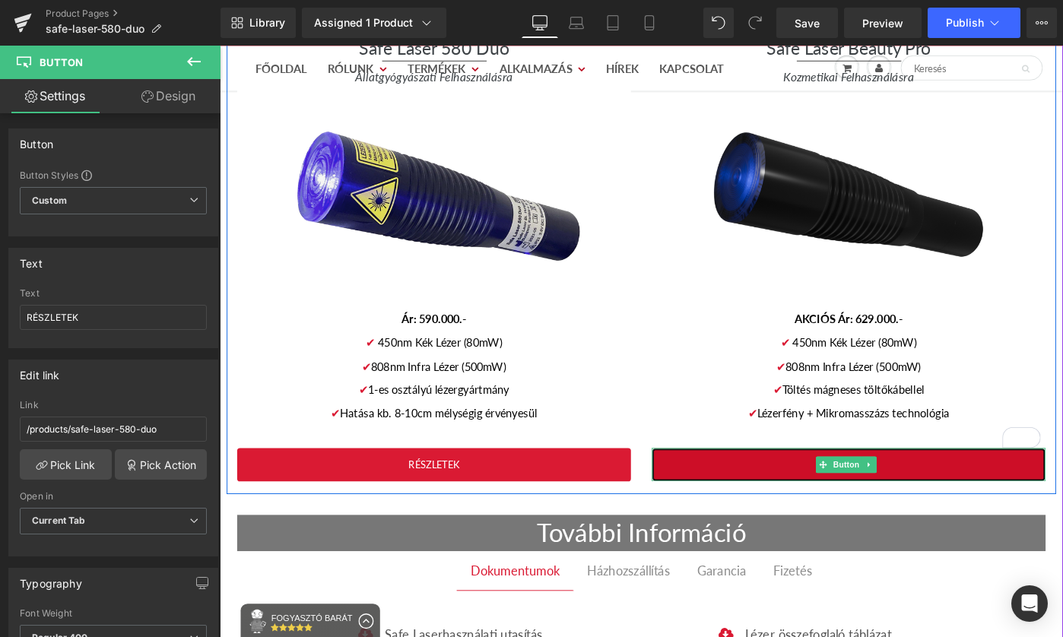
click at [1014, 485] on link "RÉSZLETEK" at bounding box center [906, 503] width 430 height 37
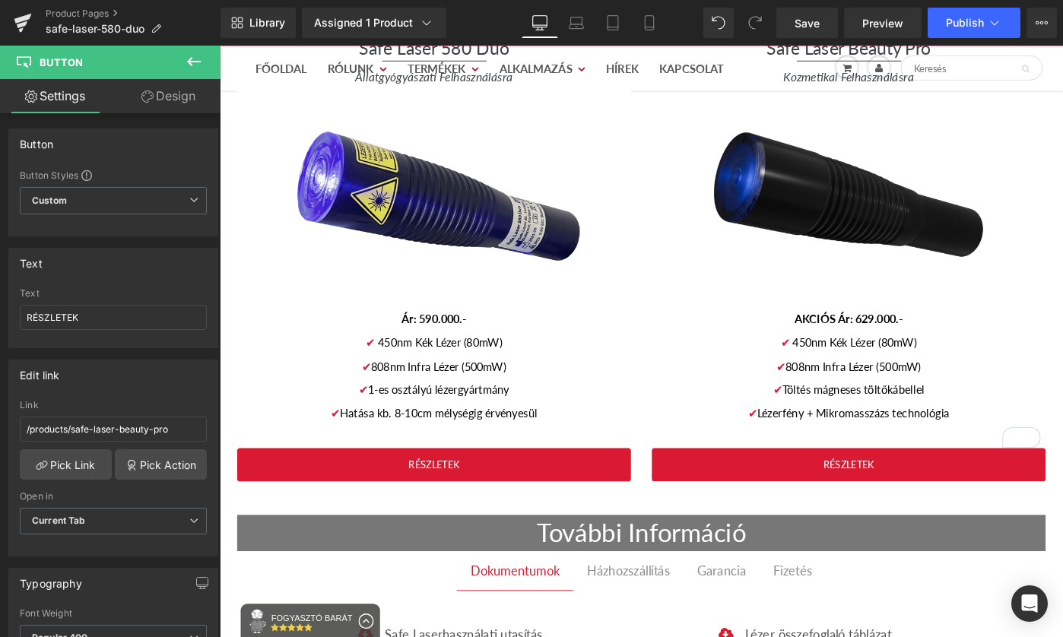
click at [957, 40] on div "Library Assigned 1 Product Product Preview Safe Laser 580 Duo Manage assigned p…" at bounding box center [642, 23] width 843 height 46
click at [958, 31] on button "Publish" at bounding box center [974, 23] width 93 height 30
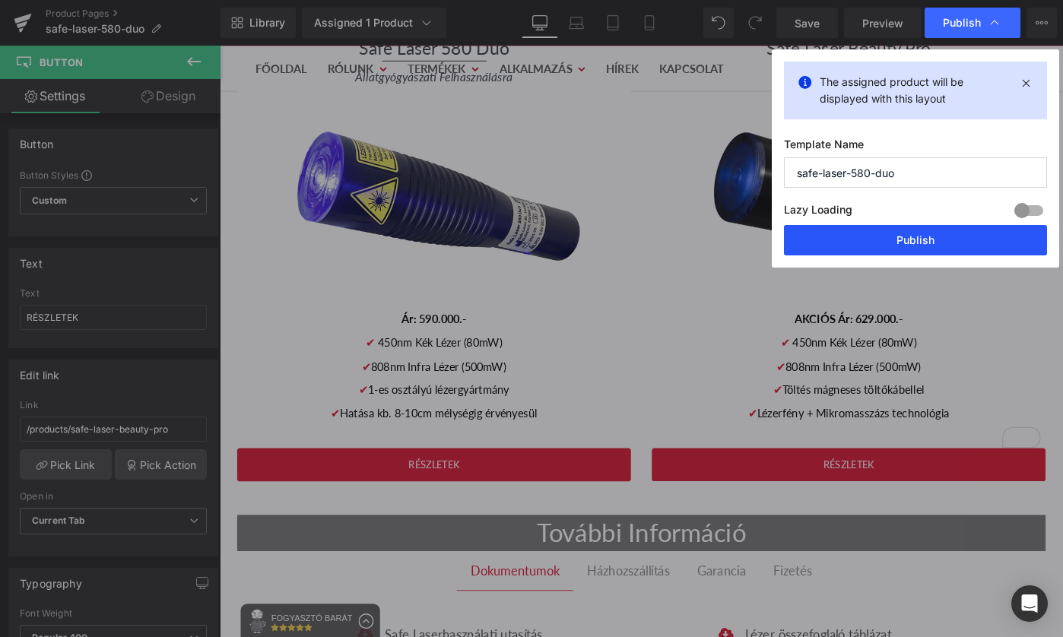
click at [926, 239] on button "Publish" at bounding box center [915, 240] width 263 height 30
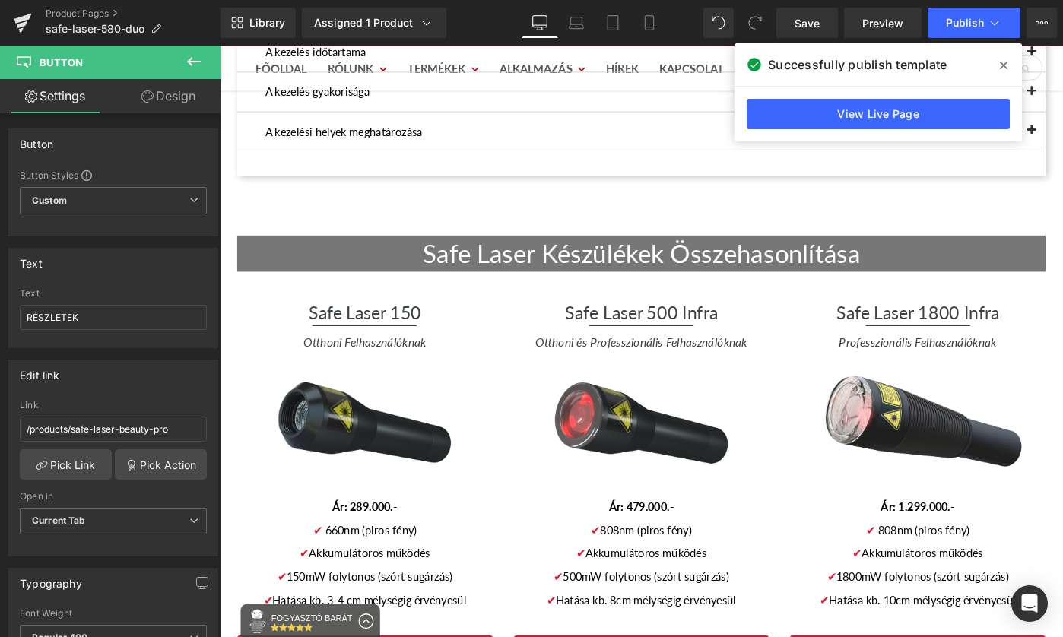
scroll to position [2694, 0]
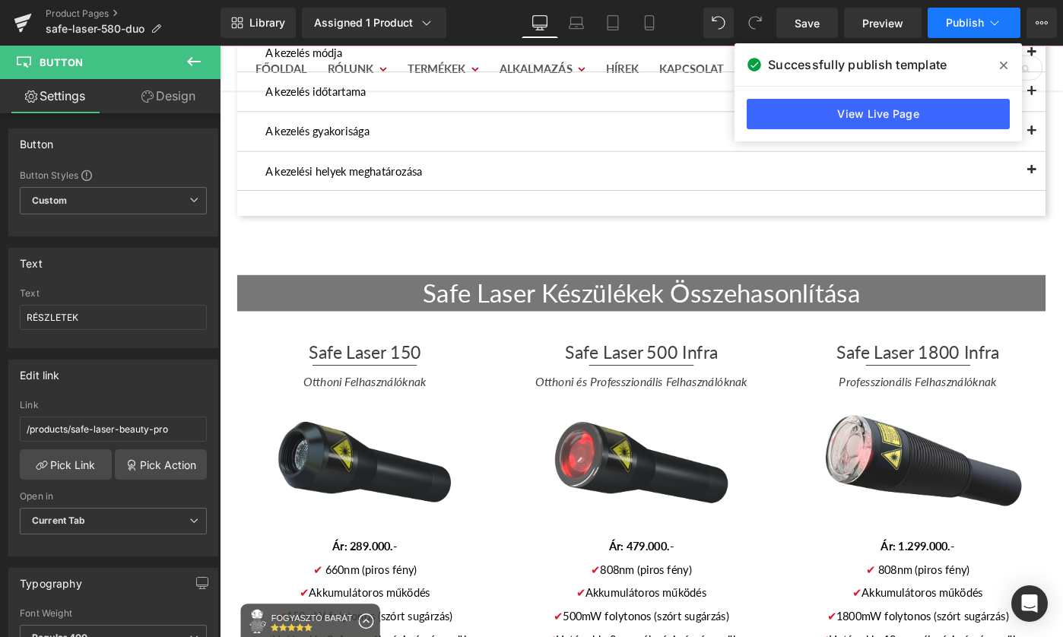
click at [954, 9] on button "Publish" at bounding box center [974, 23] width 93 height 30
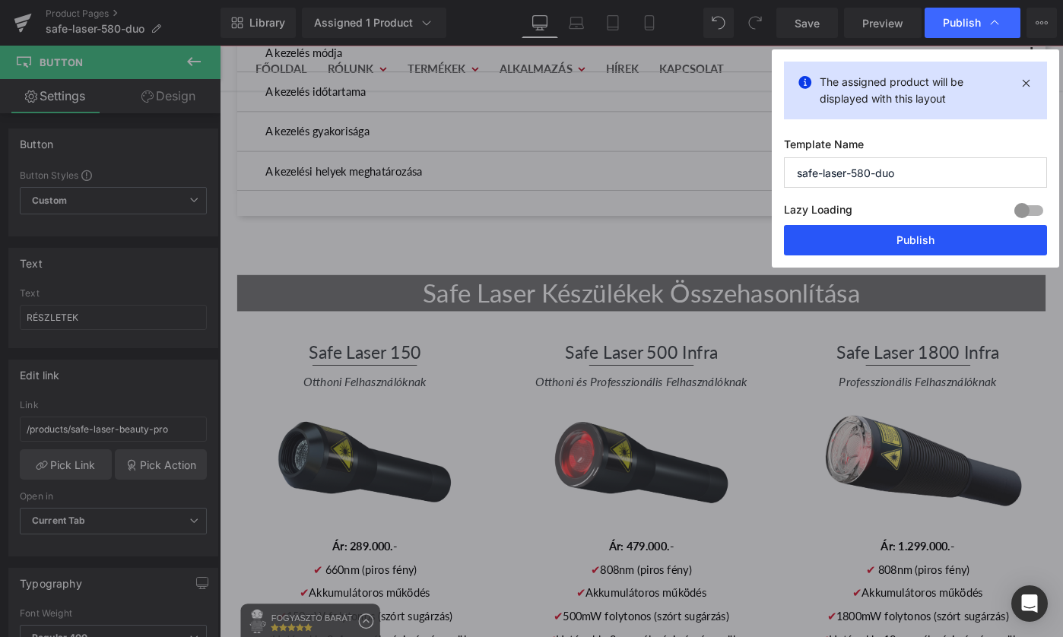
click at [916, 238] on button "Publish" at bounding box center [915, 240] width 263 height 30
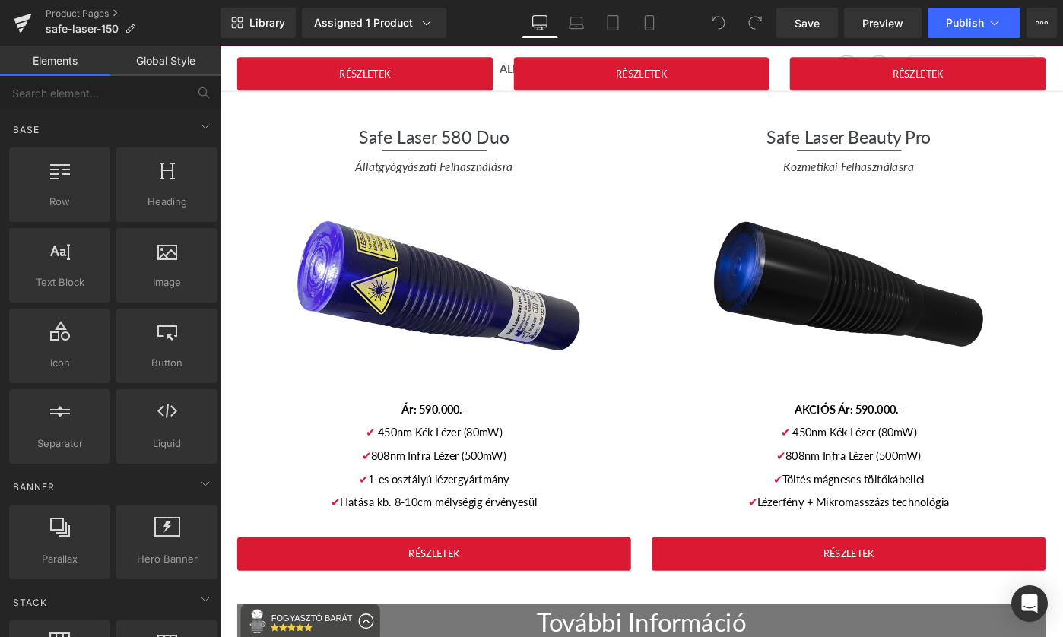
scroll to position [3374, 0]
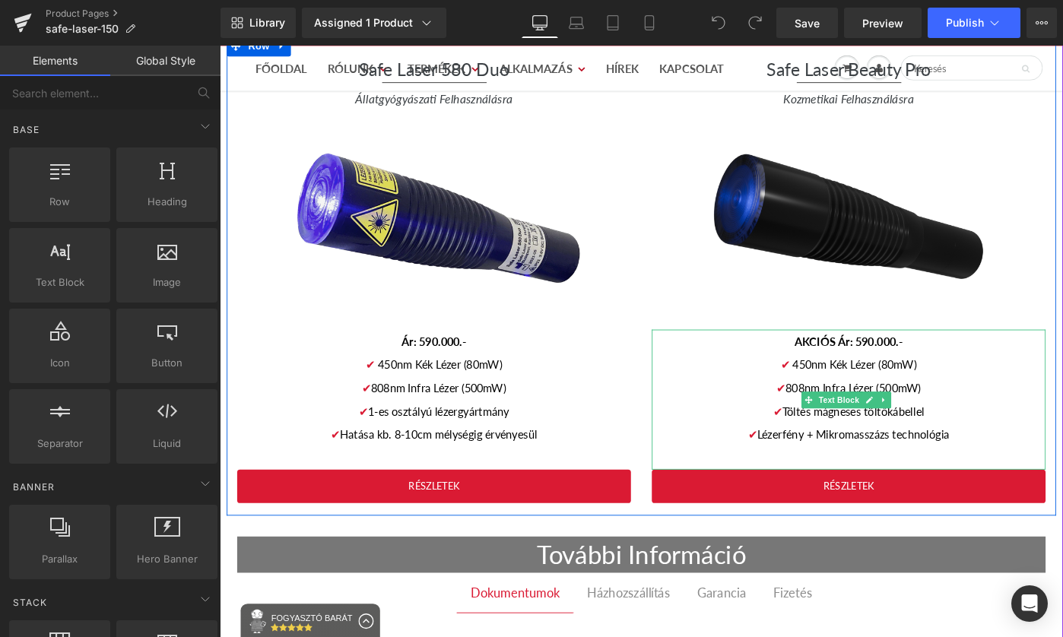
click at [919, 361] on span "AKCIÓS Ár: 590.000.-" at bounding box center [906, 368] width 118 height 14
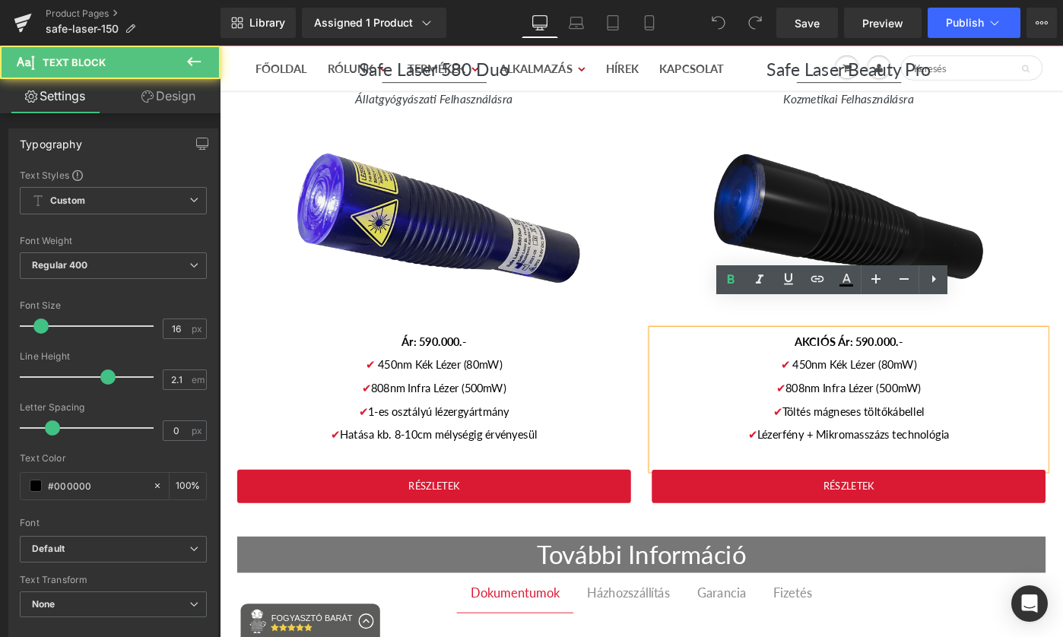
click at [924, 361] on span "AKCIÓS Ár: 590.000.-" at bounding box center [906, 368] width 118 height 14
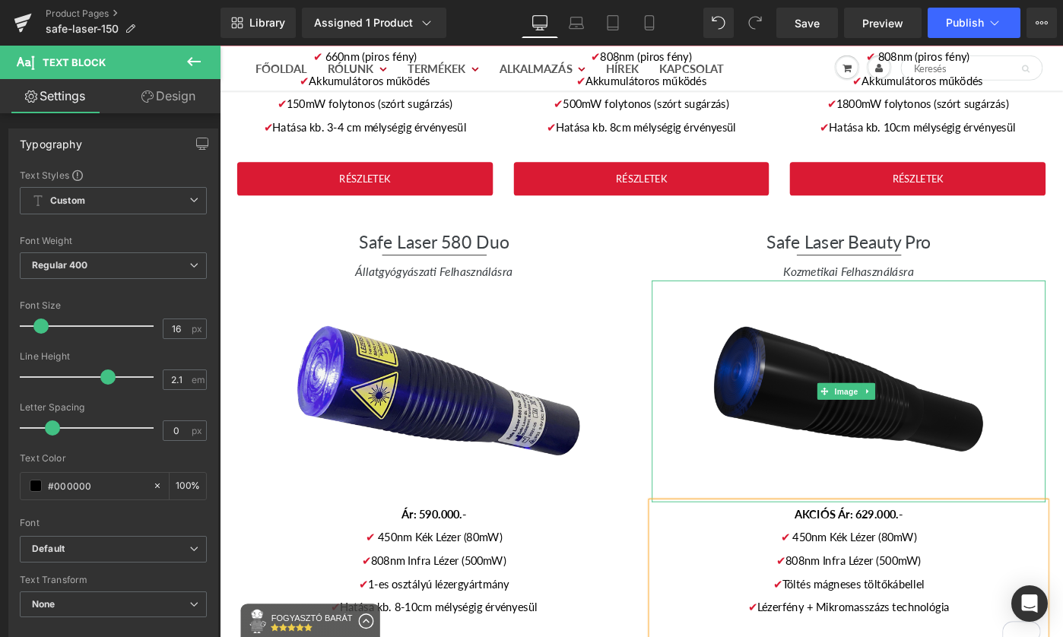
scroll to position [3166, 0]
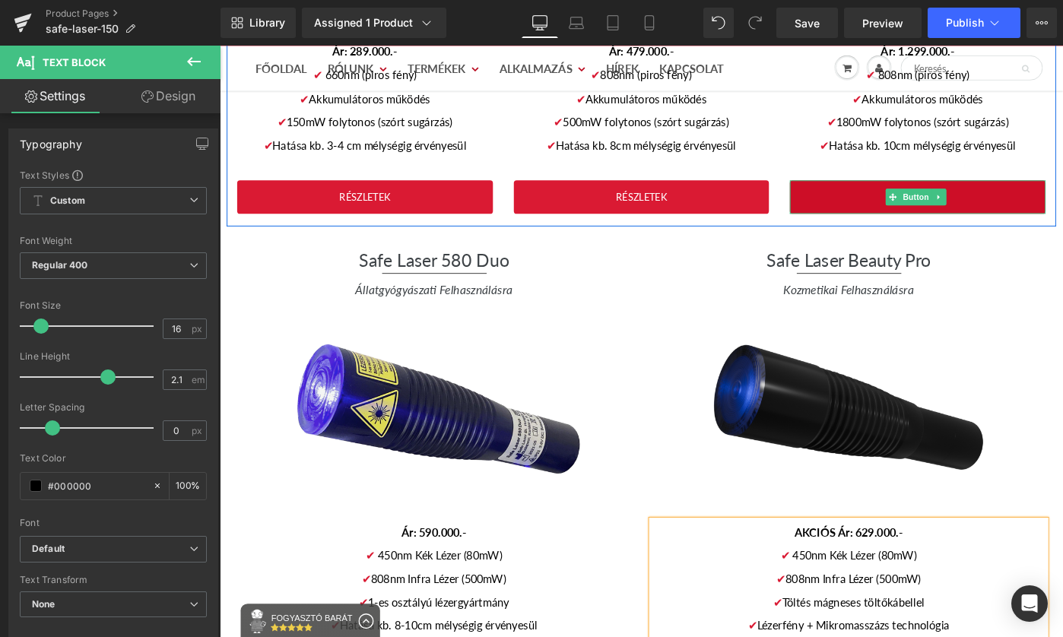
click at [976, 202] on span "Button" at bounding box center [979, 211] width 35 height 18
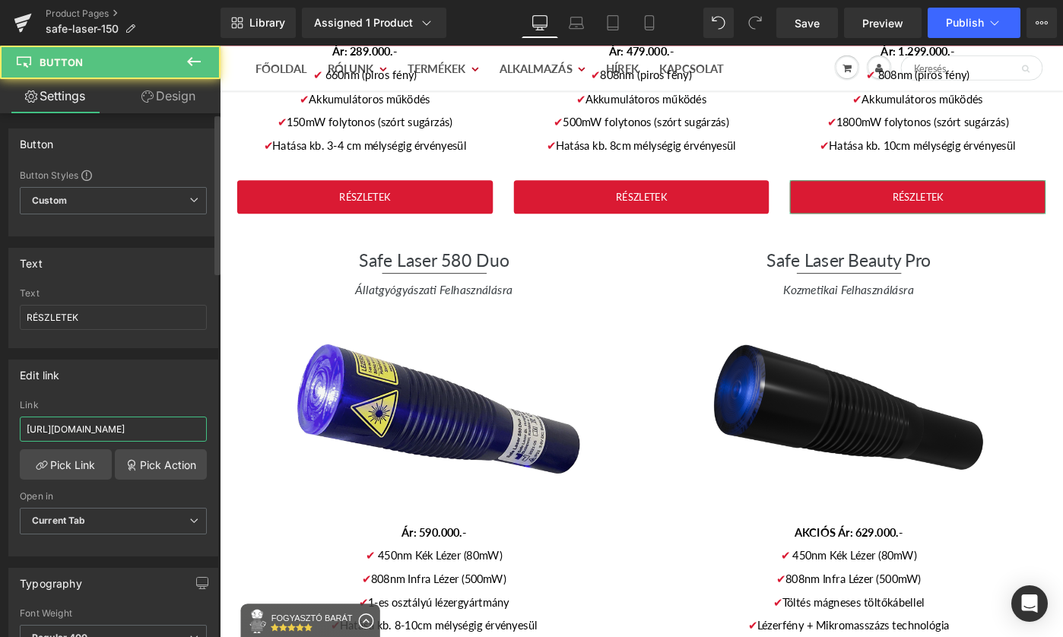
click at [106, 421] on input "[URL][DOMAIN_NAME]" at bounding box center [113, 429] width 187 height 25
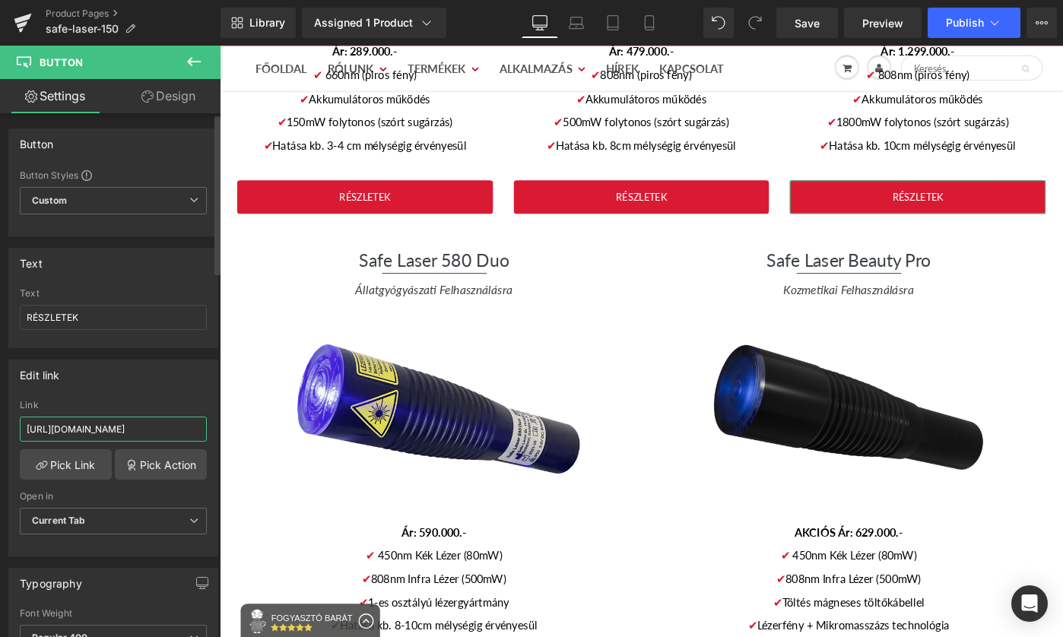
paste input "www.gyogyitaslezerrel"
type input "[URL][DOMAIN_NAME]"
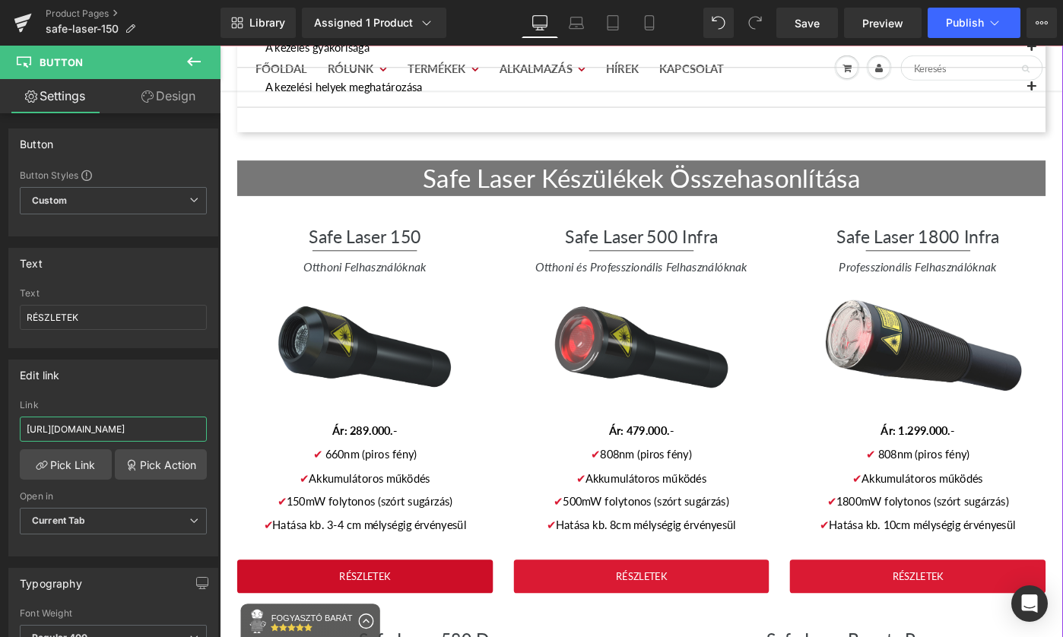
scroll to position [2891, 0]
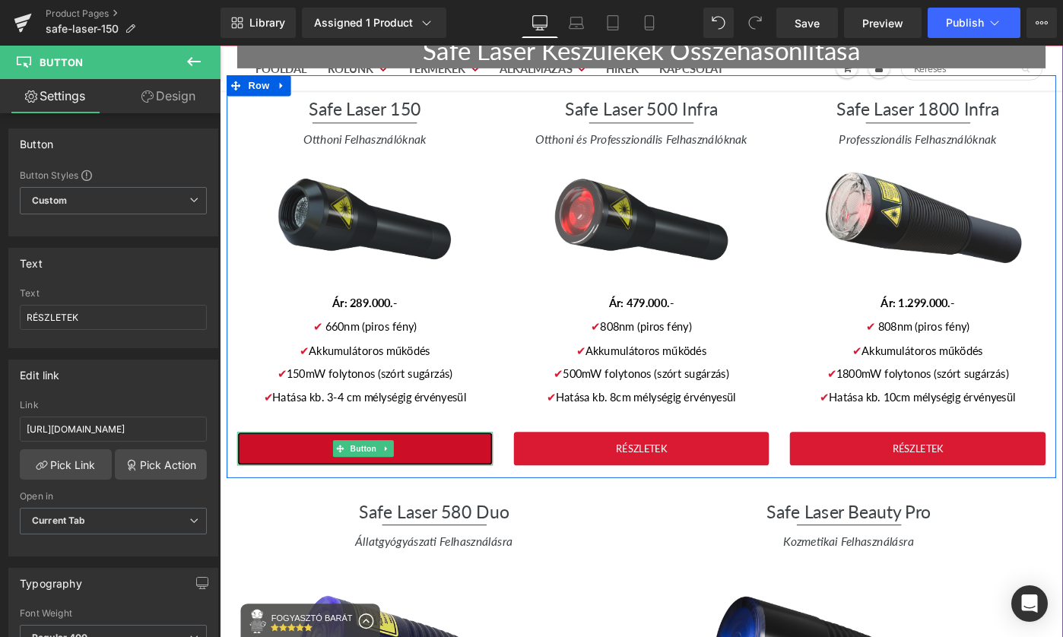
click at [455, 468] on link "RÉSZLETEK" at bounding box center [378, 486] width 279 height 37
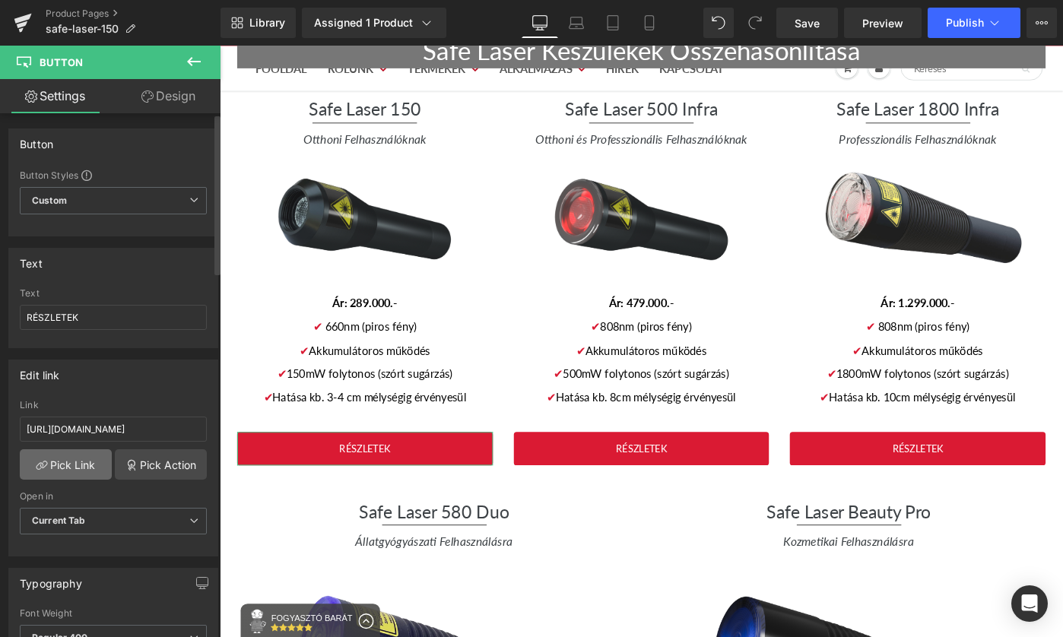
click at [75, 469] on link "Pick Link" at bounding box center [66, 464] width 92 height 30
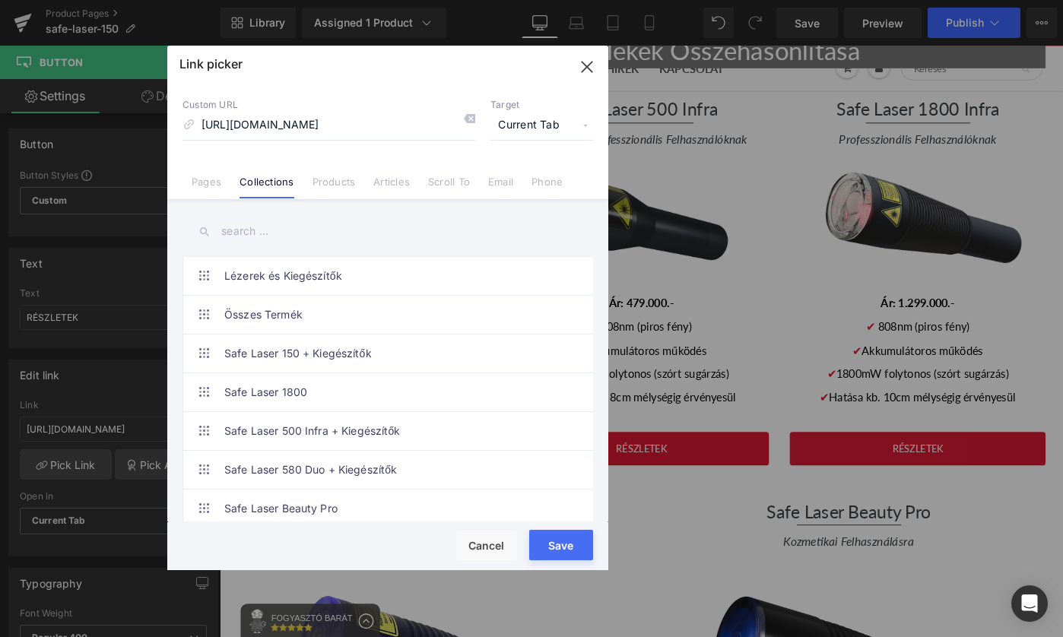
click at [354, 189] on div "Custom URL https://lezermindenkinek.hu/collections/safe-laser-150-kiegeszitok/p…" at bounding box center [387, 142] width 441 height 116
click at [348, 176] on link "Products" at bounding box center [334, 187] width 43 height 23
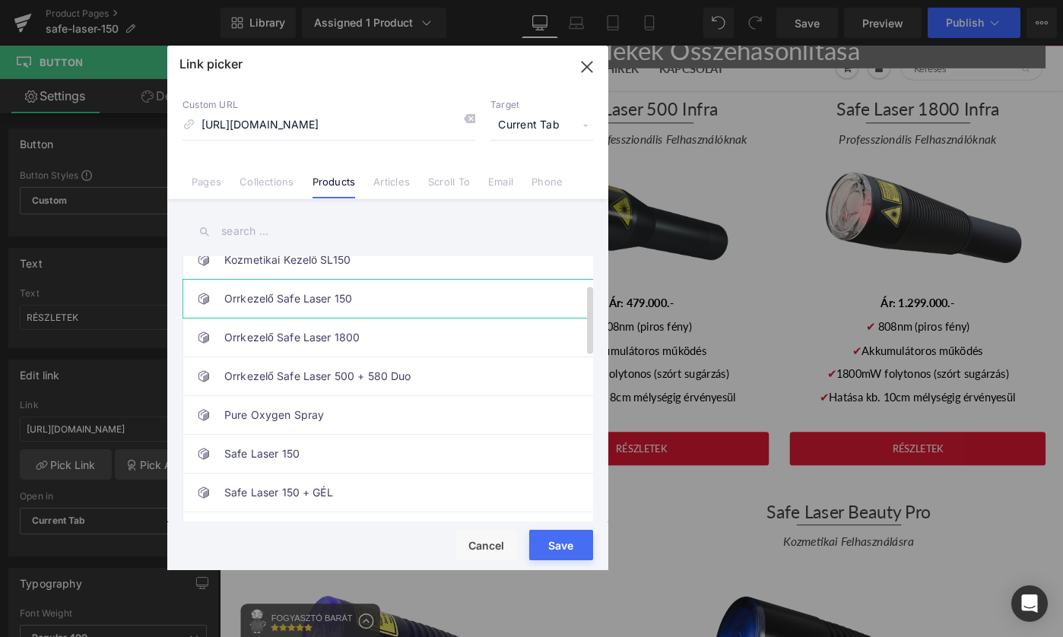
scroll to position [113, 0]
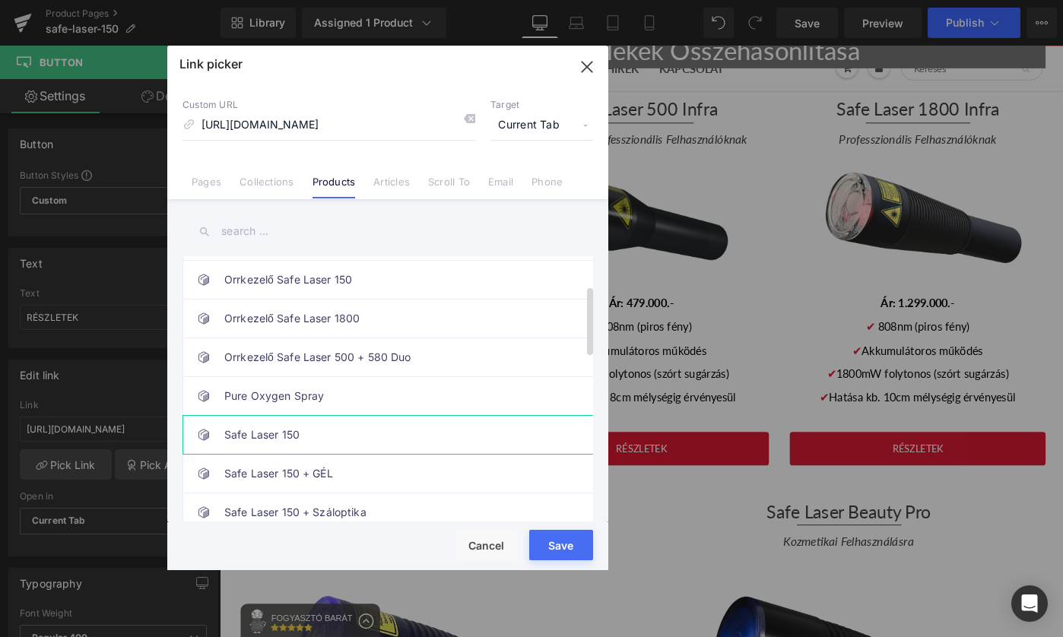
click at [429, 425] on link "Safe Laser 150" at bounding box center [391, 435] width 335 height 38
type input "/products/safe-laser-150"
click at [576, 538] on button "Save" at bounding box center [561, 545] width 64 height 30
type input "/products/safe-laser-150"
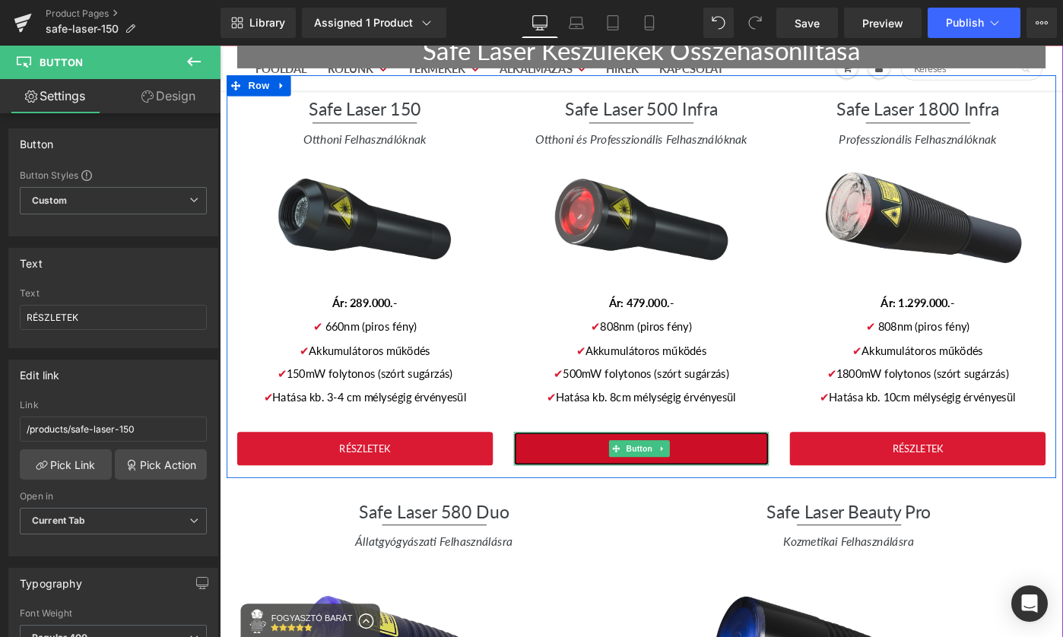
click at [797, 468] on link "RÉSZLETEK" at bounding box center [680, 486] width 279 height 37
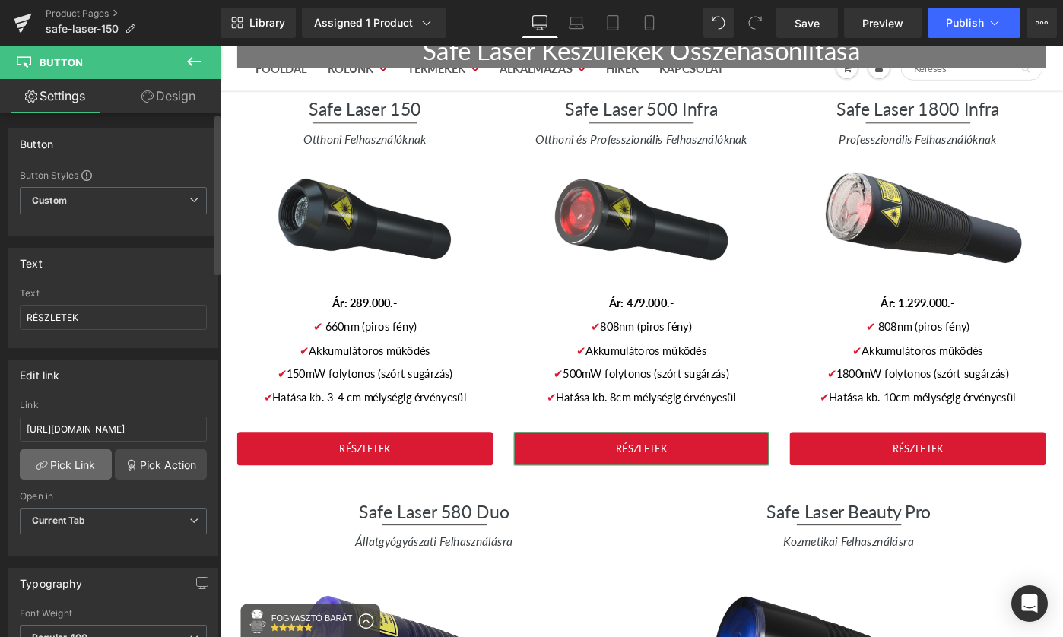
click at [83, 467] on link "Pick Link" at bounding box center [66, 464] width 92 height 30
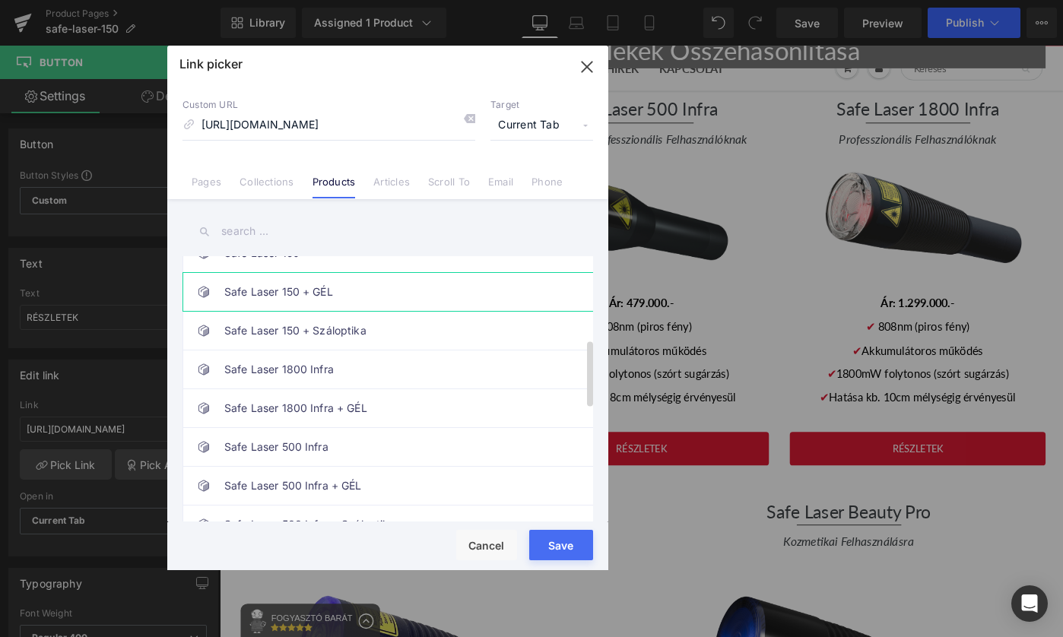
scroll to position [0, 0]
click at [407, 449] on link "Safe Laser 500 Infra" at bounding box center [391, 447] width 335 height 38
type input "/products/safe-laser-500-infra"
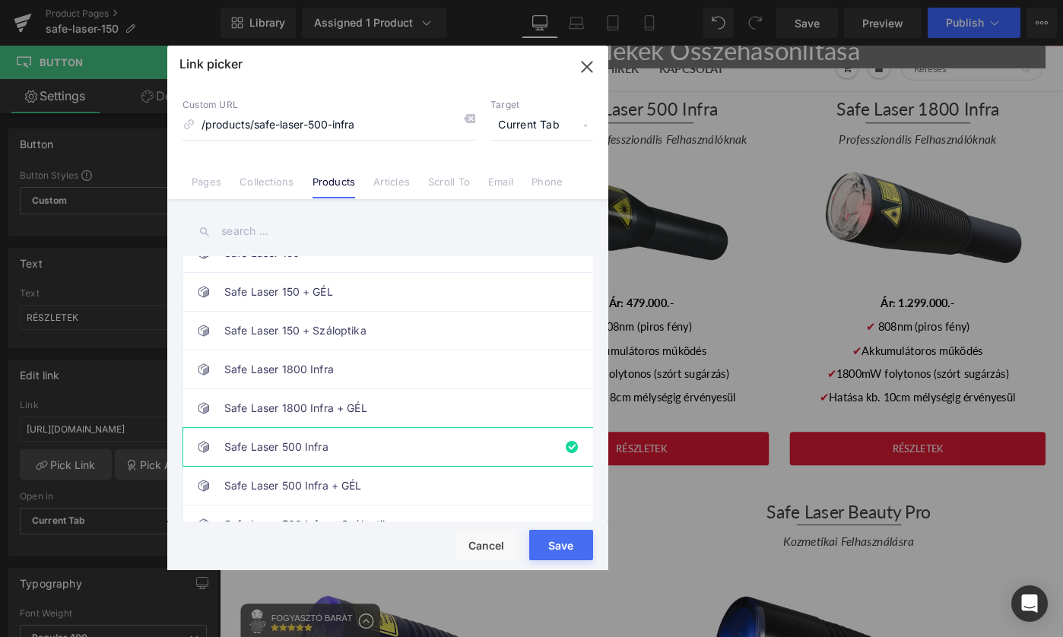
click at [560, 554] on button "Save" at bounding box center [561, 545] width 64 height 30
type input "/products/safe-laser-500-infra"
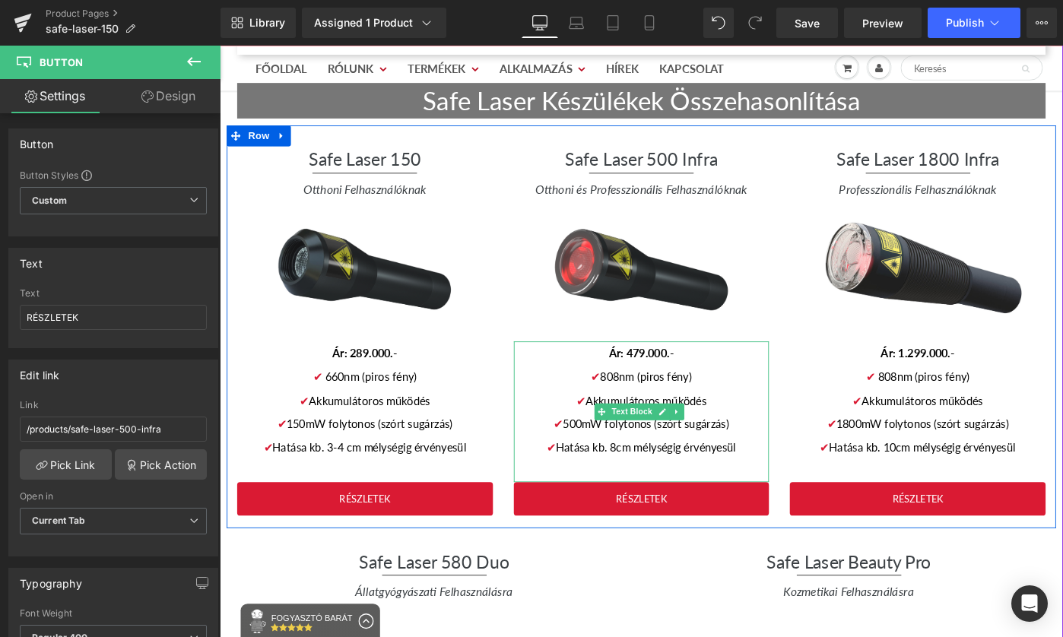
scroll to position [2836, 0]
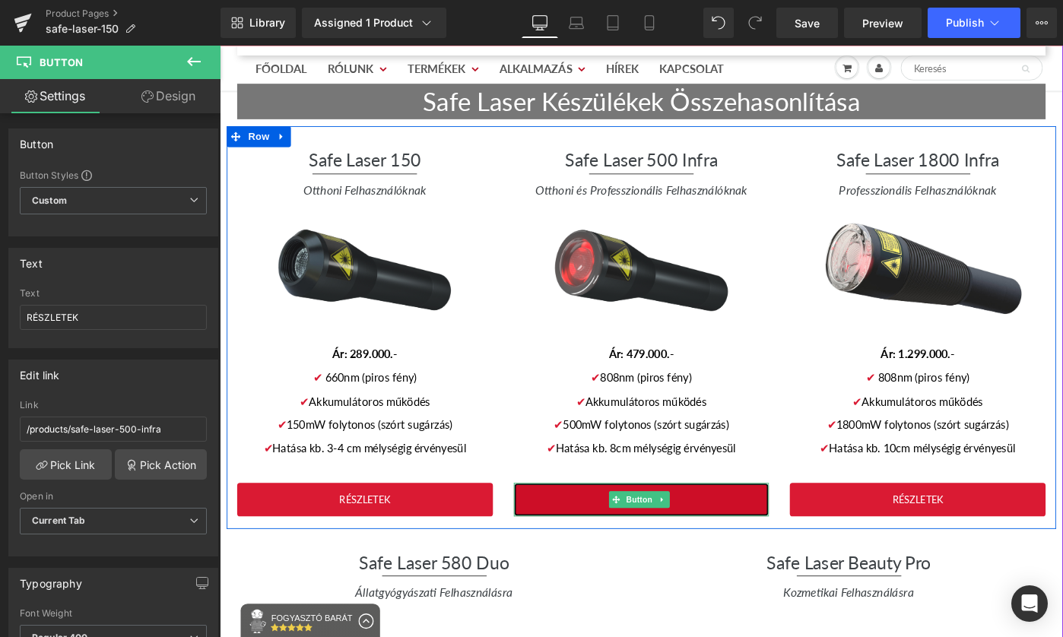
click at [608, 523] on link "RÉSZLETEK" at bounding box center [680, 541] width 279 height 37
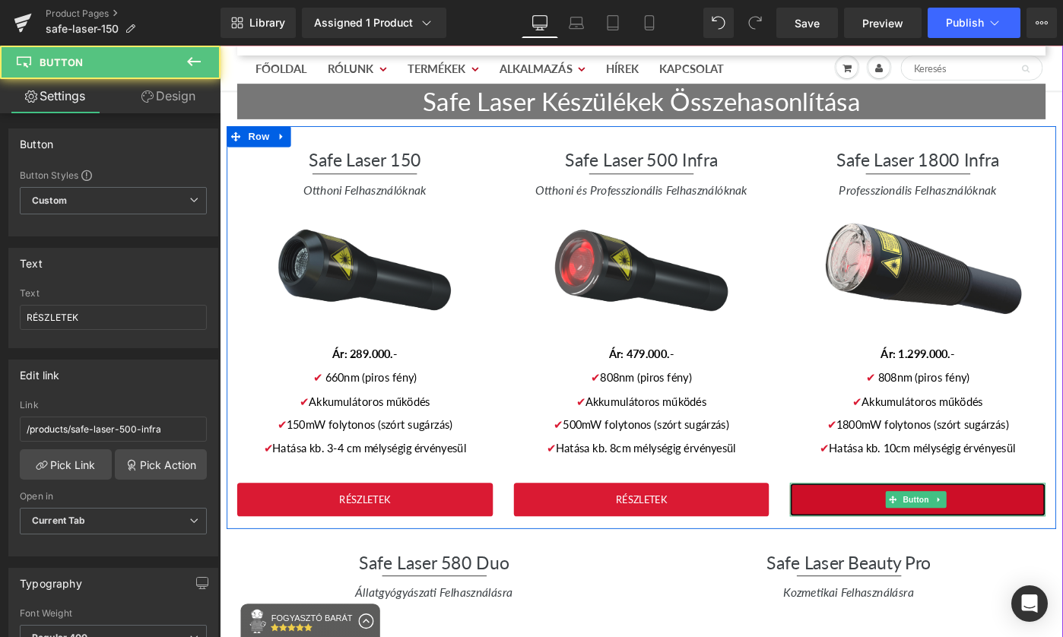
click at [878, 523] on link "RÉSZLETEK" at bounding box center [981, 541] width 279 height 37
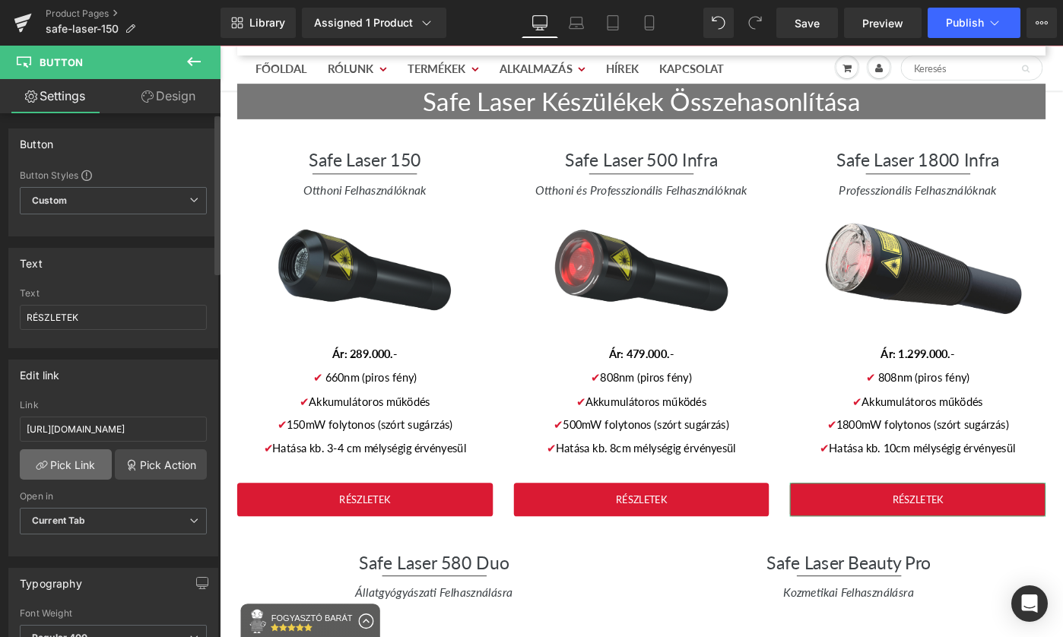
click at [68, 463] on link "Pick Link" at bounding box center [66, 464] width 92 height 30
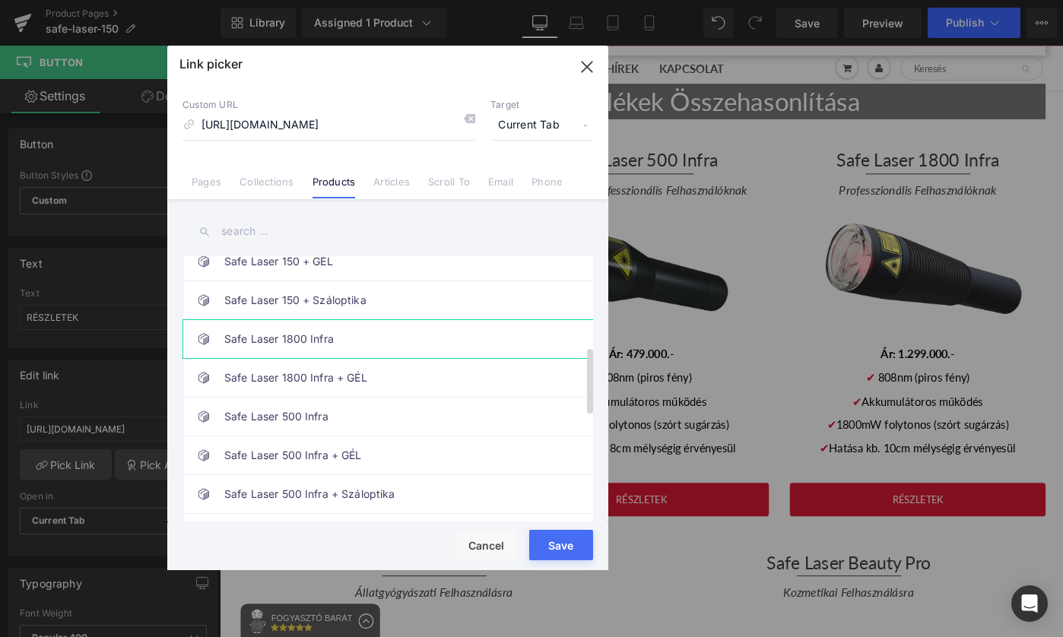
scroll to position [0, 0]
click at [425, 338] on link "Safe Laser 1800 Infra" at bounding box center [391, 339] width 335 height 38
type input "/products/safe-laser-1800"
drag, startPoint x: 560, startPoint y: 542, endPoint x: 372, endPoint y: 542, distance: 188.6
click at [560, 542] on button "Save" at bounding box center [561, 545] width 64 height 30
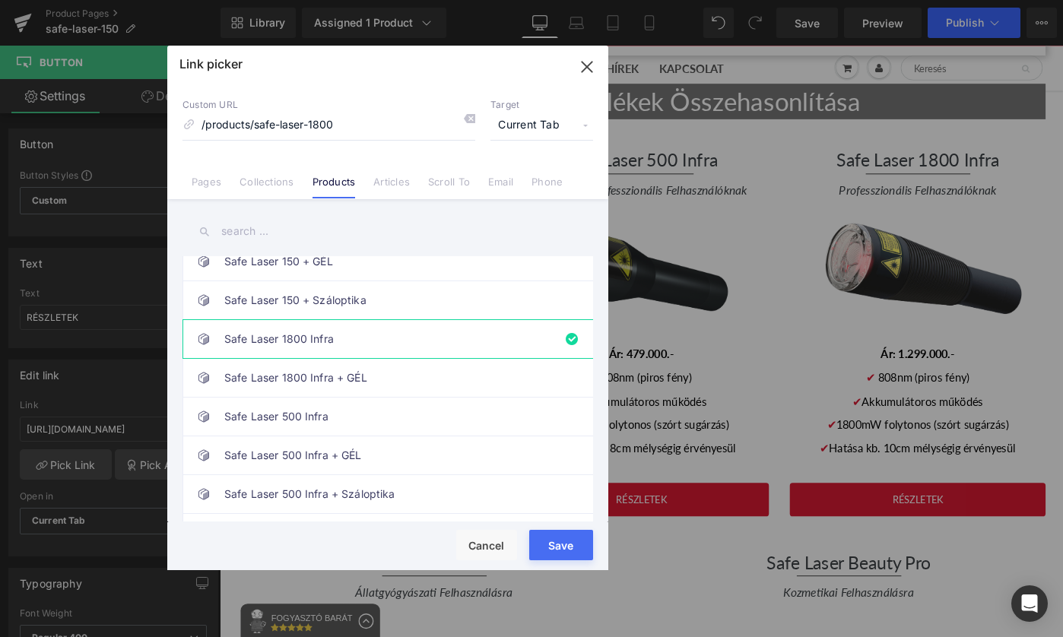
type input "/products/safe-laser-1800"
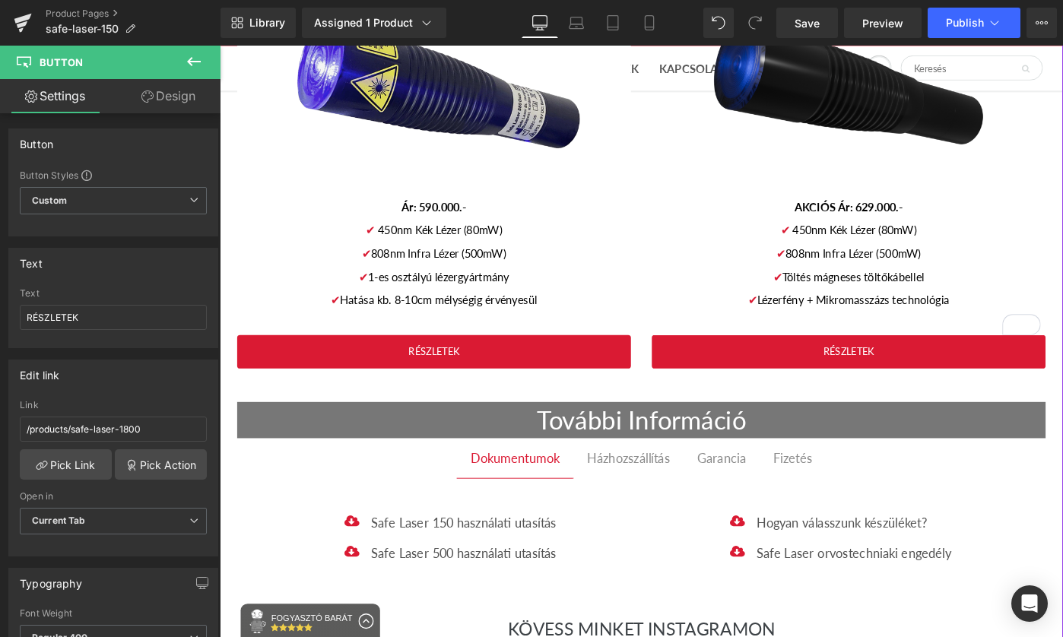
scroll to position [3532, 0]
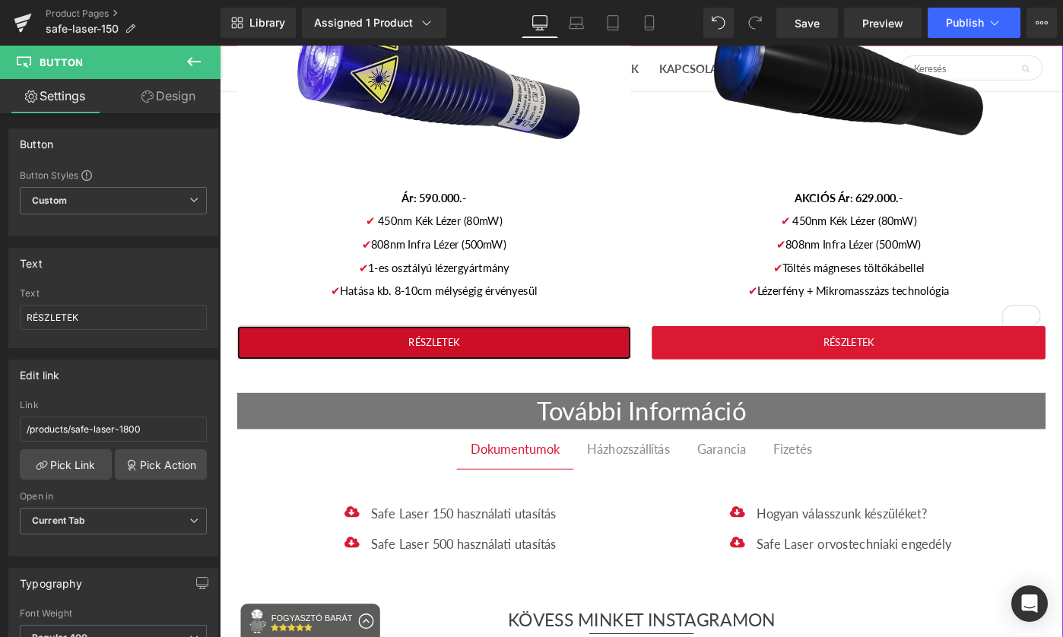
click at [559, 351] on link "RÉSZLETEK" at bounding box center [454, 369] width 430 height 37
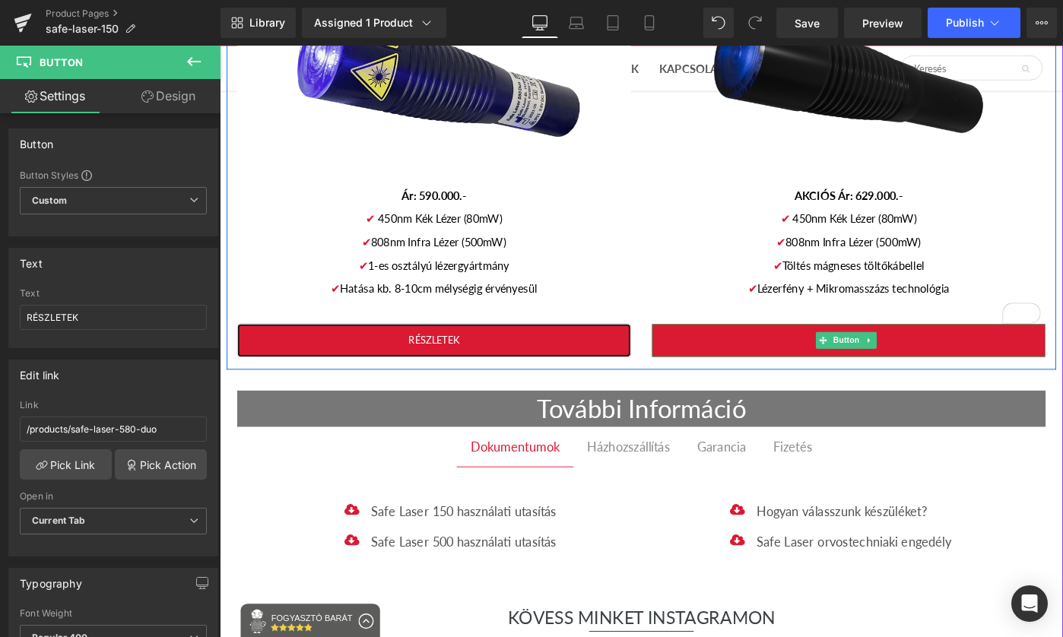
scroll to position [3537, 0]
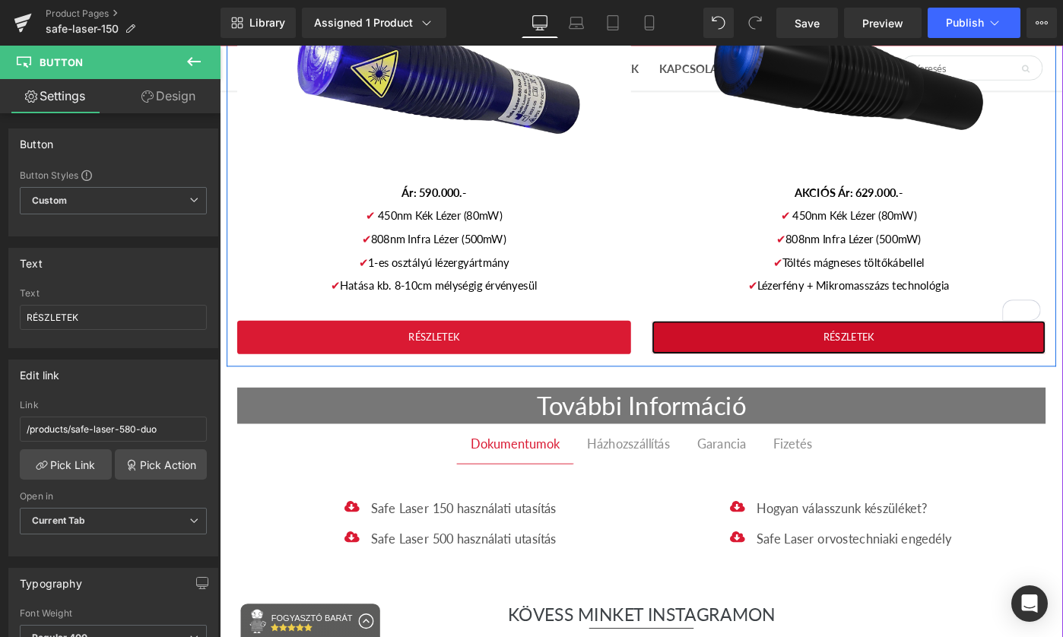
click at [1018, 346] on link "RÉSZLETEK" at bounding box center [906, 364] width 430 height 37
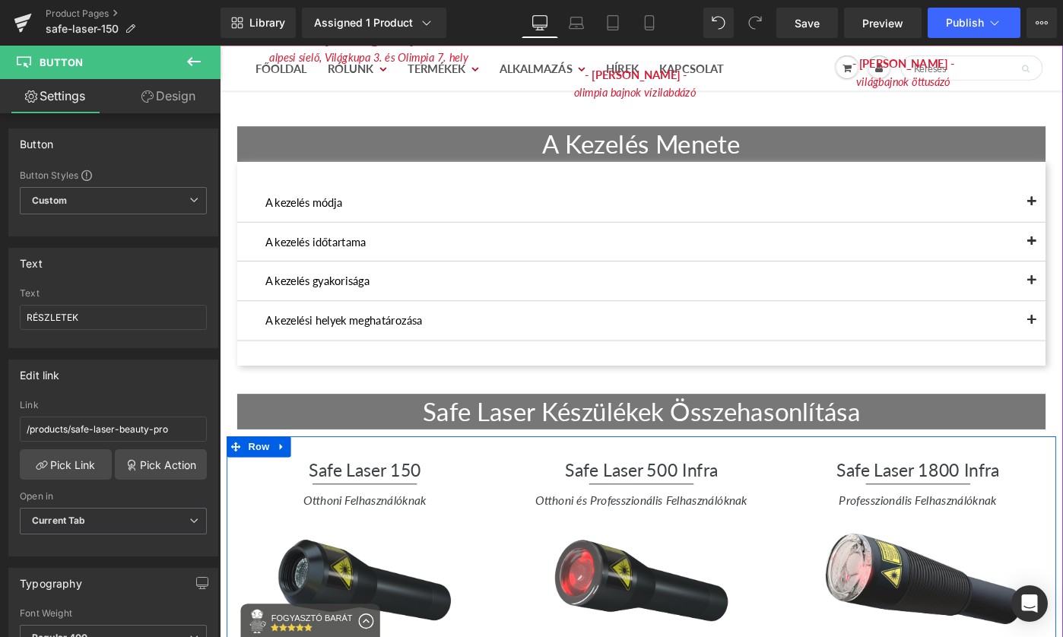
scroll to position [2767, 0]
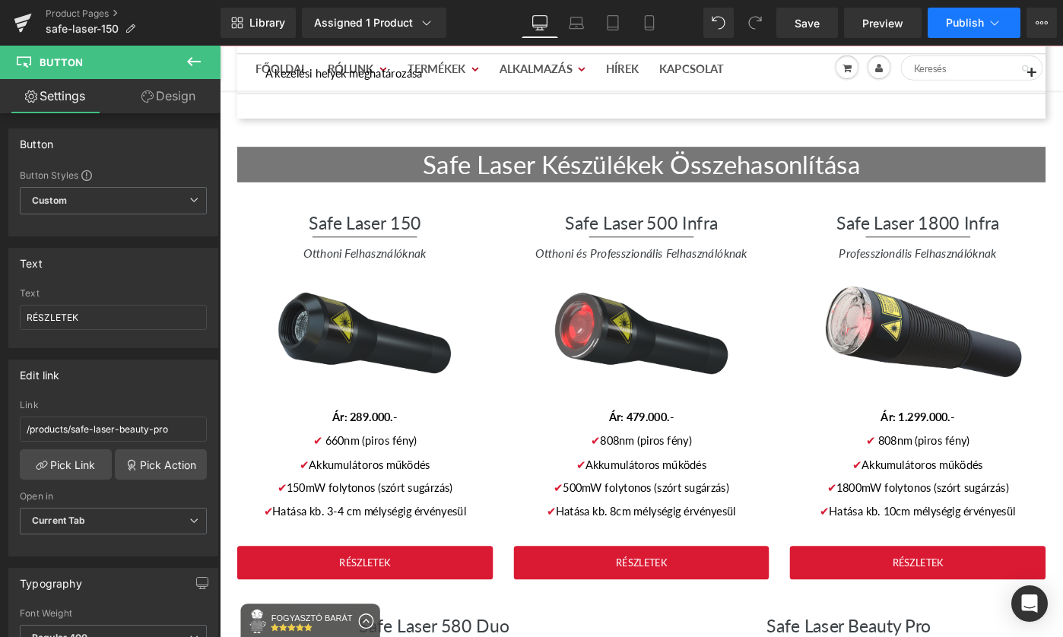
click at [958, 14] on button "Publish" at bounding box center [974, 23] width 93 height 30
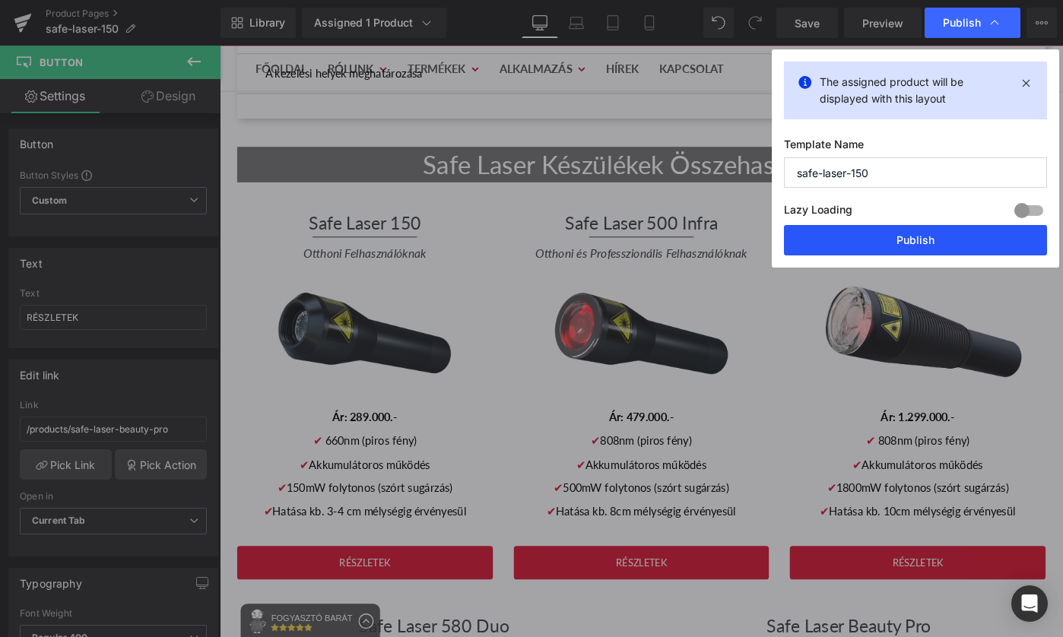
click at [910, 237] on button "Publish" at bounding box center [915, 240] width 263 height 30
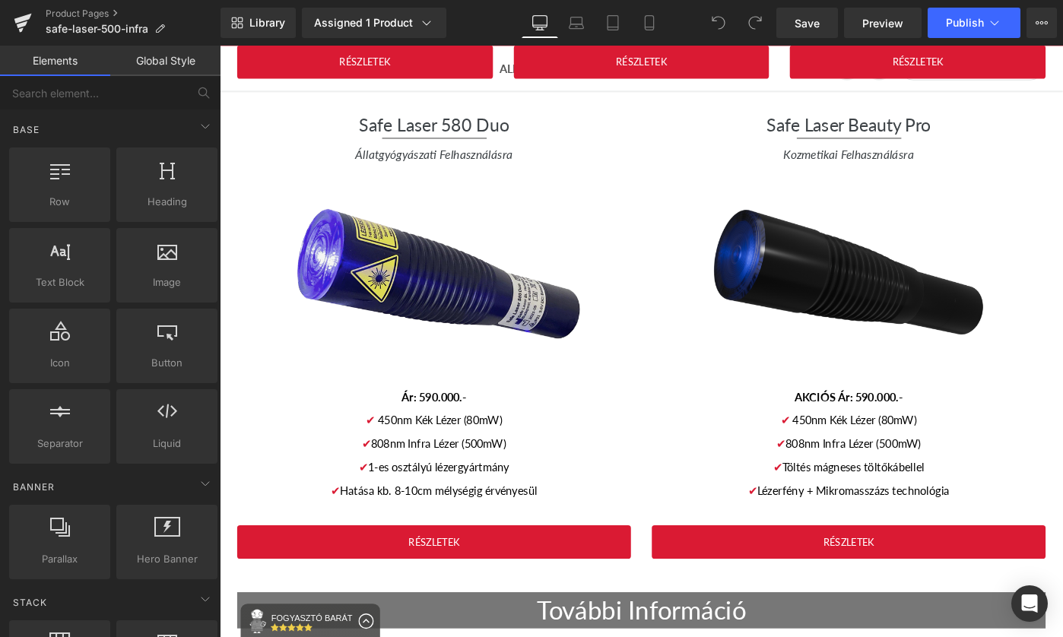
scroll to position [3351, 0]
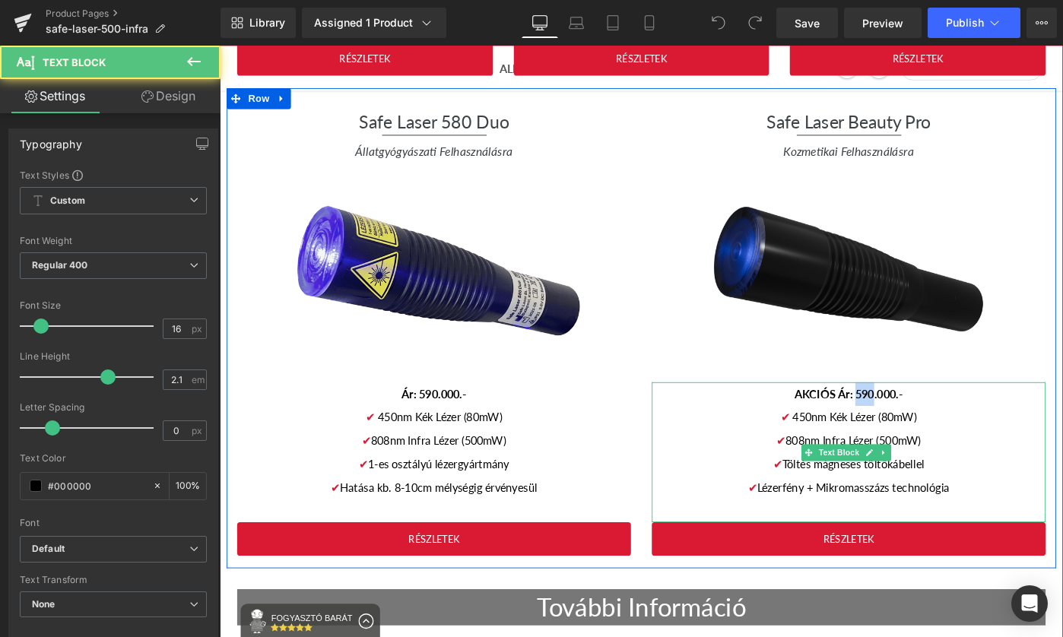
drag, startPoint x: 923, startPoint y: 395, endPoint x: 906, endPoint y: 394, distance: 17.5
click at [906, 418] on span "AKCIÓS Ár: 590.000.-" at bounding box center [906, 425] width 118 height 14
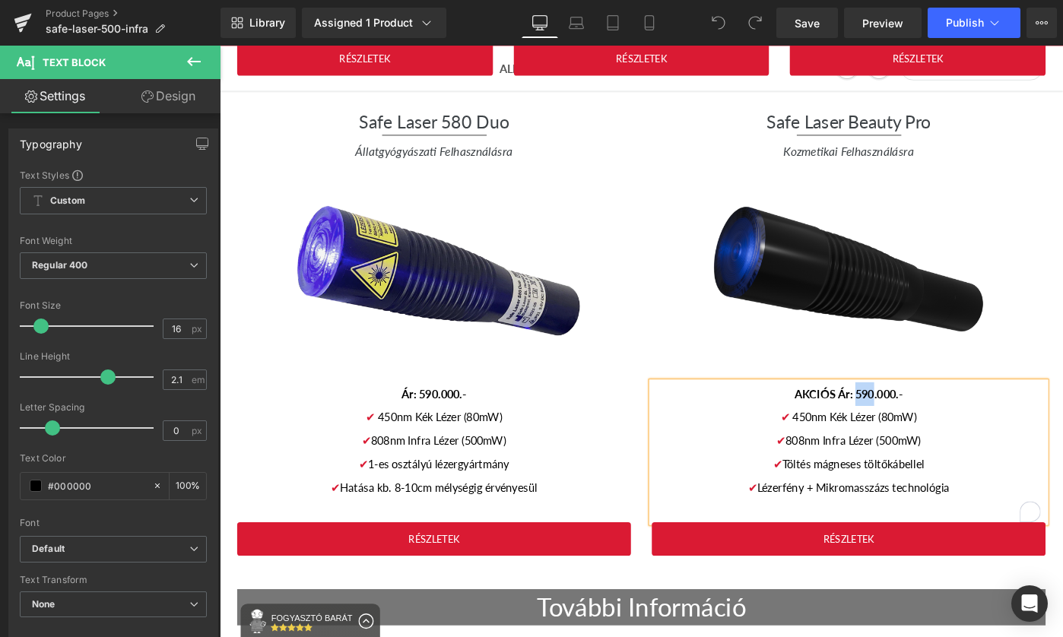
click at [920, 418] on span "AKCIÓS Ár: 590.000.-" at bounding box center [906, 425] width 118 height 14
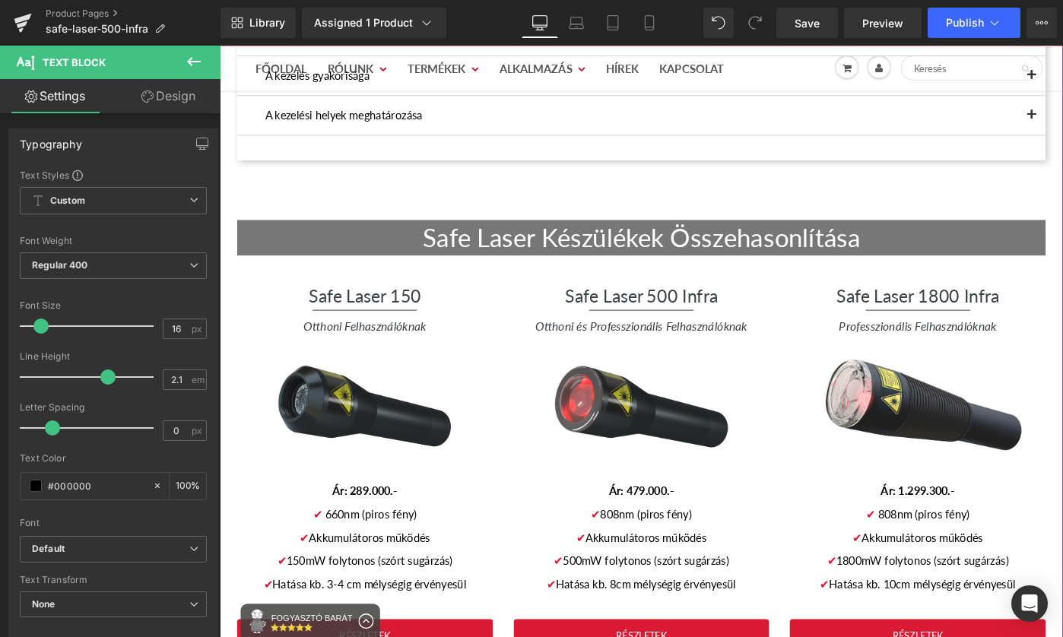
scroll to position [2785, 0]
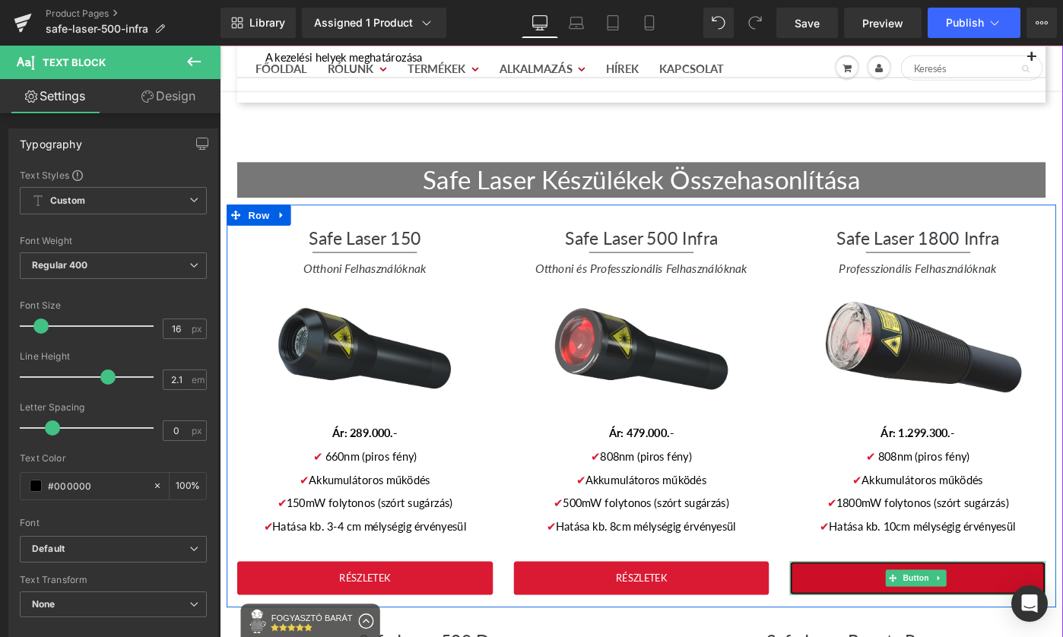
click at [1030, 608] on link "RÉSZLETEK" at bounding box center [981, 626] width 279 height 37
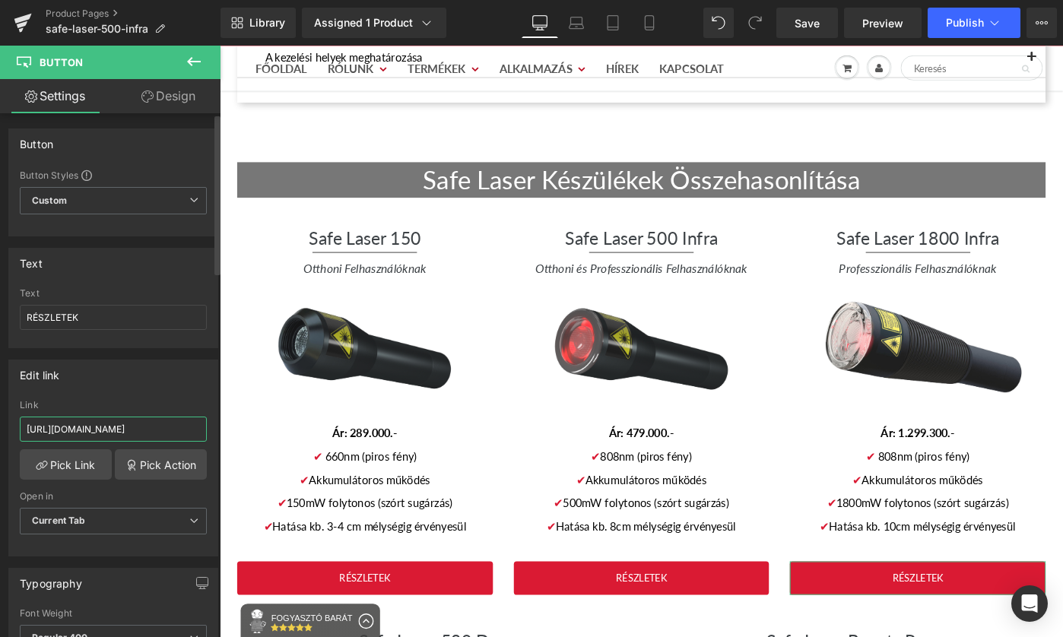
click at [77, 421] on input "https://lezermindenkinek.hu/products/safe-laser-1800" at bounding box center [113, 429] width 187 height 25
type input "https://www.gyogyitaslezerrel.hu/products/safe-laser-1800"
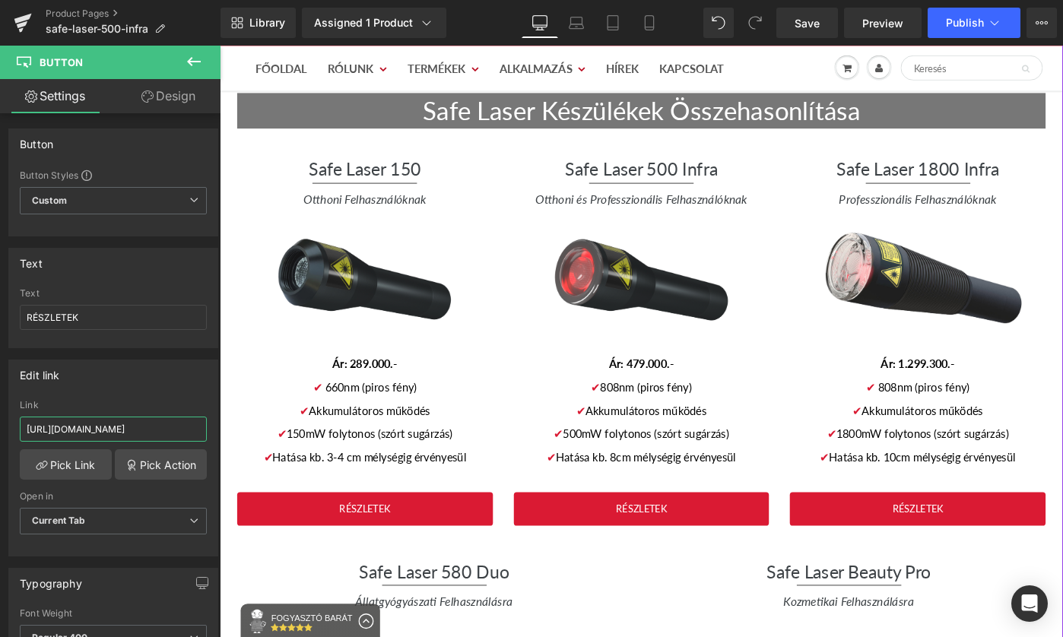
scroll to position [2818, 0]
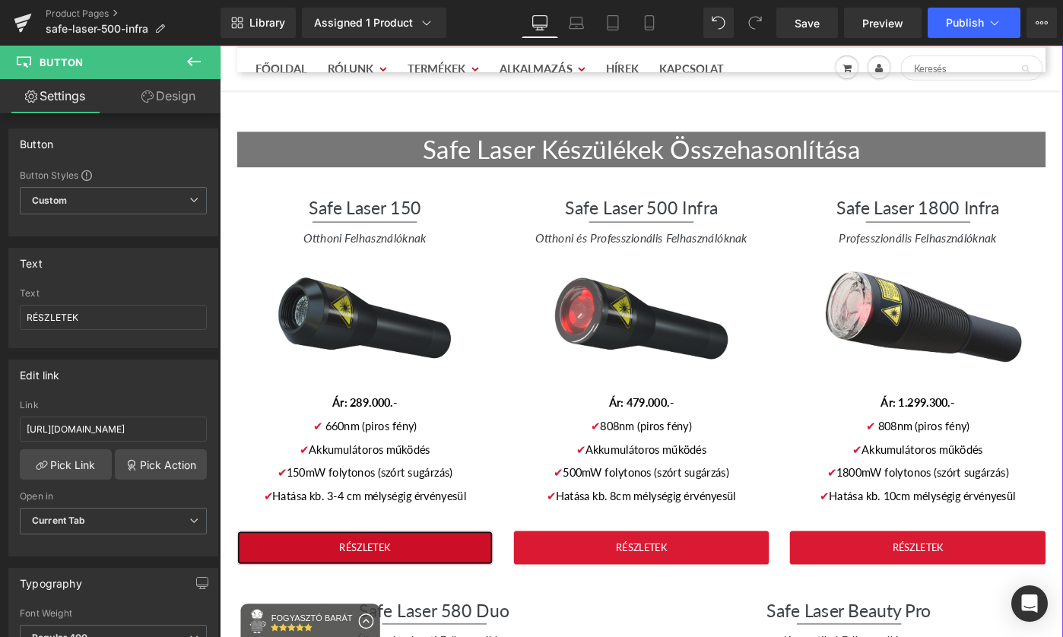
click at [441, 576] on link "RÉSZLETEK" at bounding box center [378, 594] width 279 height 37
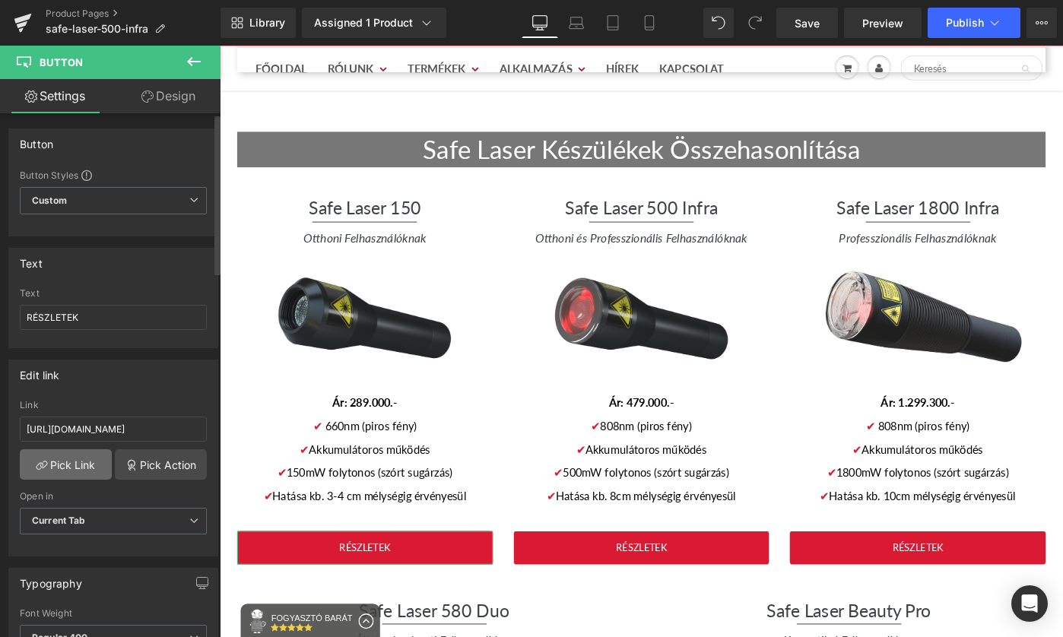
click at [38, 465] on icon at bounding box center [42, 465] width 12 height 12
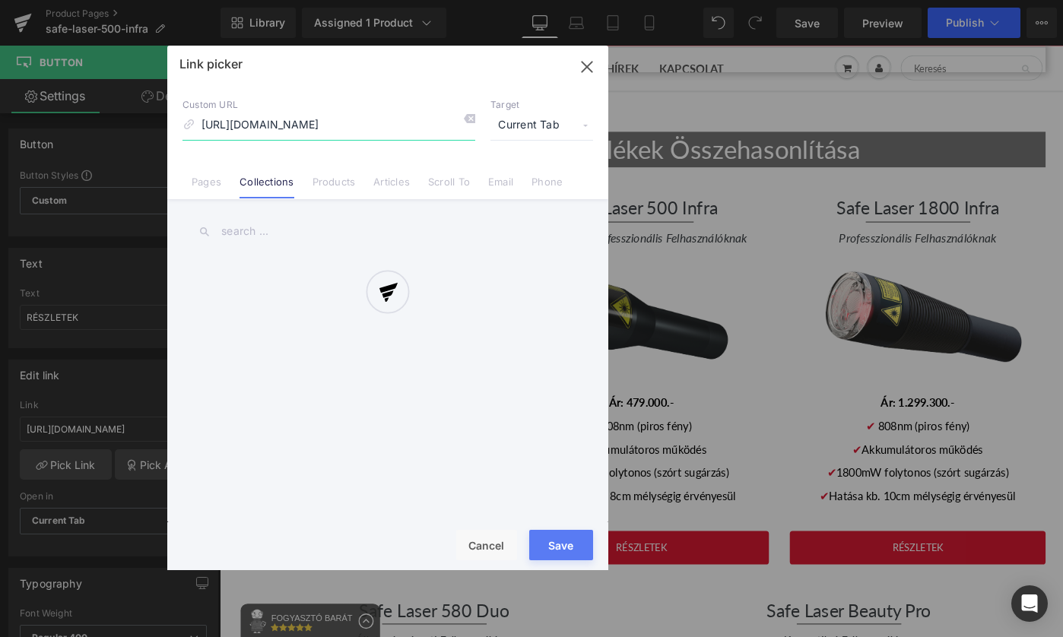
scroll to position [0, 197]
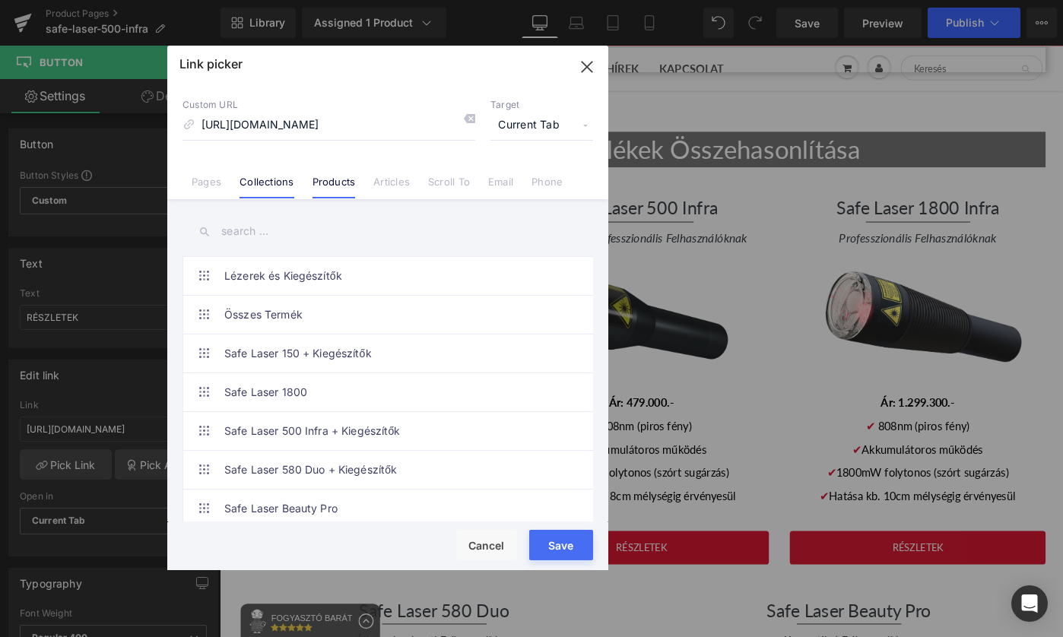
click at [329, 183] on link "Products" at bounding box center [334, 187] width 43 height 23
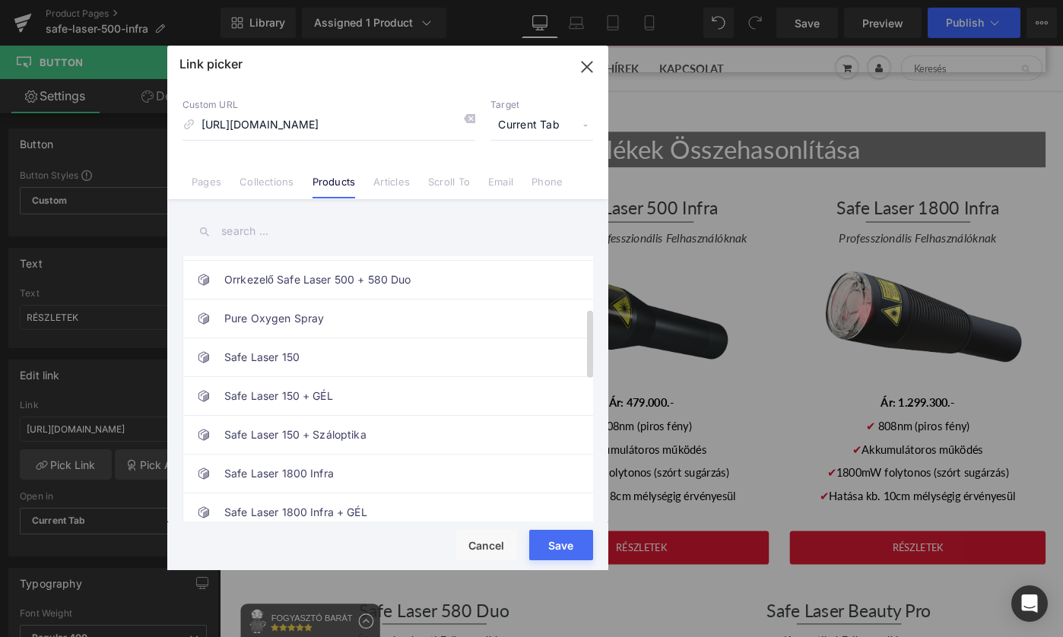
scroll to position [201, 0]
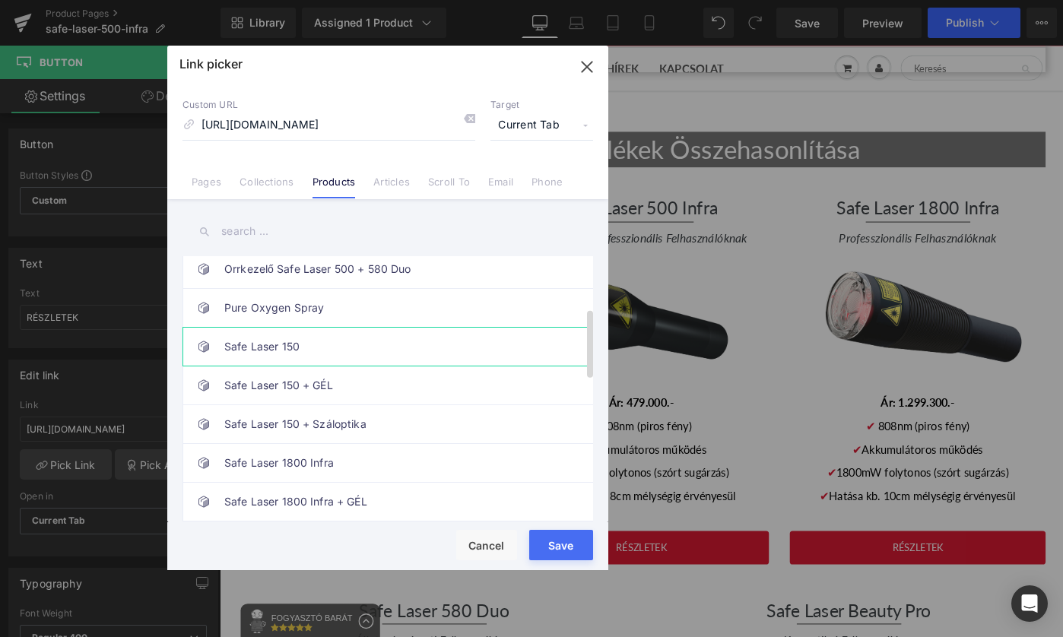
click at [406, 339] on link "Safe Laser 150" at bounding box center [391, 347] width 335 height 38
type input "/products/safe-laser-150"
click at [554, 548] on button "Save" at bounding box center [561, 545] width 64 height 30
type input "/products/safe-laser-150"
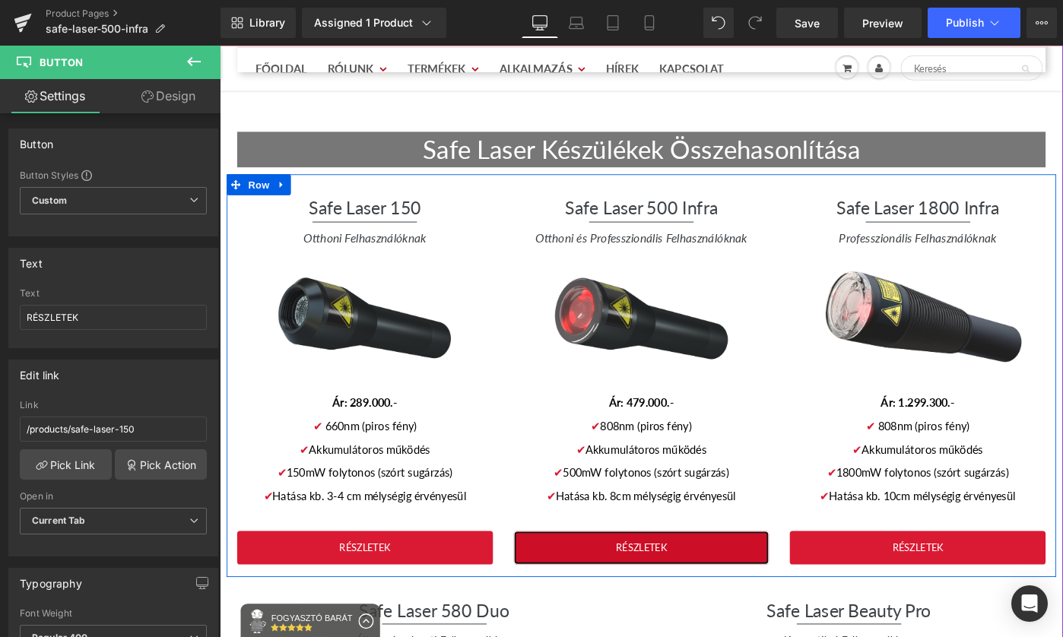
click at [760, 576] on link "RÉSZLETEK" at bounding box center [680, 594] width 279 height 37
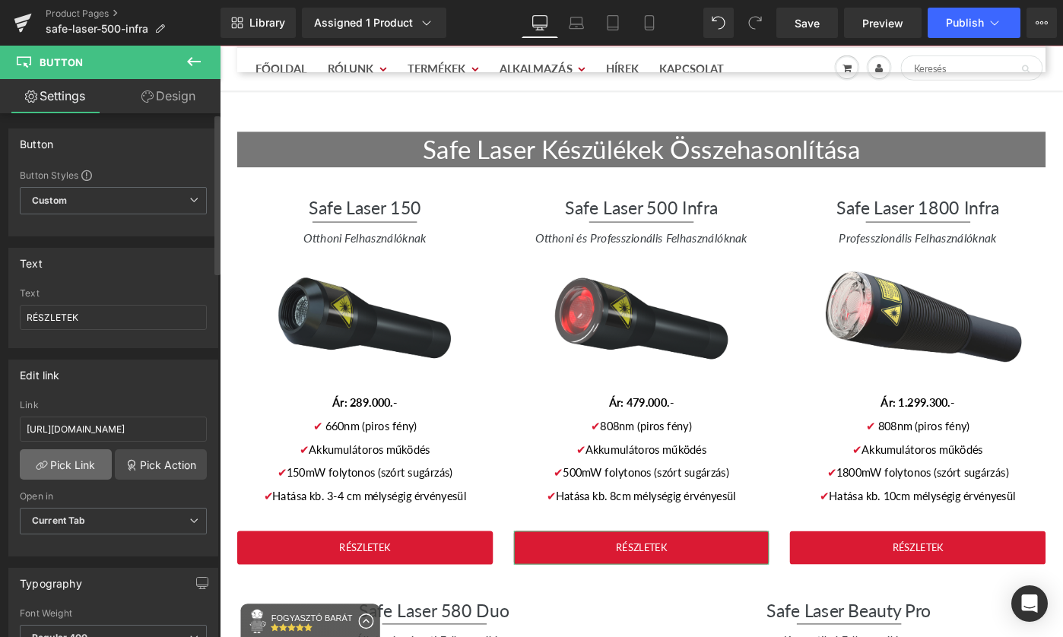
click at [83, 467] on link "Pick Link" at bounding box center [66, 464] width 92 height 30
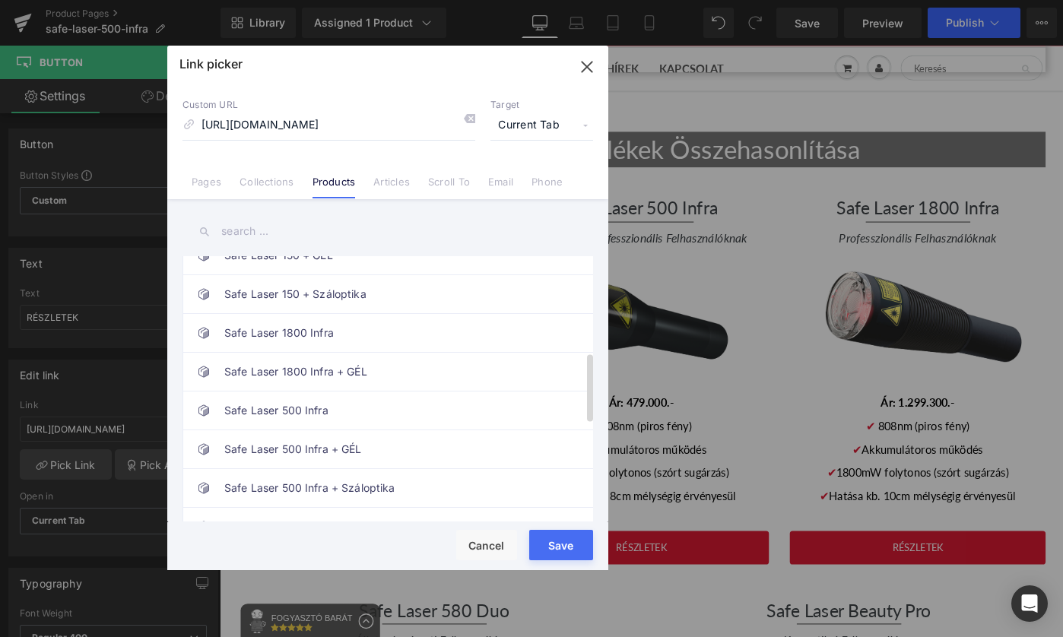
scroll to position [372, 0]
click at [479, 405] on link "Safe Laser 500 Infra" at bounding box center [391, 408] width 335 height 38
type input "/products/safe-laser-500-infra"
drag, startPoint x: 576, startPoint y: 547, endPoint x: 408, endPoint y: 543, distance: 168.1
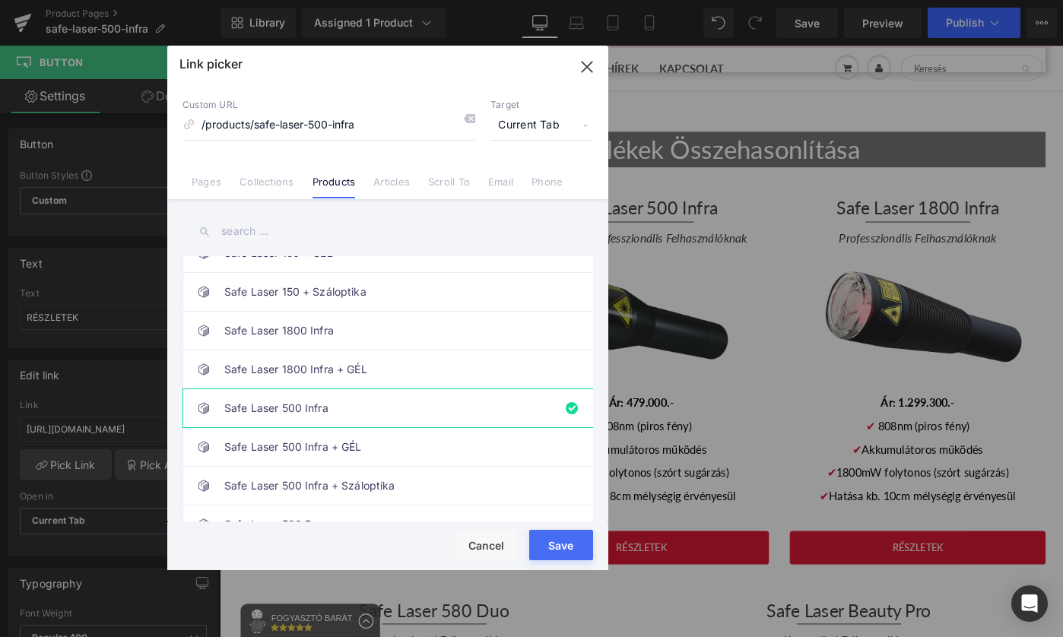
click at [576, 547] on button "Save" at bounding box center [561, 545] width 64 height 30
type input "/products/safe-laser-500-infra"
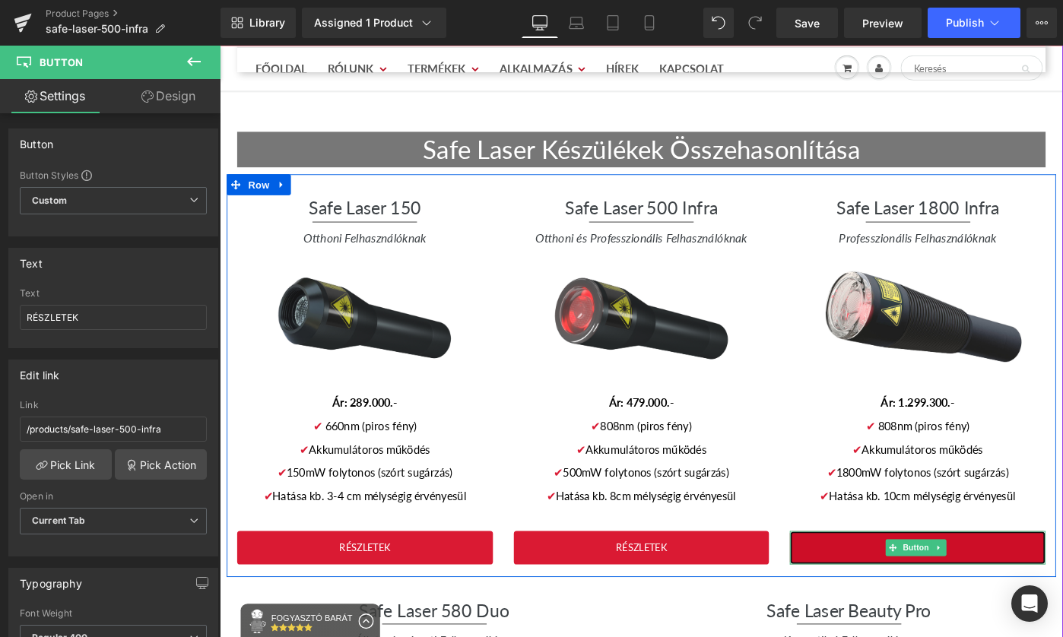
click at [1039, 576] on link "RÉSZLETEK" at bounding box center [981, 594] width 279 height 37
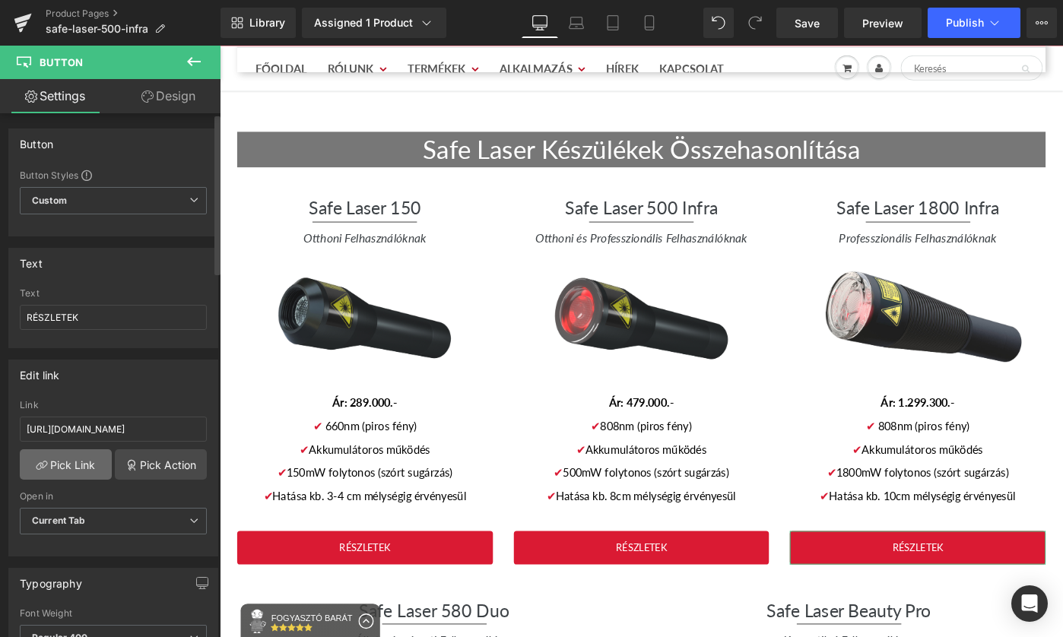
click at [84, 462] on link "Pick Link" at bounding box center [66, 464] width 92 height 30
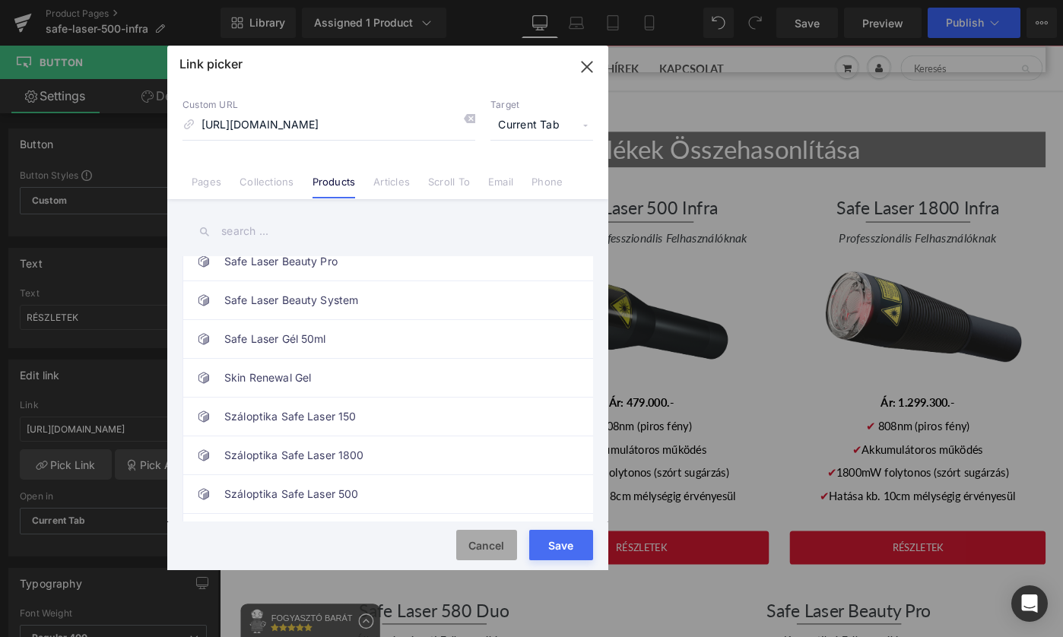
click at [484, 535] on button "Cancel" at bounding box center [486, 545] width 61 height 30
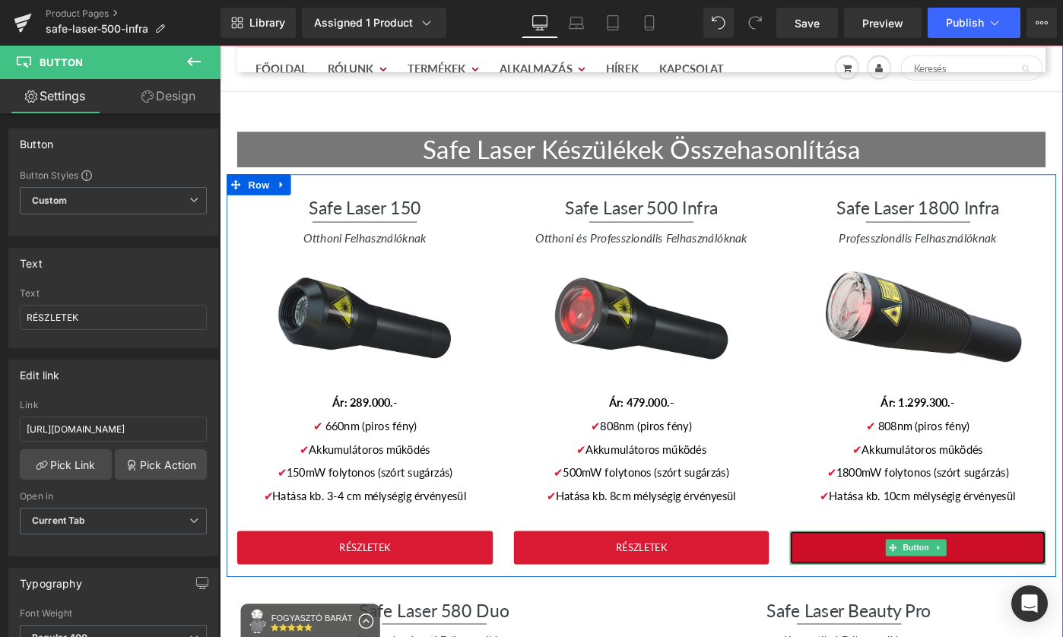
click at [1002, 576] on link "RÉSZLETEK" at bounding box center [981, 594] width 279 height 37
click at [1056, 576] on link "RÉSZLETEK" at bounding box center [981, 594] width 279 height 37
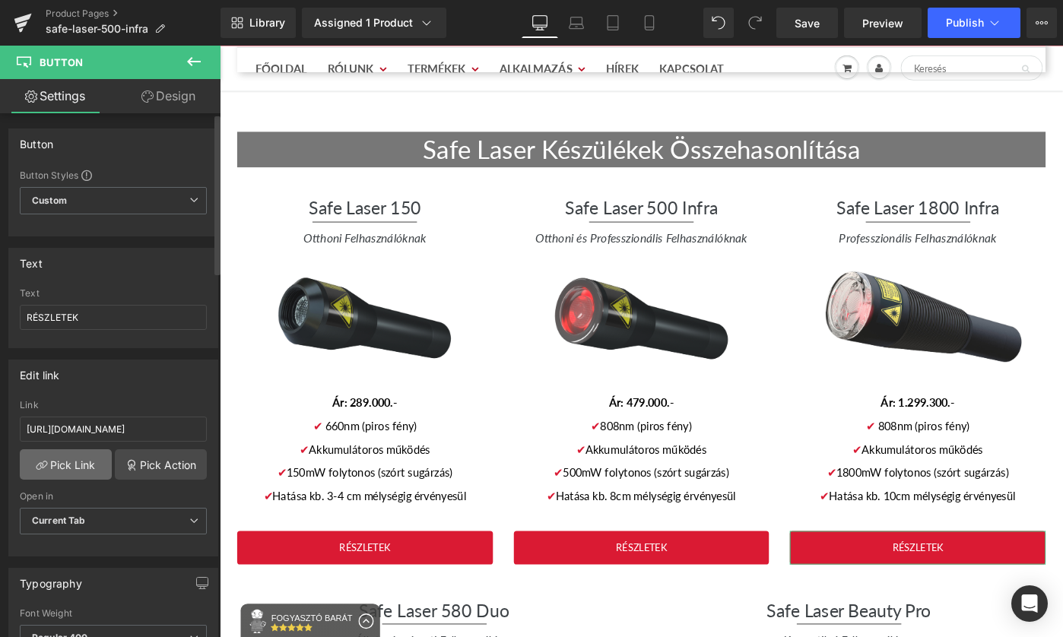
click at [84, 462] on link "Pick Link" at bounding box center [66, 464] width 92 height 30
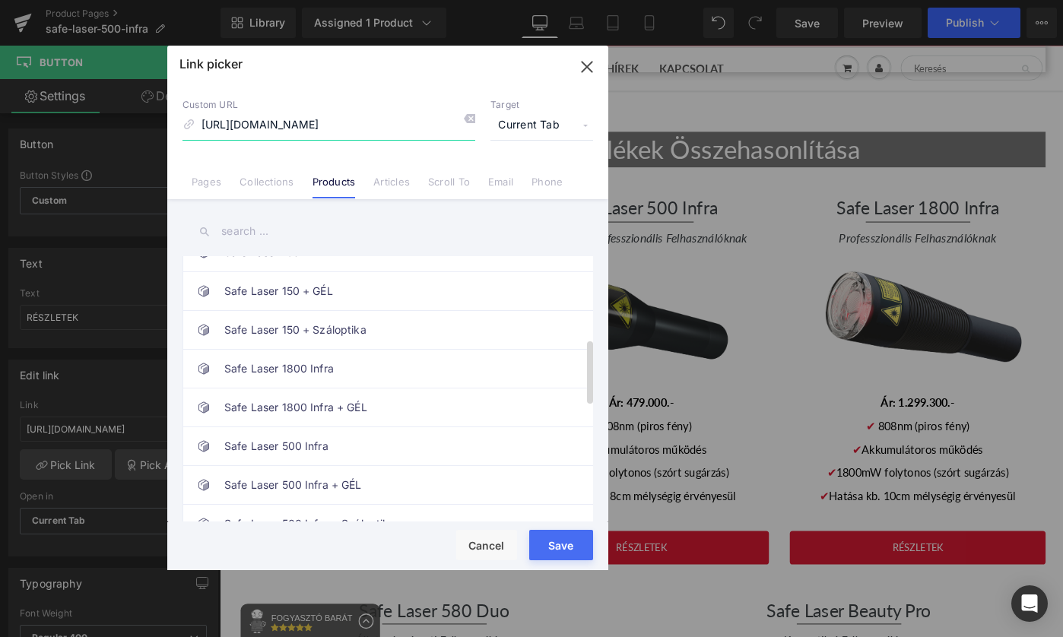
scroll to position [344, 0]
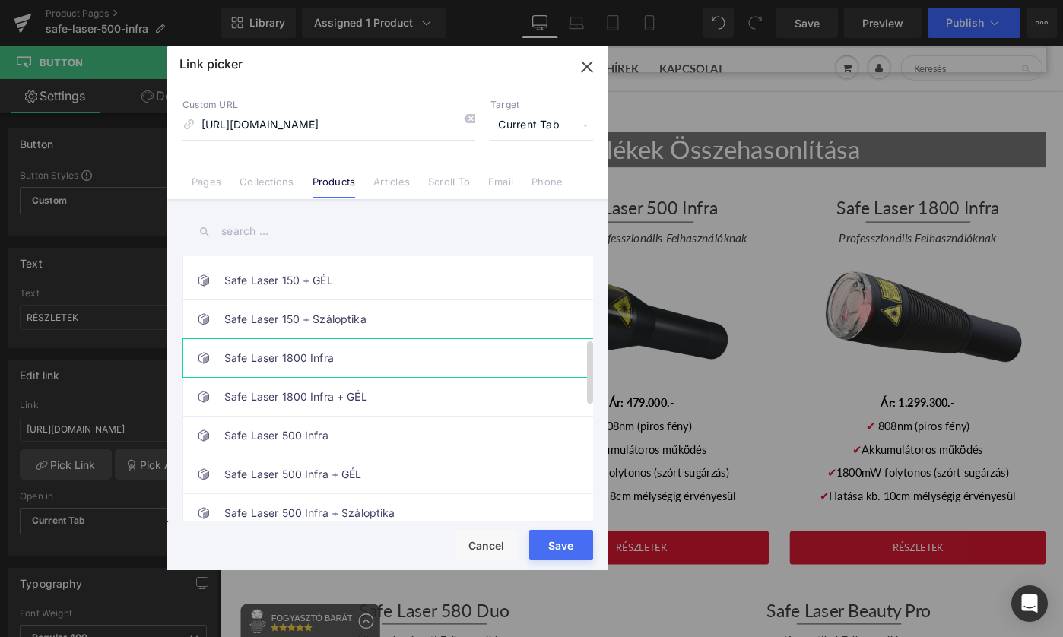
click at [418, 360] on link "Safe Laser 1800 Infra" at bounding box center [391, 358] width 335 height 38
type input "/products/safe-laser-1800"
click at [535, 536] on button "Save" at bounding box center [561, 545] width 64 height 30
type input "/products/safe-laser-1800"
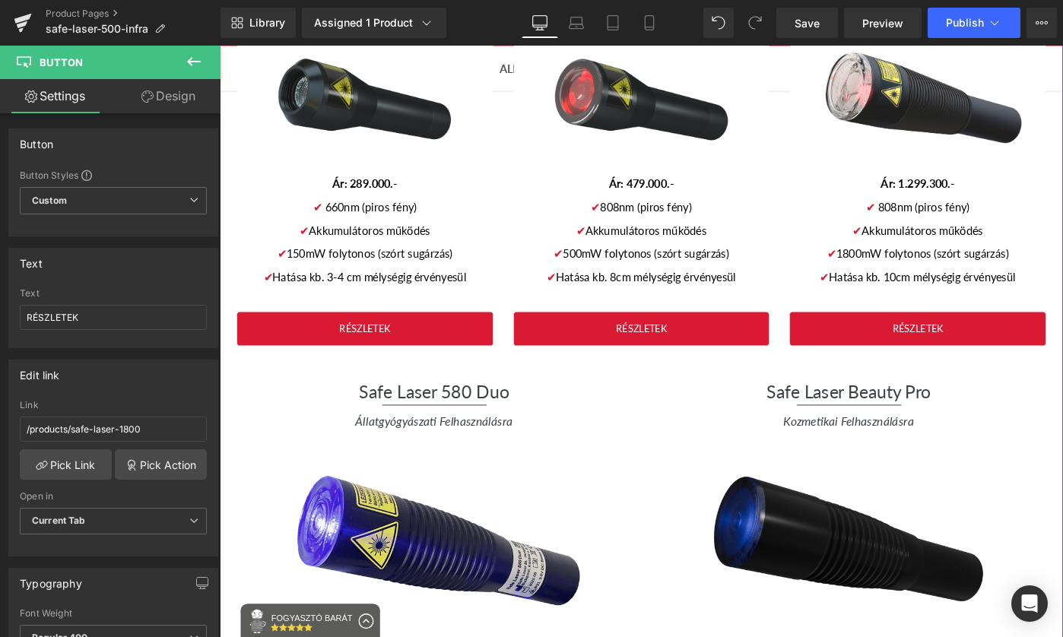
scroll to position [3078, 0]
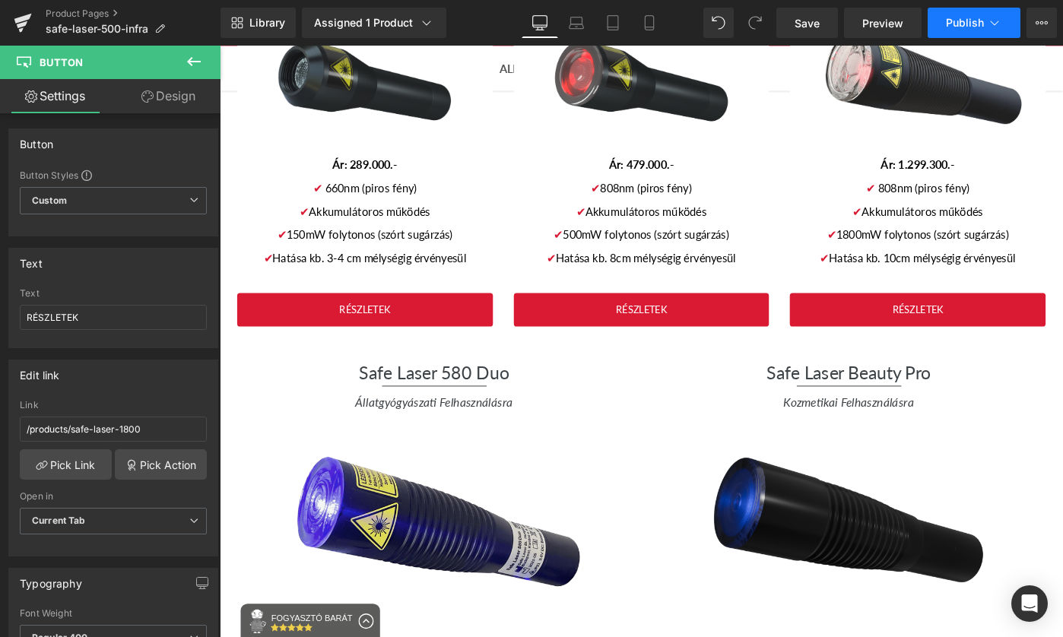
click at [970, 21] on span "Publish" at bounding box center [965, 23] width 38 height 12
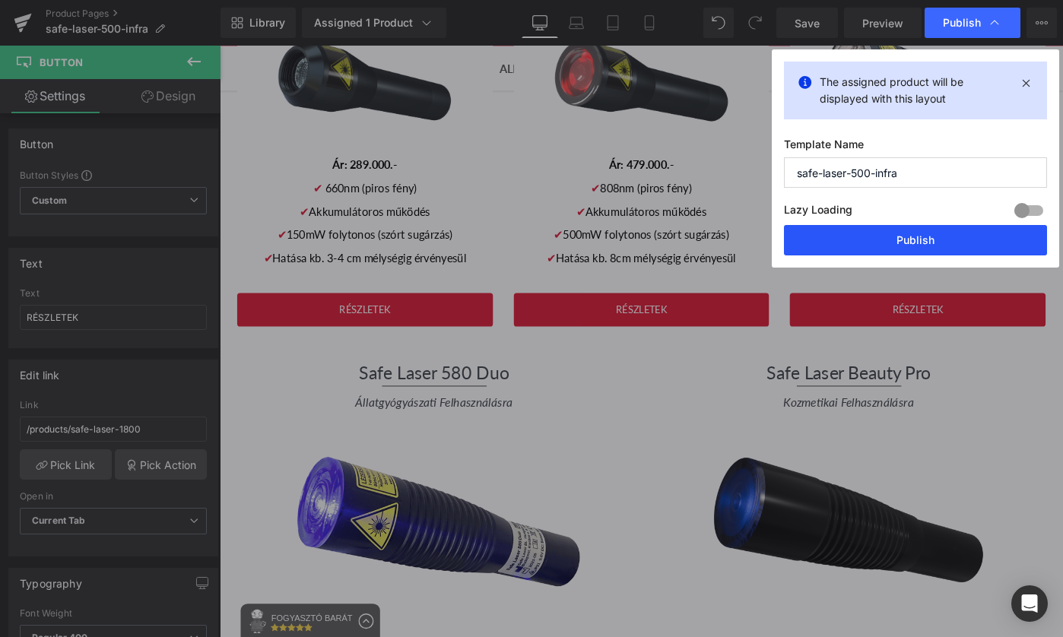
click at [940, 250] on button "Publish" at bounding box center [915, 240] width 263 height 30
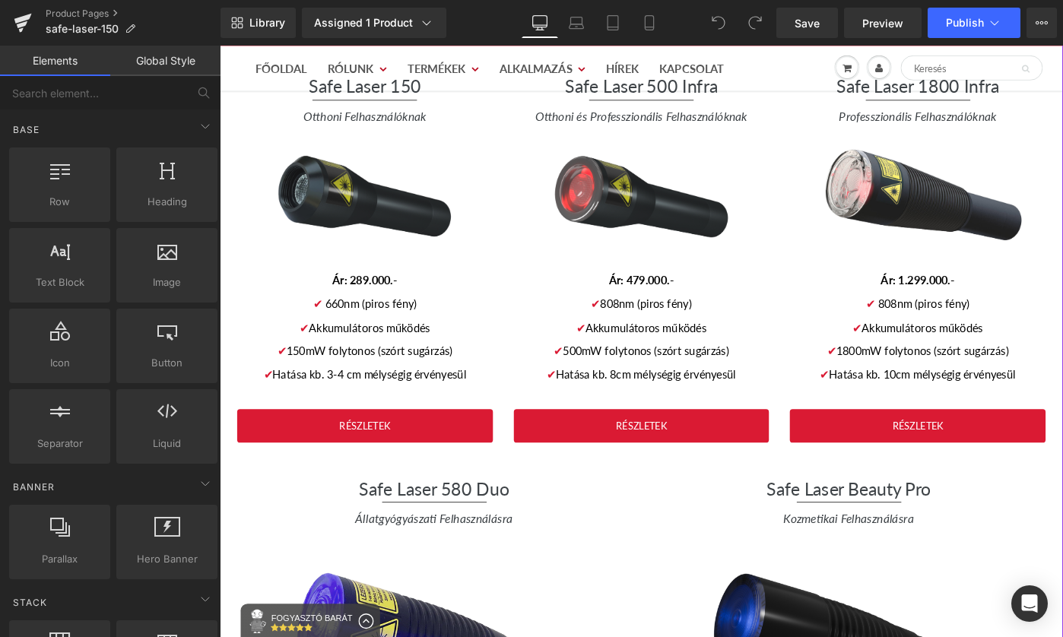
scroll to position [2948, 0]
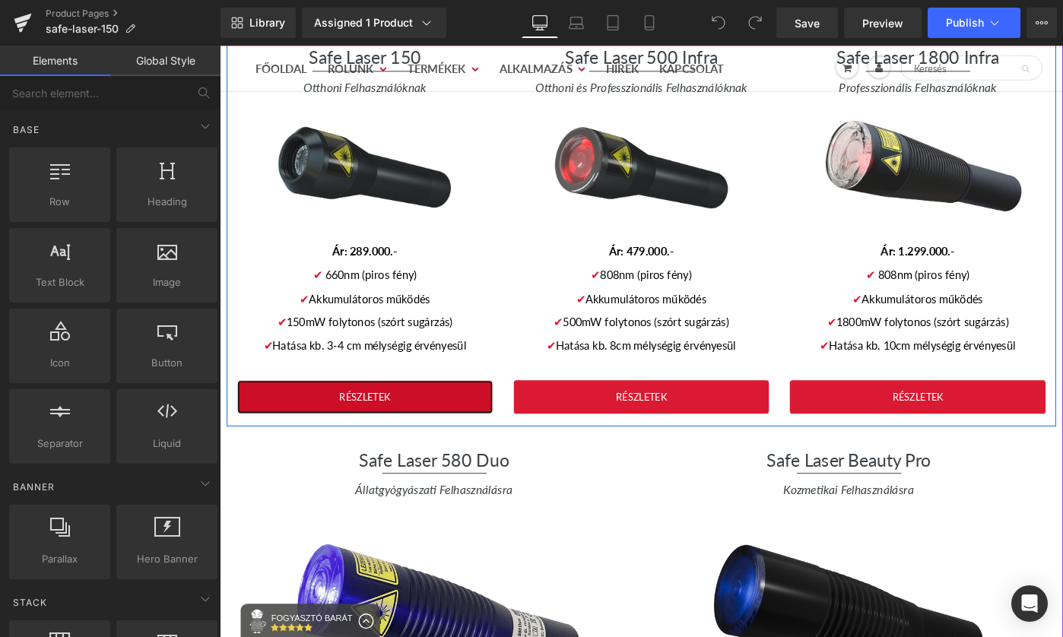
click at [440, 411] on link "RÉSZLETEK" at bounding box center [378, 429] width 279 height 37
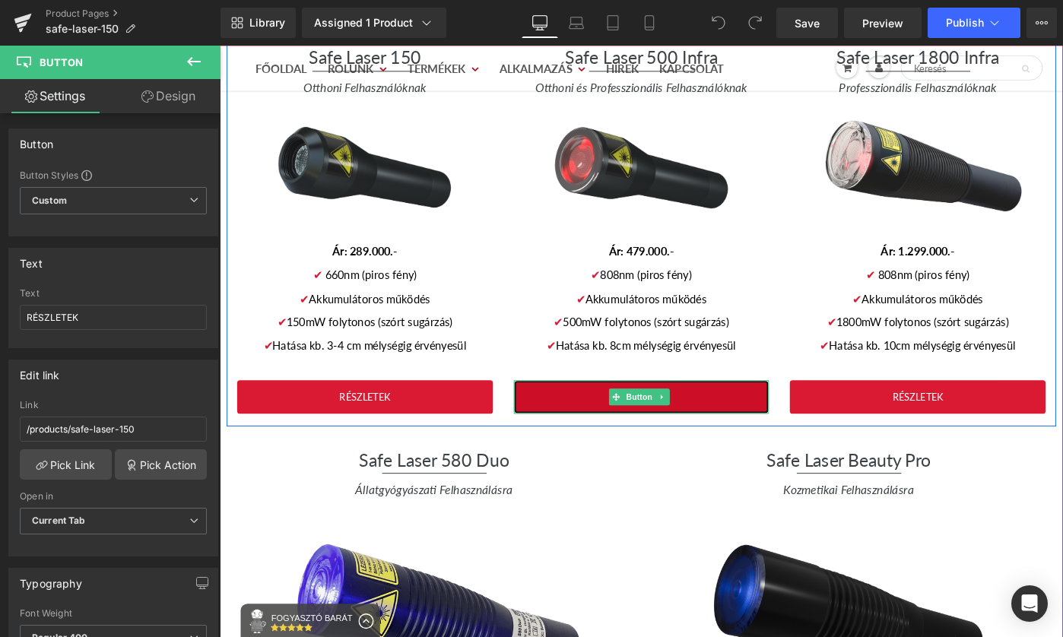
click at [735, 411] on link "RÉSZLETEK" at bounding box center [680, 429] width 279 height 37
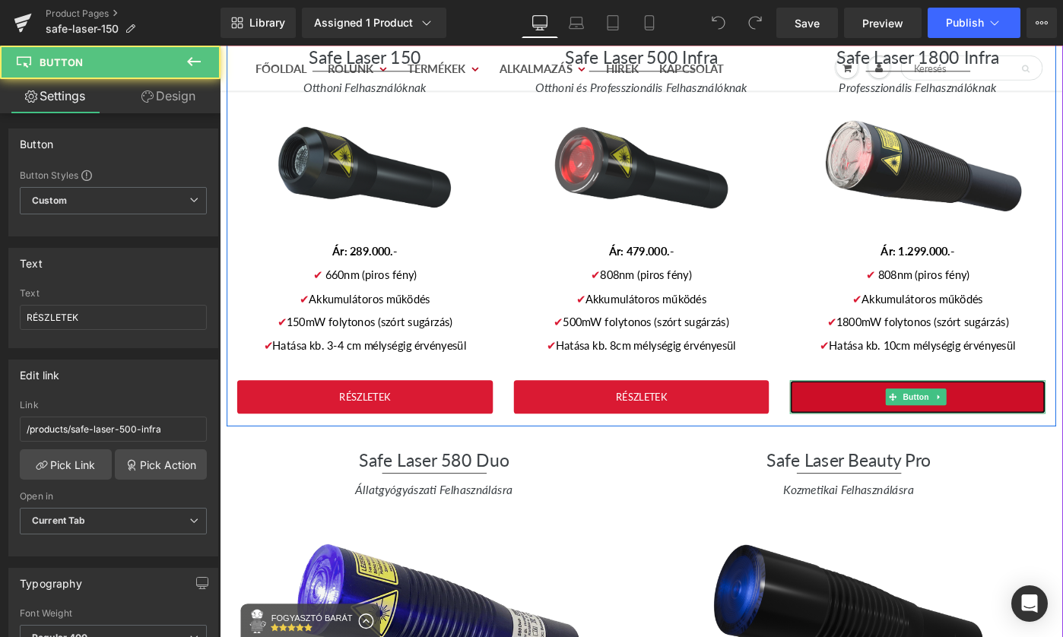
click at [1062, 411] on link "RÉSZLETEK" at bounding box center [981, 429] width 279 height 37
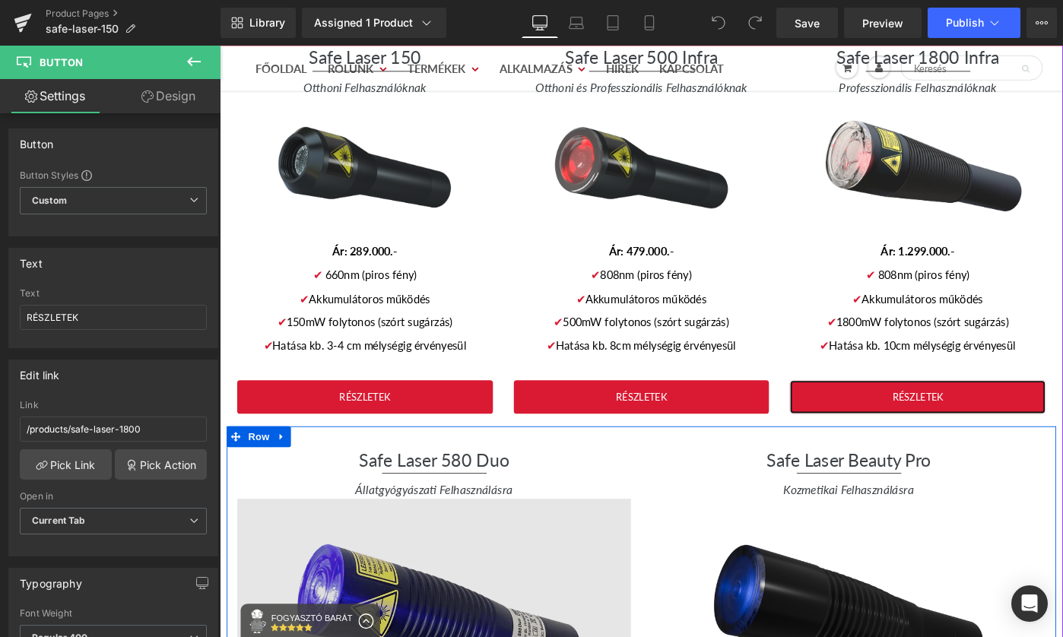
scroll to position [3276, 0]
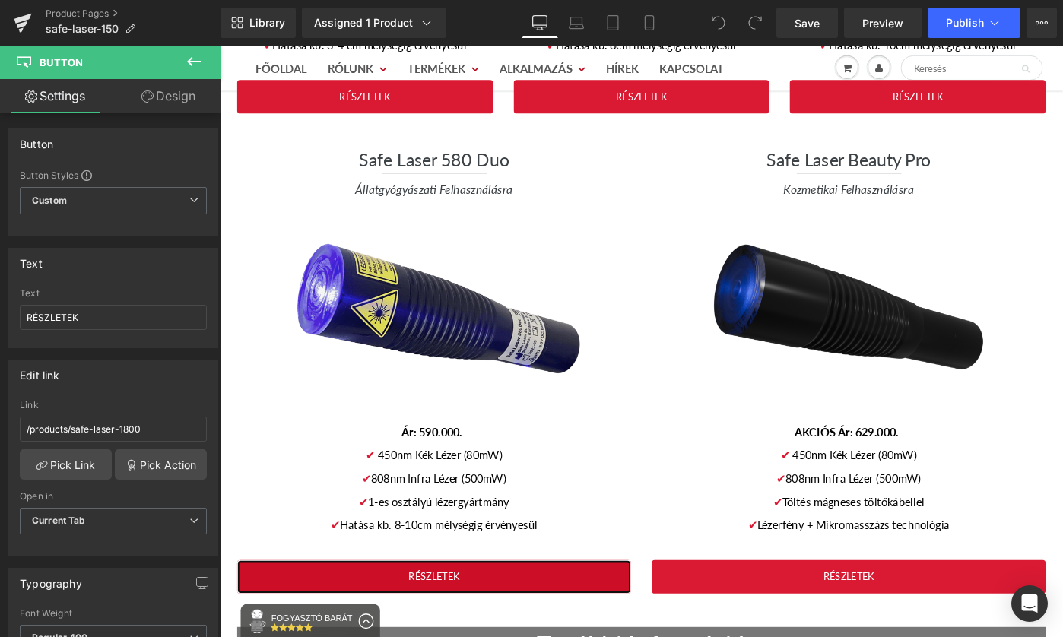
click at [590, 607] on link "RÉSZLETEK" at bounding box center [454, 625] width 430 height 37
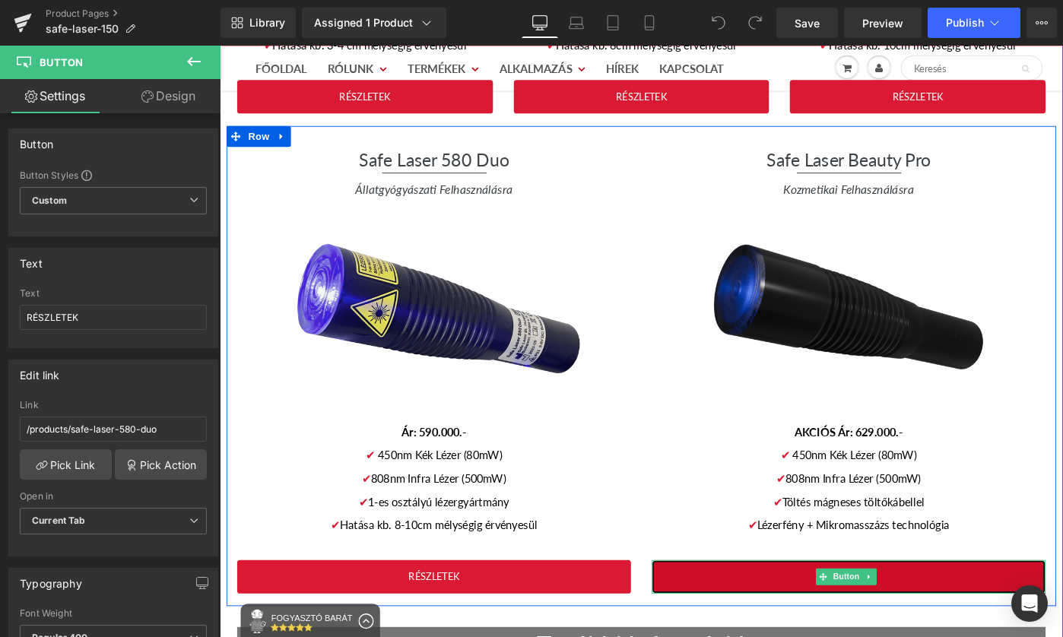
click at [1029, 607] on link "RÉSZLETEK" at bounding box center [906, 625] width 430 height 37
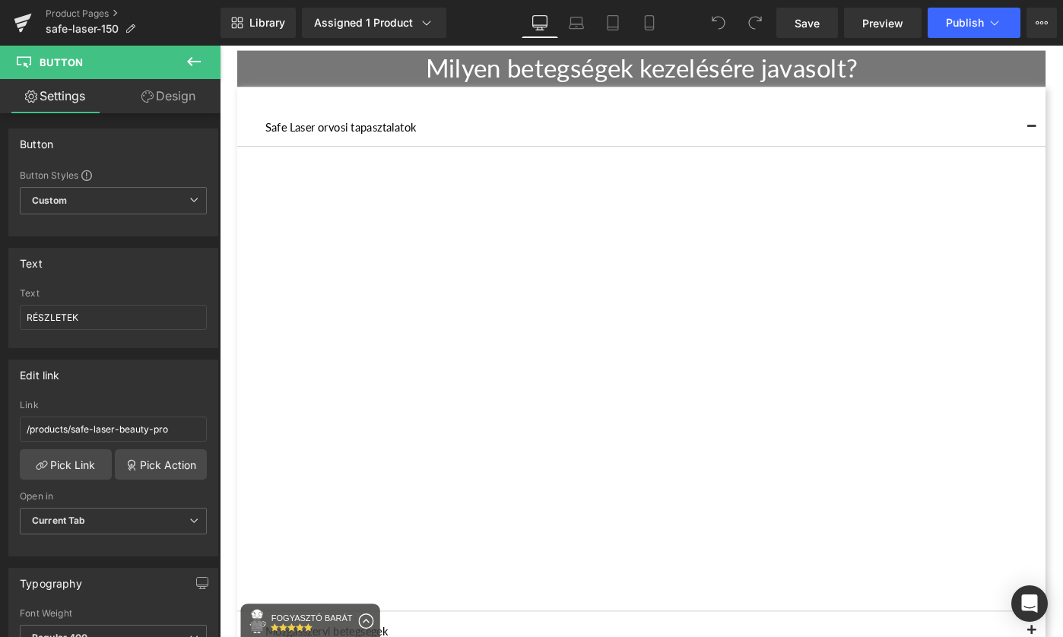
scroll to position [0, 0]
